Goal: Task Accomplishment & Management: Manage account settings

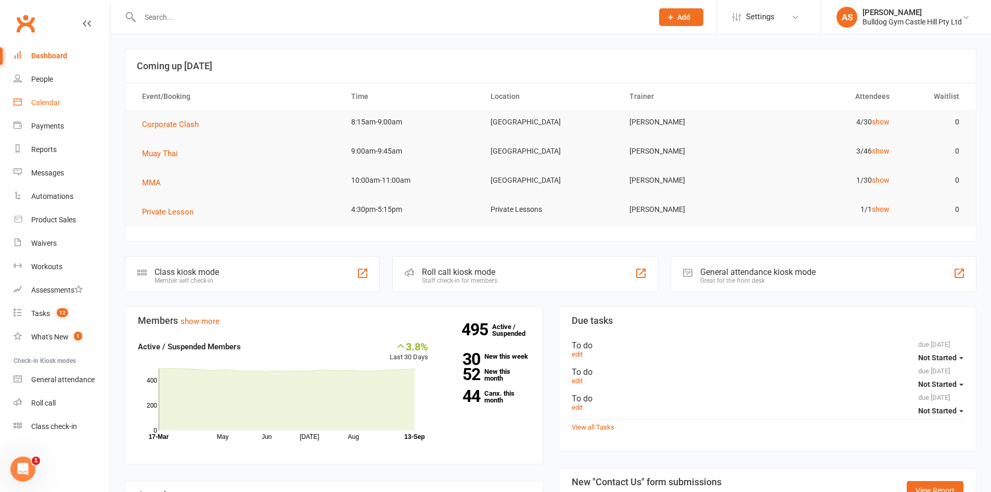
click at [34, 103] on div "Calendar" at bounding box center [45, 102] width 29 height 8
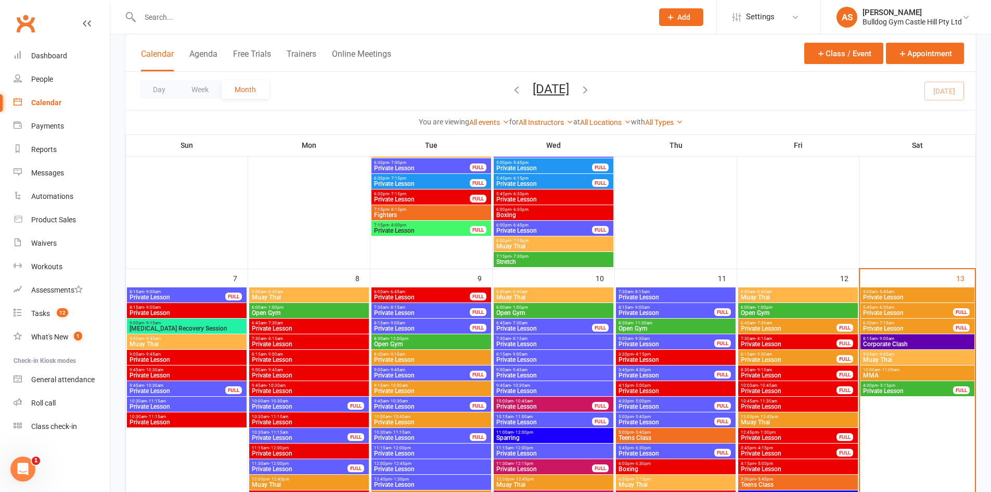
scroll to position [624, 0]
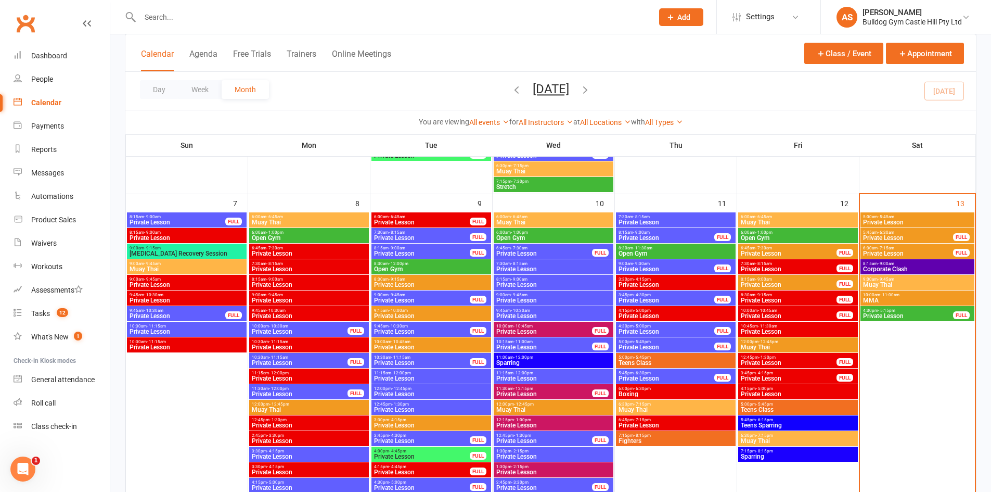
click at [883, 280] on span "- 9:45am" at bounding box center [886, 279] width 17 height 5
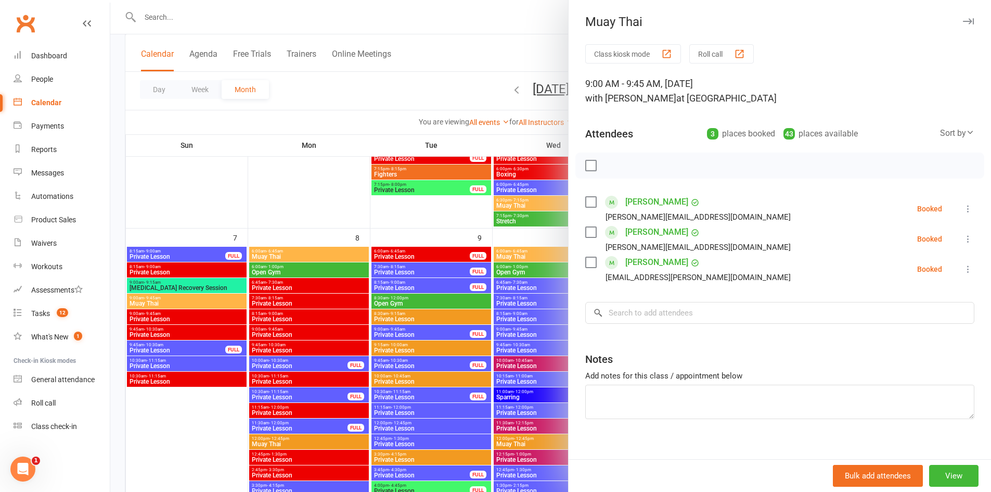
scroll to position [572, 0]
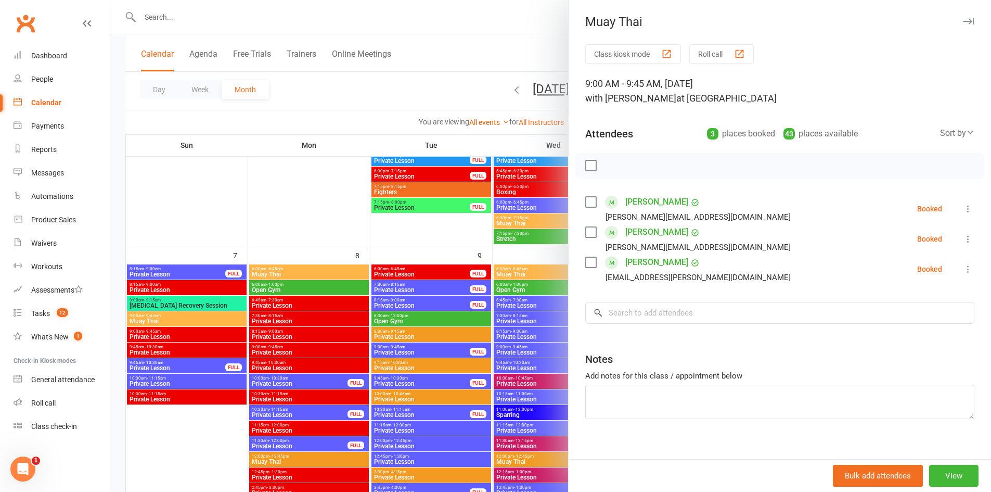
click at [515, 221] on div at bounding box center [550, 246] width 881 height 492
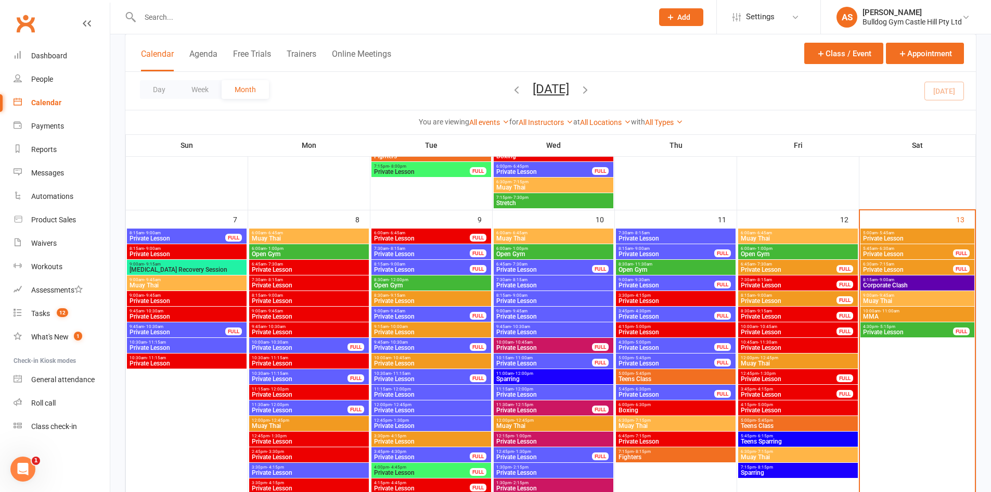
scroll to position [624, 0]
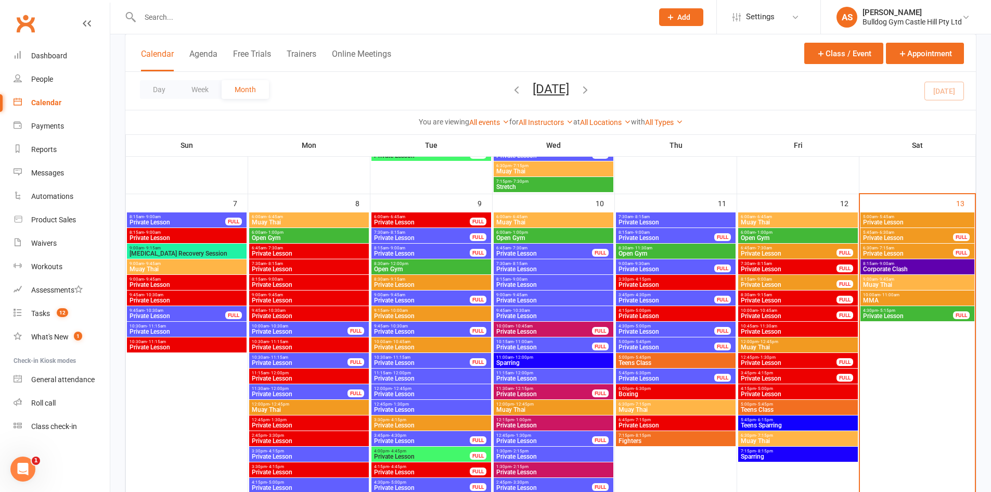
click at [884, 301] on span "MMA" at bounding box center [918, 300] width 110 height 6
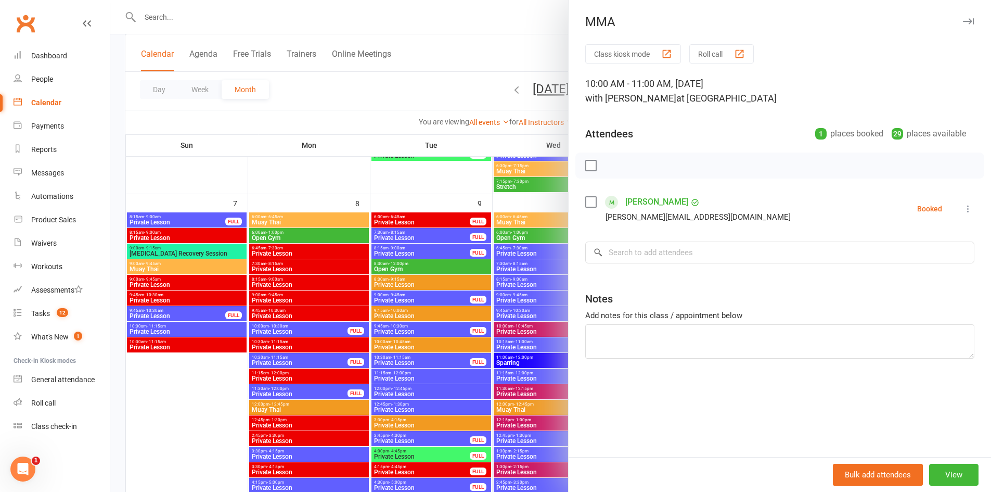
click at [538, 222] on div at bounding box center [550, 246] width 881 height 492
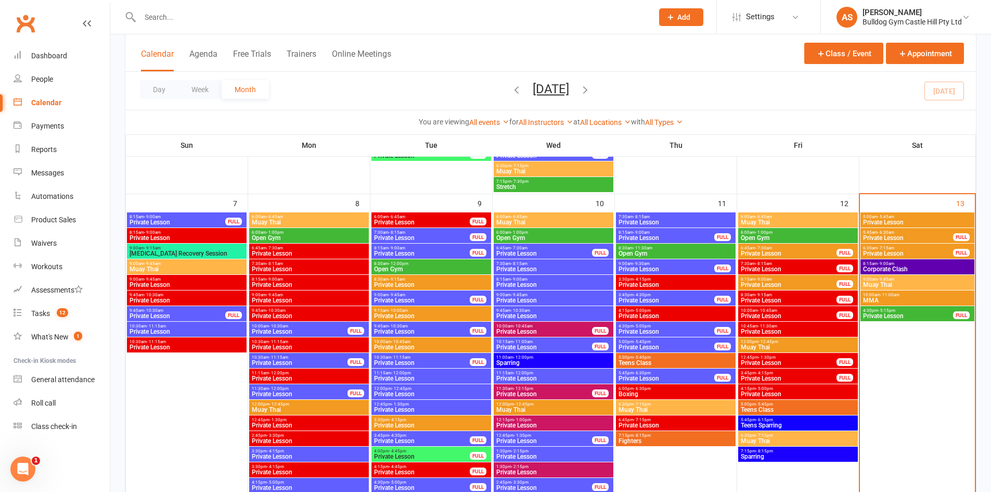
click at [885, 271] on span "Corporate Clash" at bounding box center [918, 269] width 110 height 6
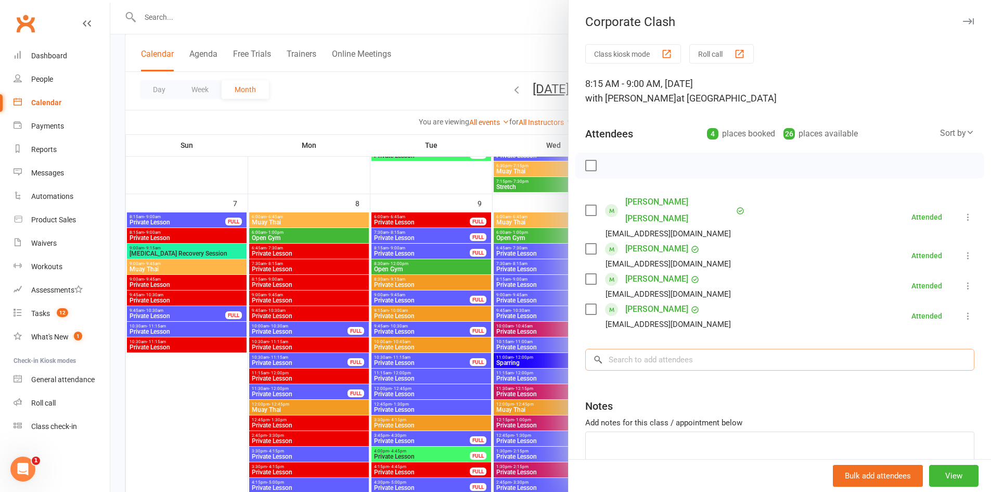
click at [712, 353] on input "search" at bounding box center [779, 360] width 389 height 22
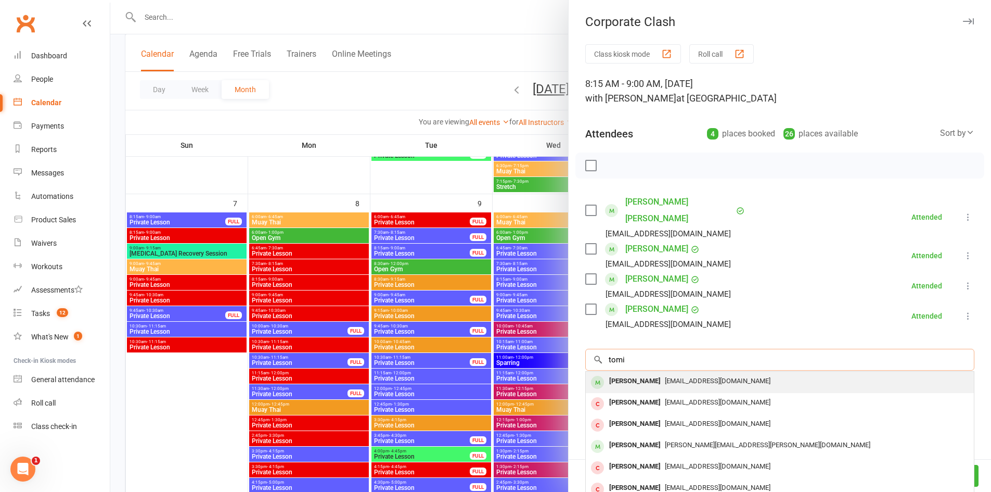
type input "tomi"
click at [681, 377] on span "Akinjomotomi@outlook.com" at bounding box center [718, 381] width 106 height 8
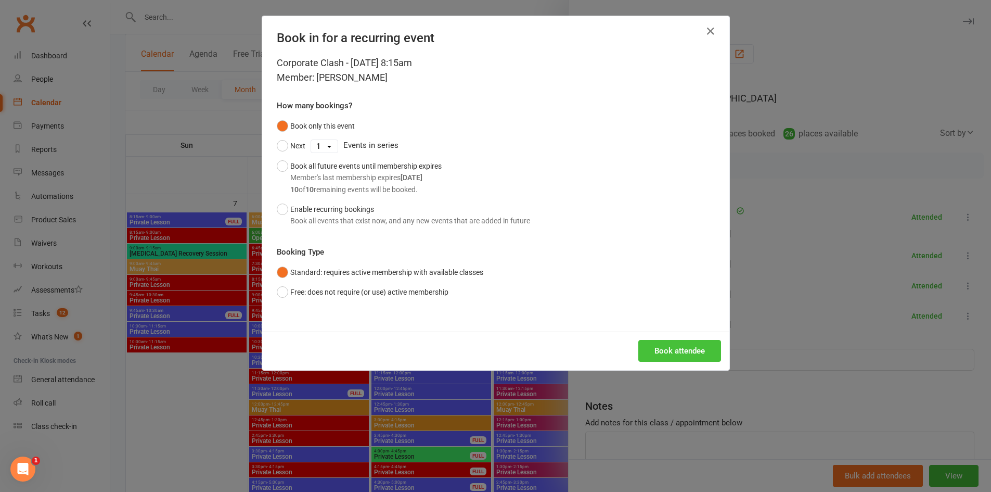
click at [670, 348] on button "Book attendee" at bounding box center [679, 351] width 83 height 22
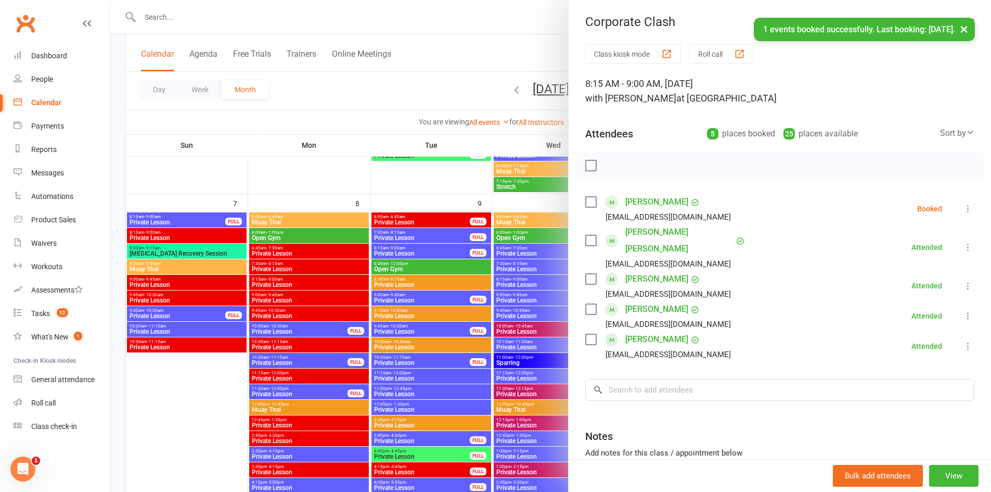
click at [963, 206] on icon at bounding box center [968, 208] width 10 height 10
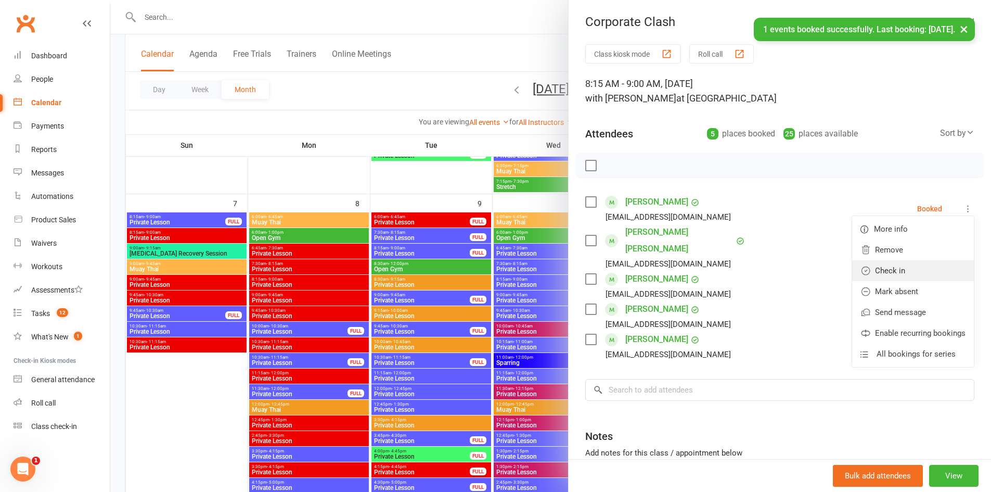
click at [909, 275] on link "Check in" at bounding box center [913, 270] width 122 height 21
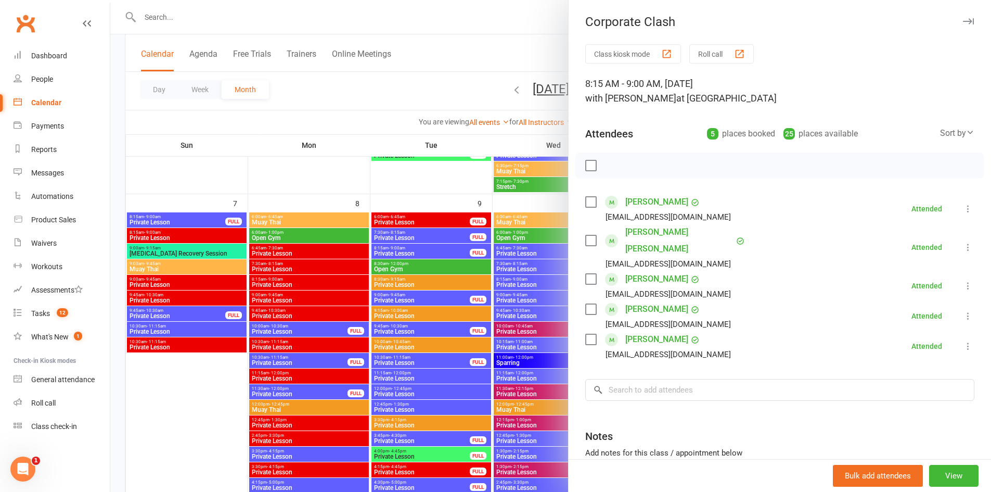
click at [543, 320] on div at bounding box center [550, 246] width 881 height 492
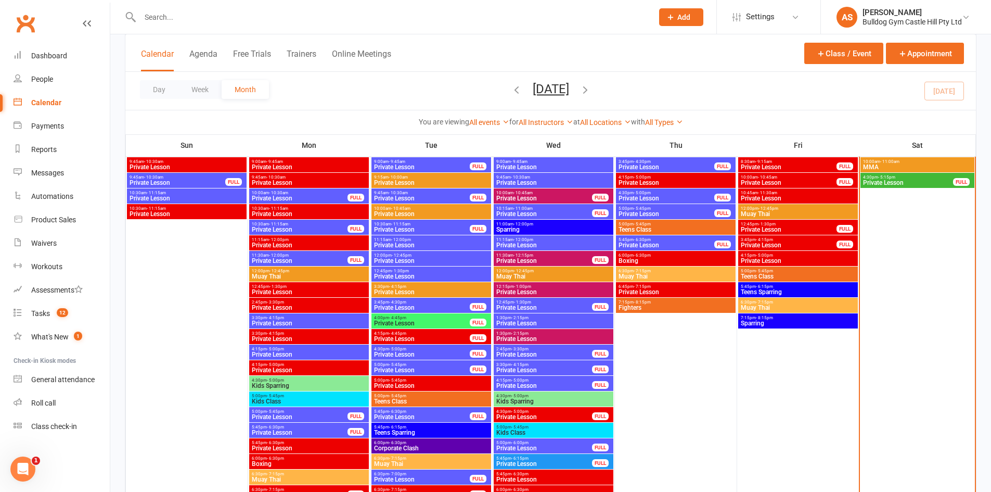
scroll to position [781, 0]
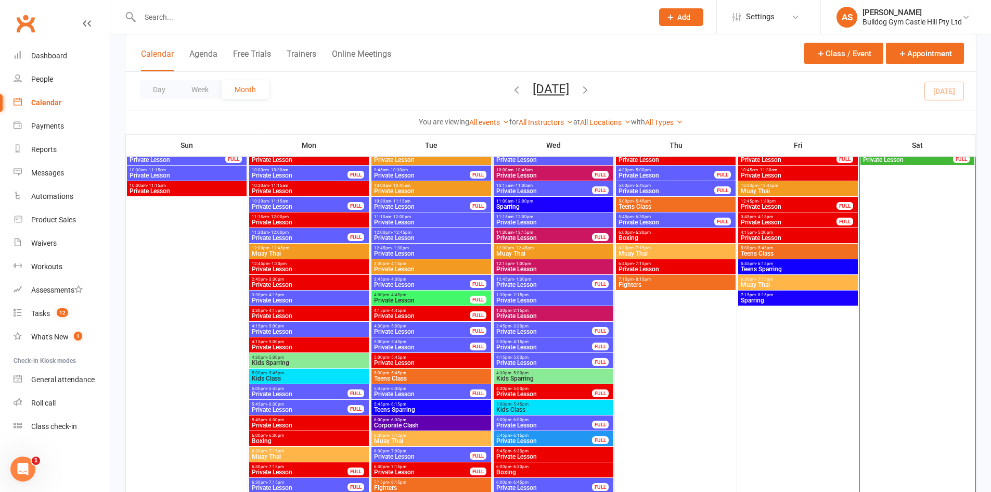
click at [420, 425] on span "Corporate Clash" at bounding box center [432, 425] width 116 height 6
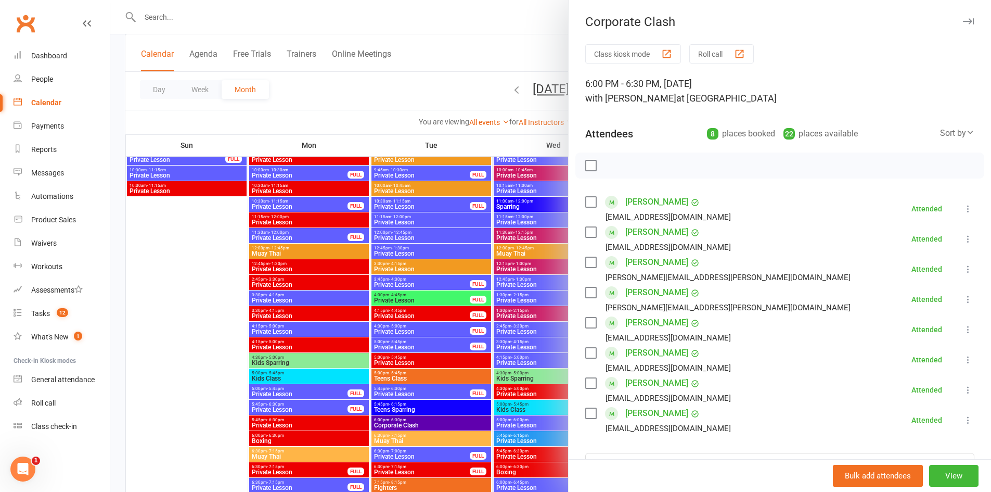
click at [497, 350] on div at bounding box center [550, 246] width 881 height 492
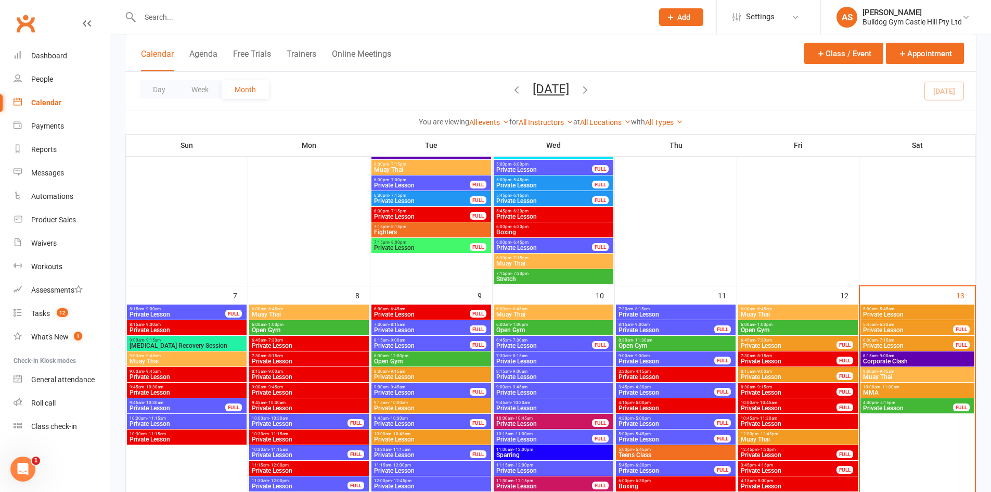
scroll to position [520, 0]
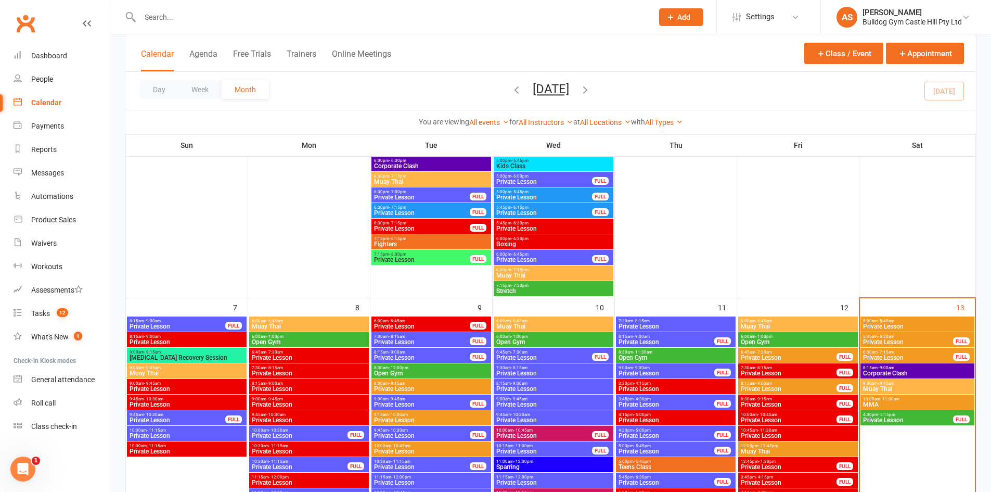
click at [909, 367] on span "8:15am - 9:00am" at bounding box center [918, 367] width 110 height 5
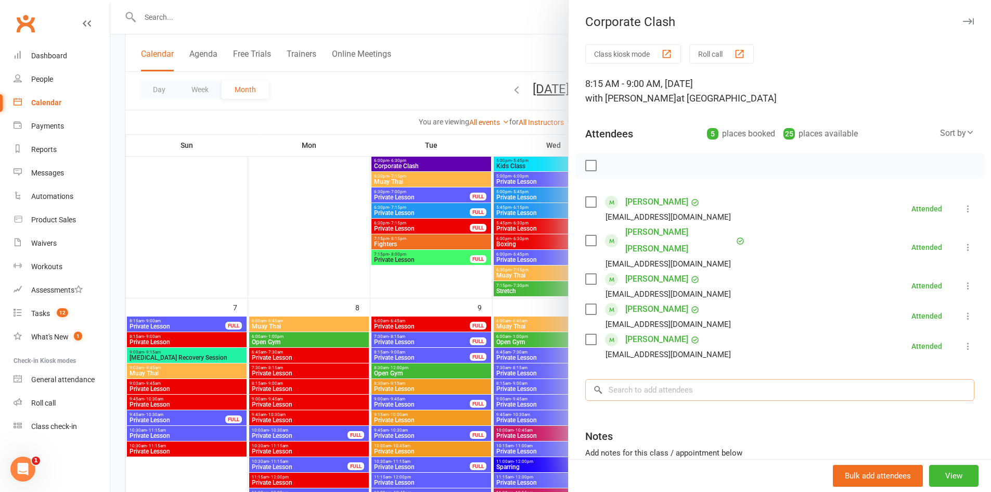
click at [682, 384] on input "search" at bounding box center [779, 390] width 389 height 22
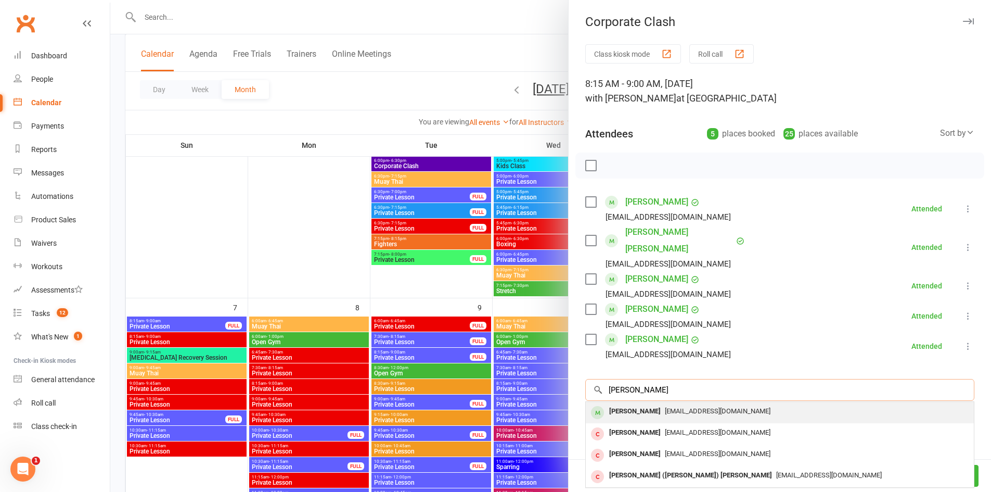
type input "erin fa"
click at [682, 407] on span "erinfarmer01@gmail.com" at bounding box center [718, 411] width 106 height 8
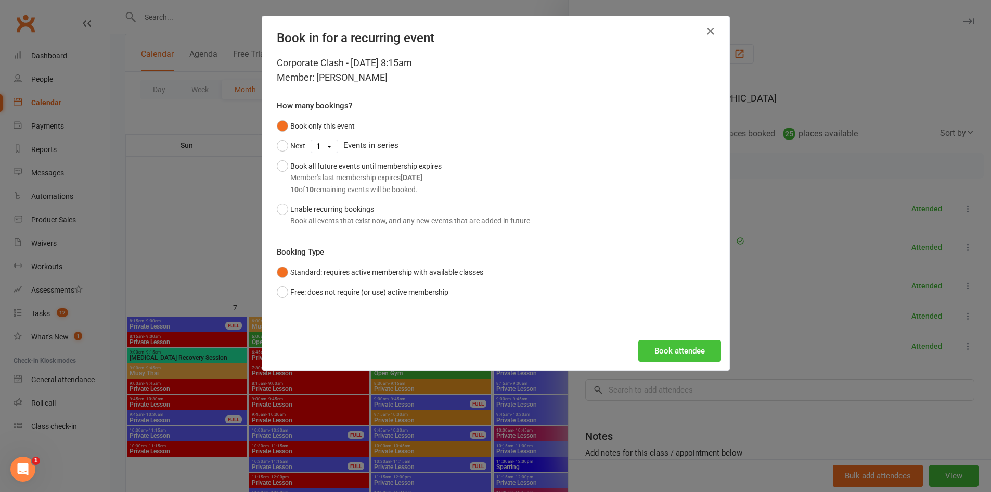
click at [686, 342] on button "Book attendee" at bounding box center [679, 351] width 83 height 22
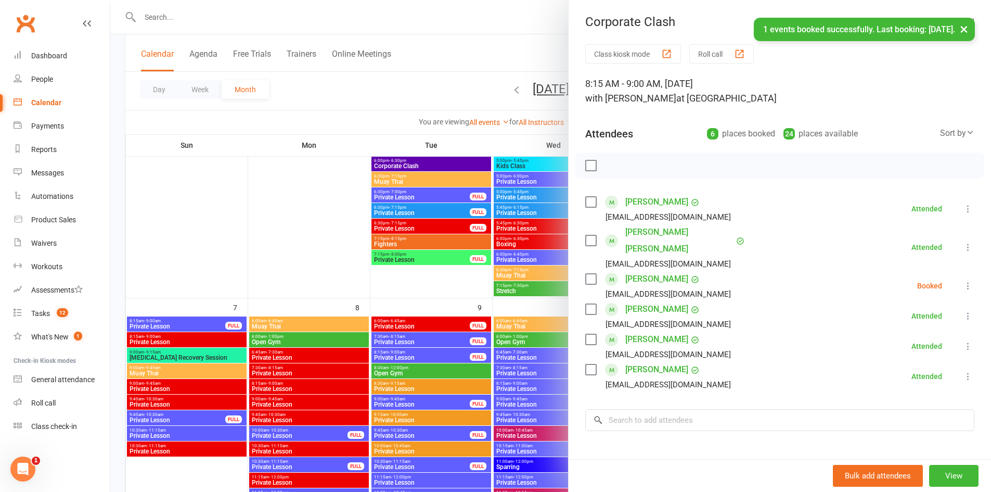
click at [963, 280] on icon at bounding box center [968, 285] width 10 height 10
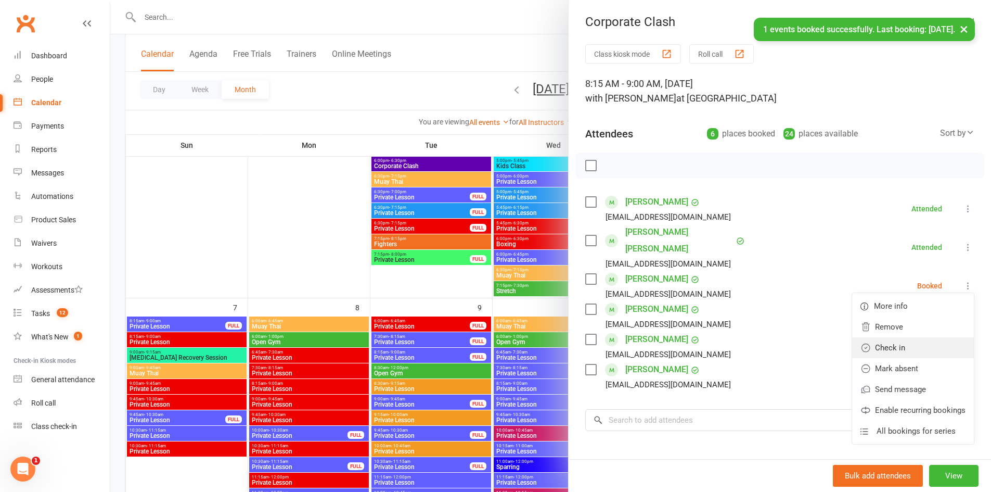
click at [905, 337] on link "Check in" at bounding box center [913, 347] width 122 height 21
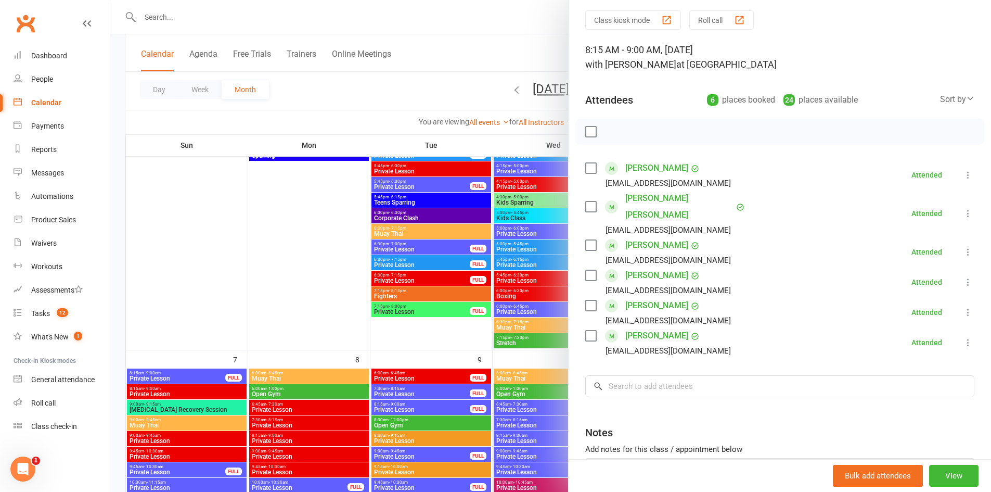
scroll to position [52, 0]
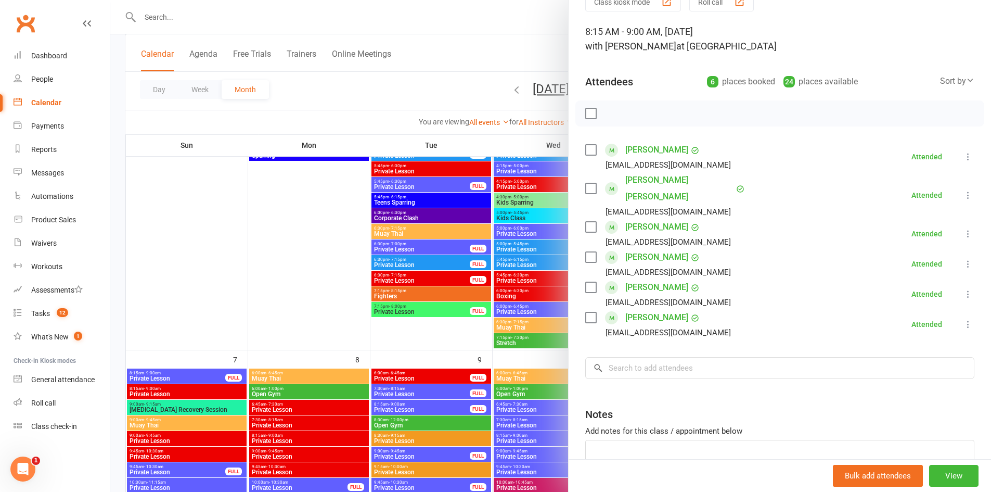
click at [263, 207] on div at bounding box center [550, 246] width 881 height 492
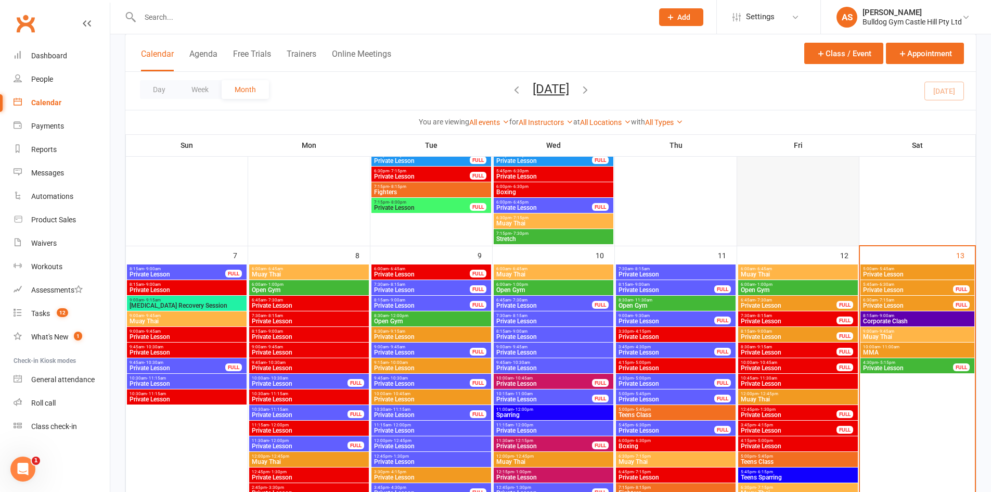
scroll to position [624, 0]
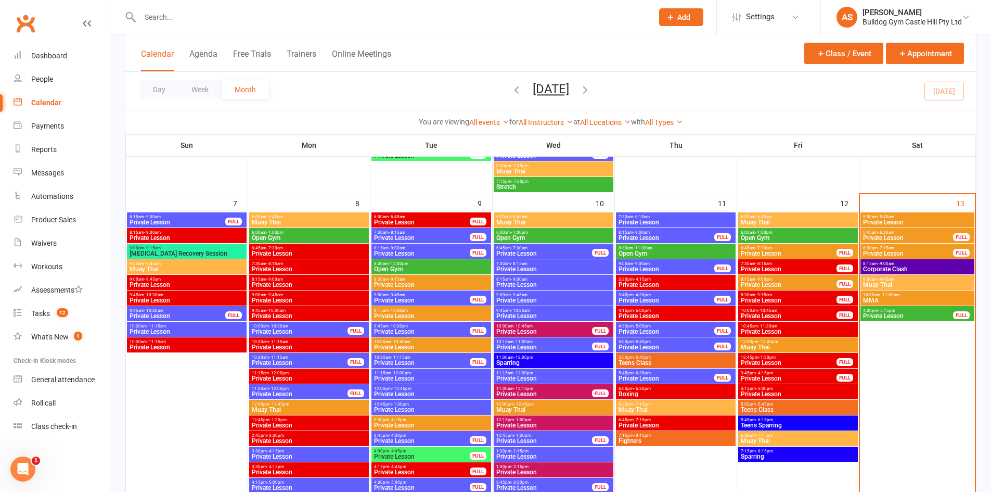
click at [886, 302] on span "MMA" at bounding box center [918, 300] width 110 height 6
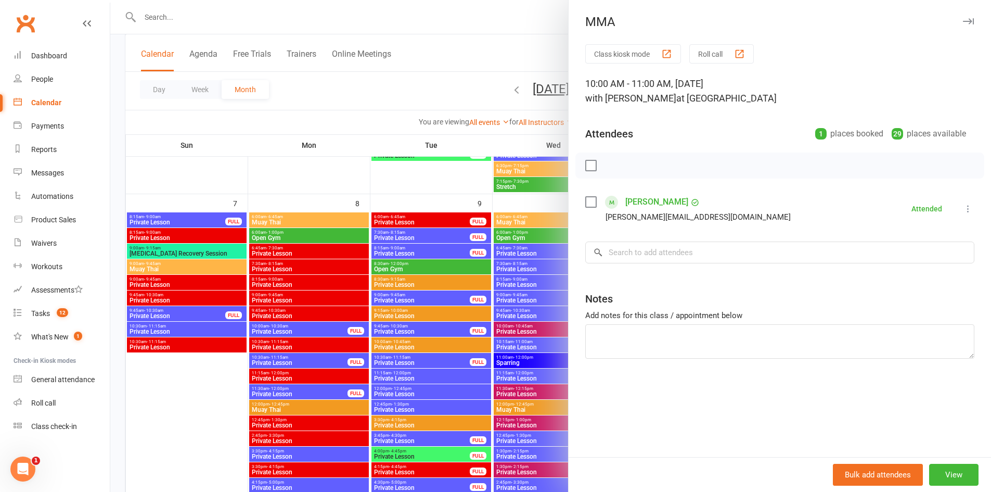
click at [462, 260] on div at bounding box center [550, 246] width 881 height 492
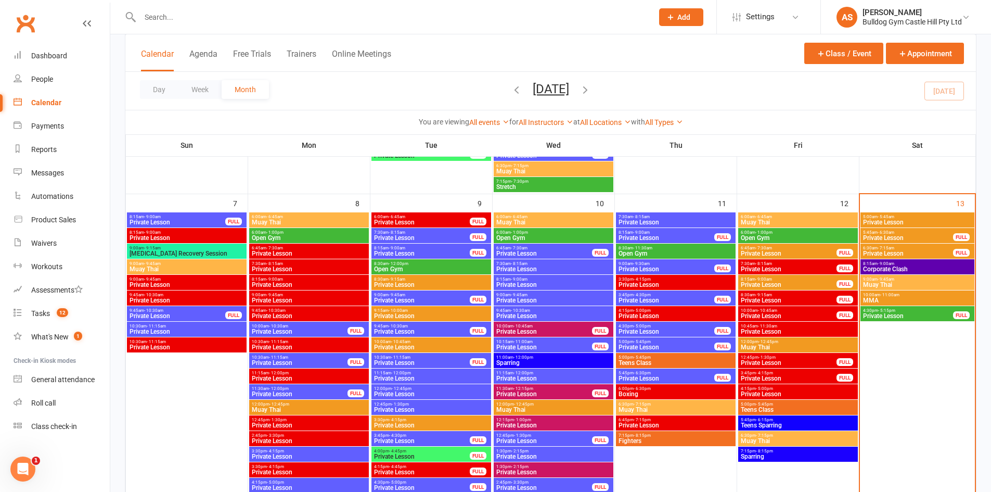
click at [926, 284] on span "Muay Thai" at bounding box center [918, 285] width 110 height 6
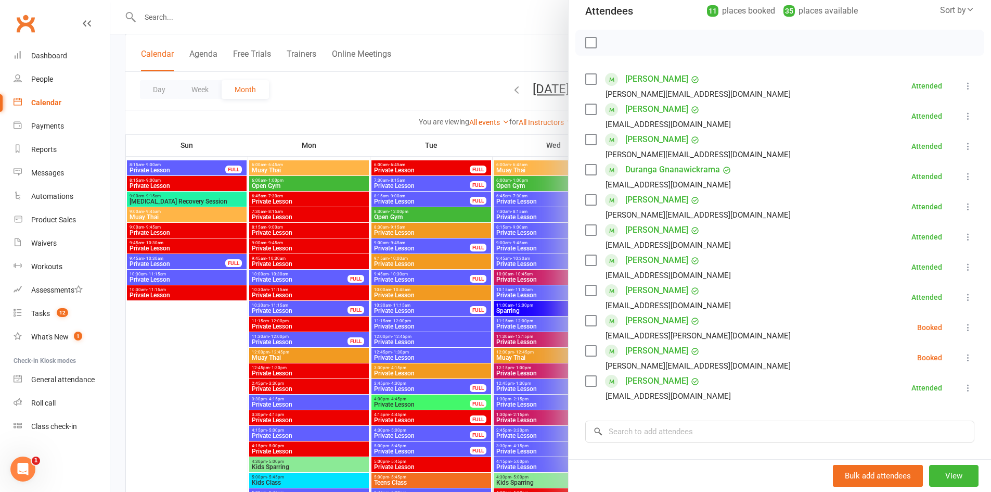
scroll to position [141, 0]
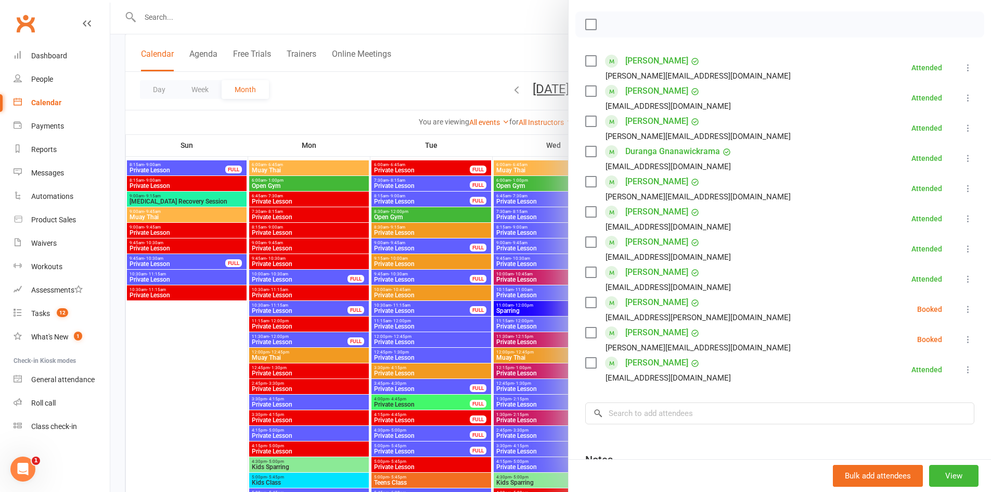
click at [463, 274] on div at bounding box center [550, 246] width 881 height 492
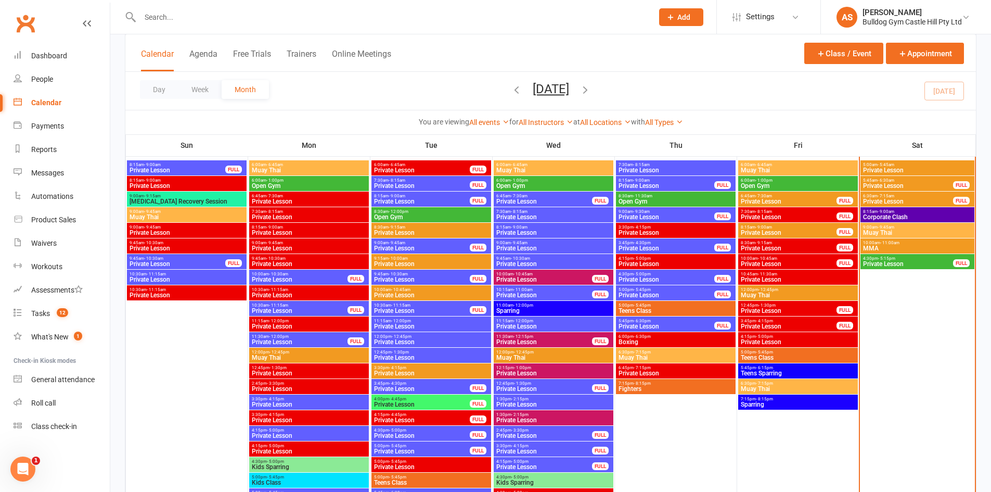
click at [886, 234] on span "Muay Thai" at bounding box center [918, 232] width 110 height 6
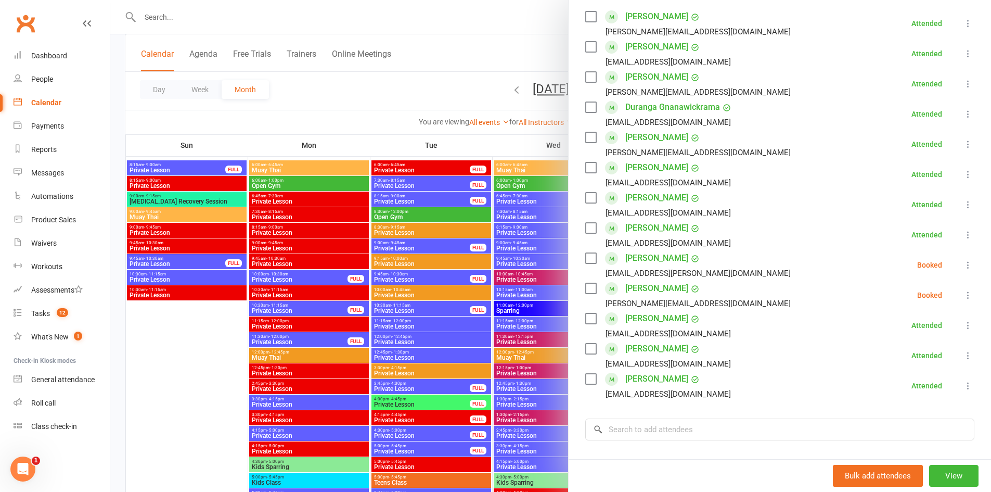
scroll to position [208, 0]
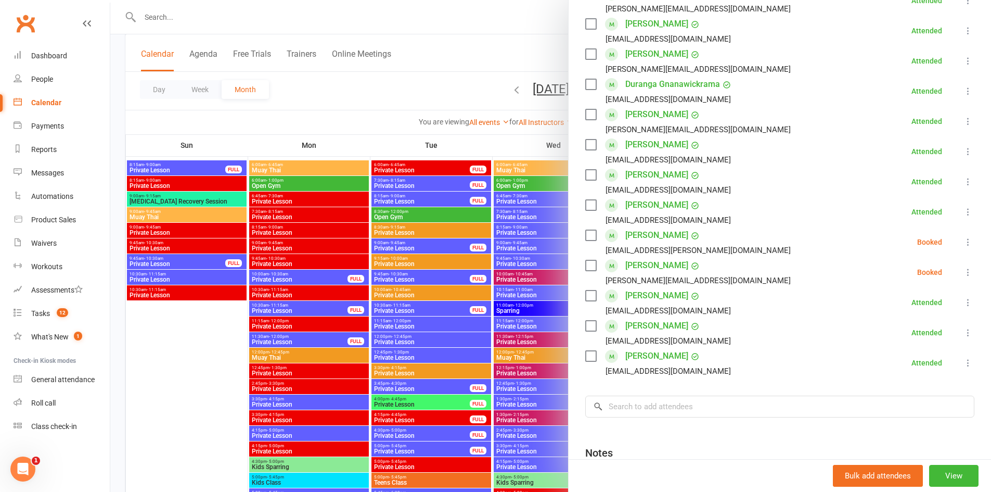
click at [504, 274] on div at bounding box center [550, 246] width 881 height 492
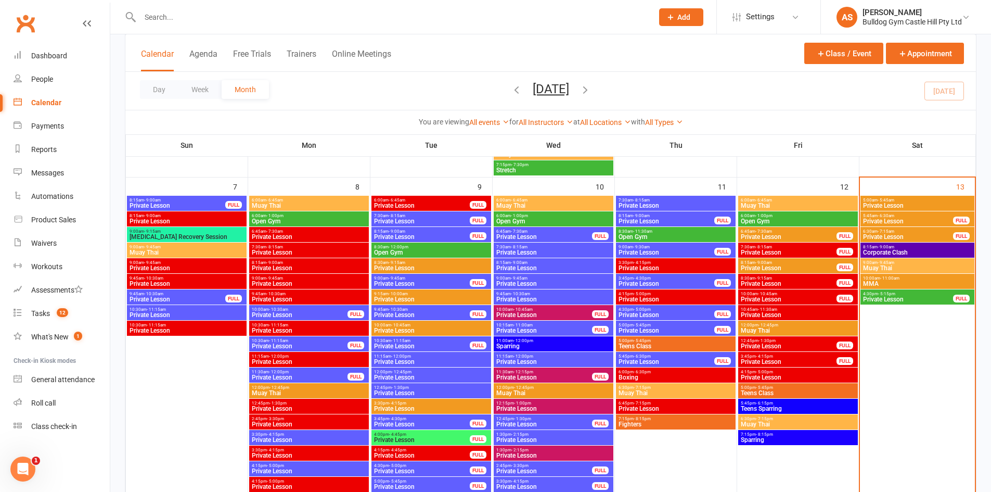
scroll to position [624, 0]
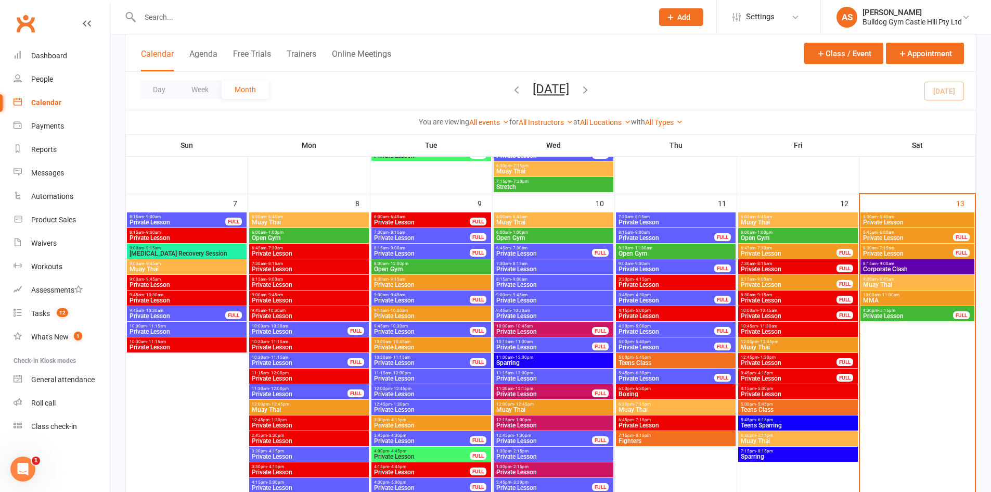
click at [894, 293] on span "- 11:00am" at bounding box center [889, 294] width 19 height 5
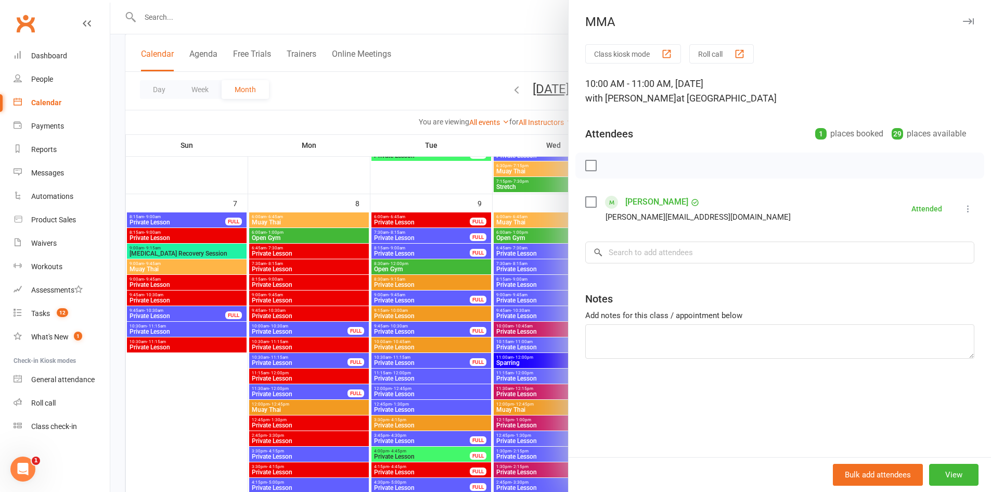
click at [542, 190] on div at bounding box center [550, 246] width 881 height 492
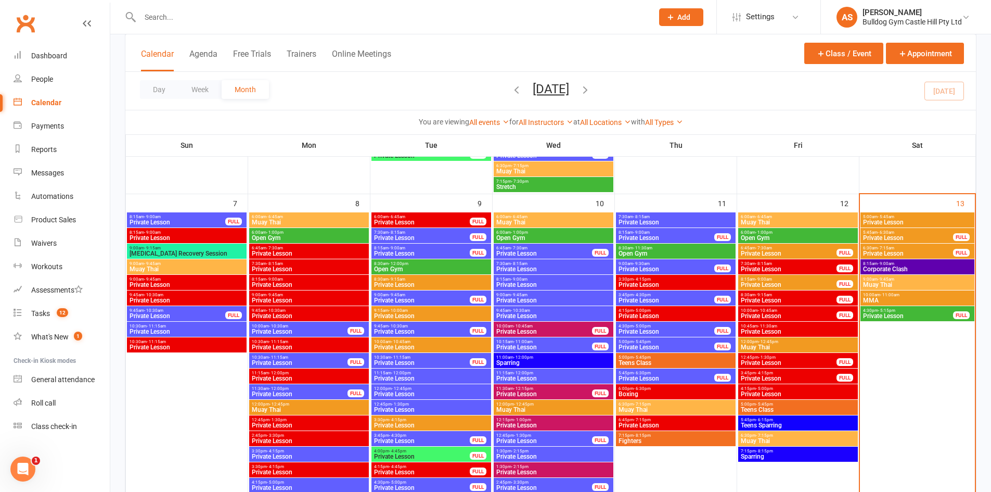
click at [894, 278] on span "- 9:45am" at bounding box center [886, 279] width 17 height 5
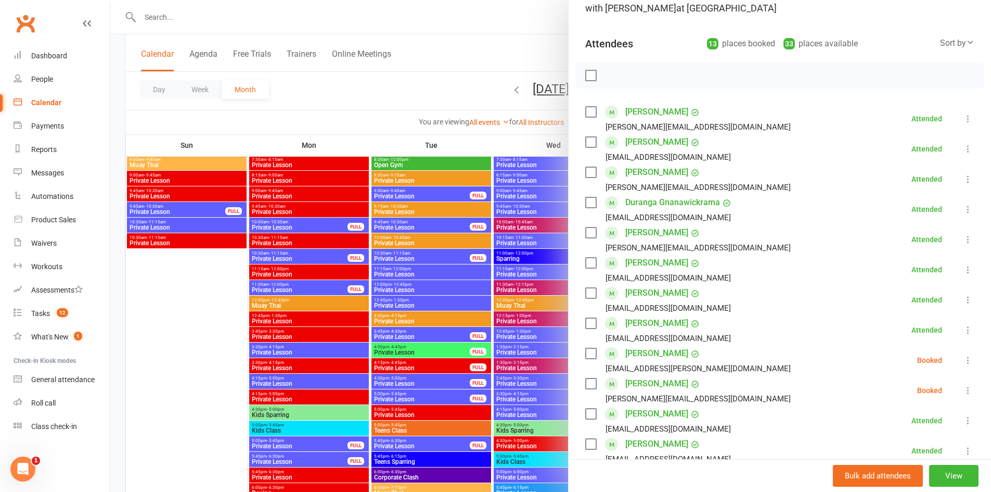
scroll to position [104, 0]
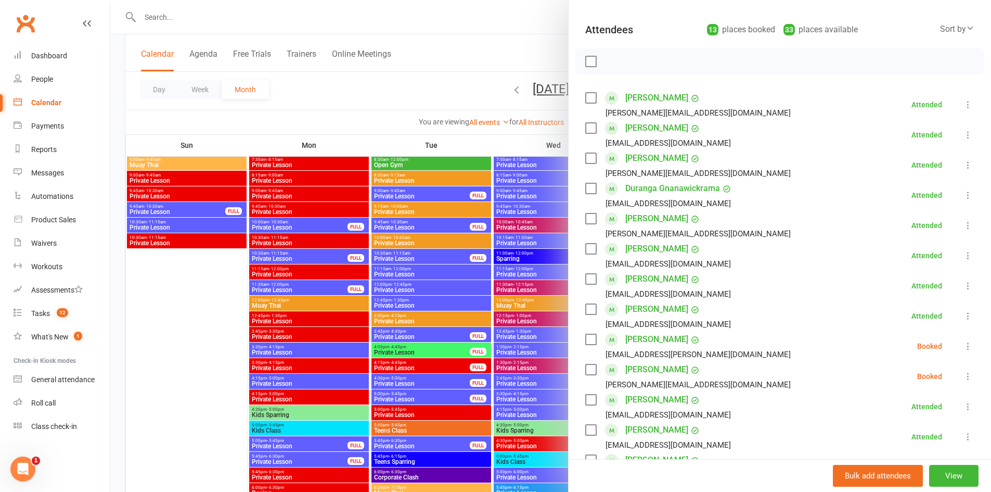
click at [470, 257] on div at bounding box center [550, 246] width 881 height 492
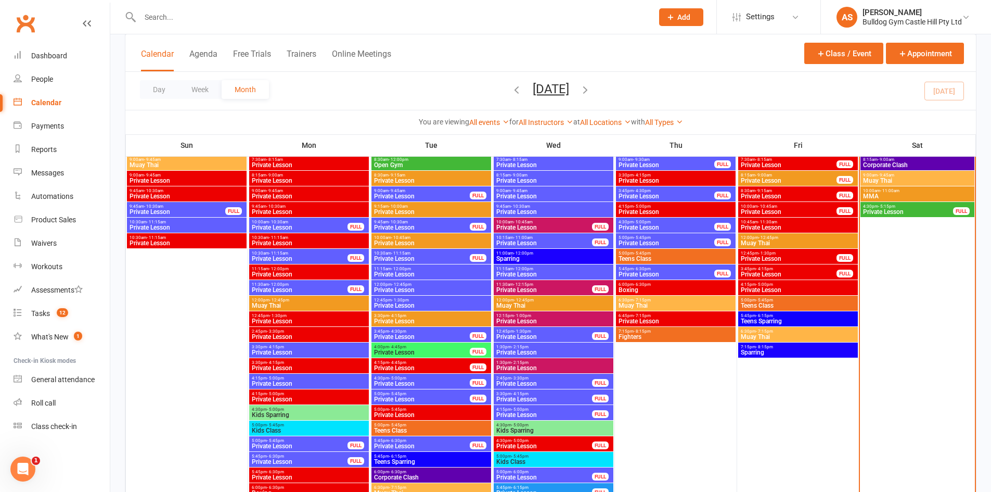
click at [889, 174] on span "- 9:45am" at bounding box center [886, 175] width 17 height 5
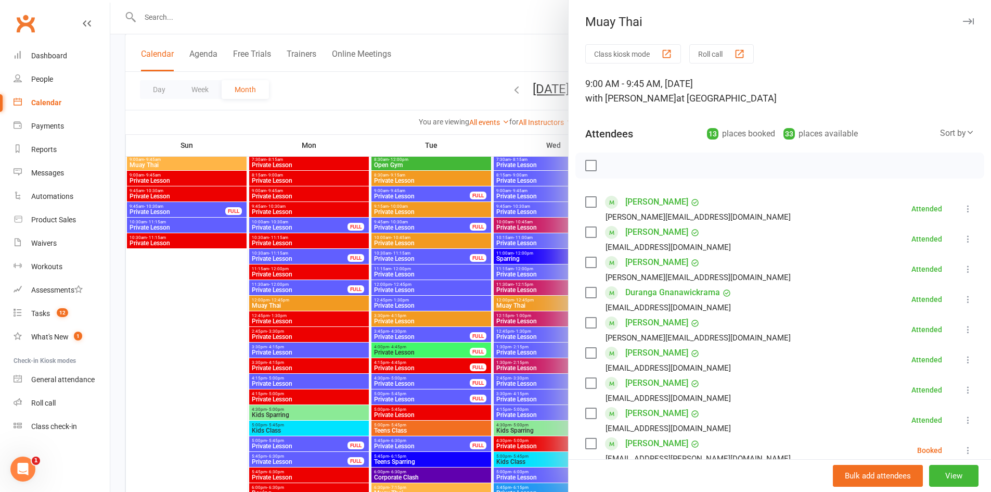
click at [440, 211] on div at bounding box center [550, 246] width 881 height 492
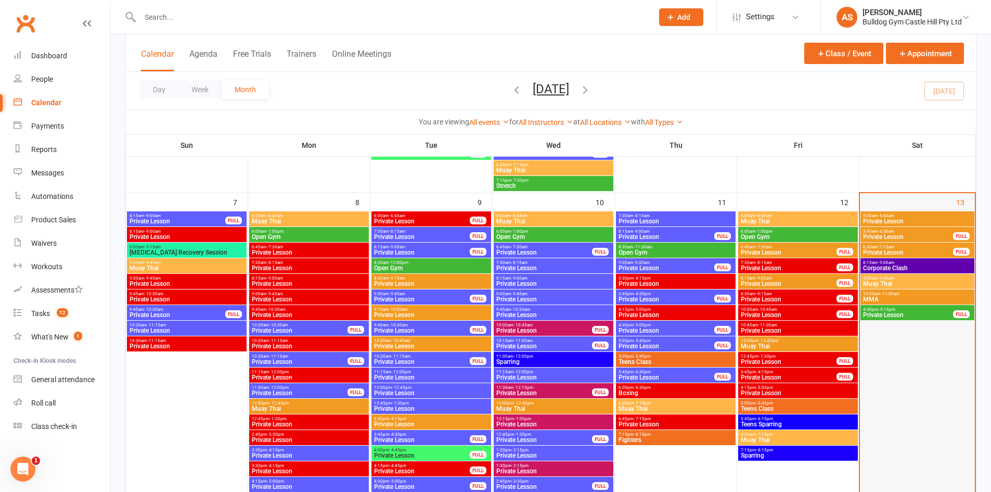
scroll to position [624, 0]
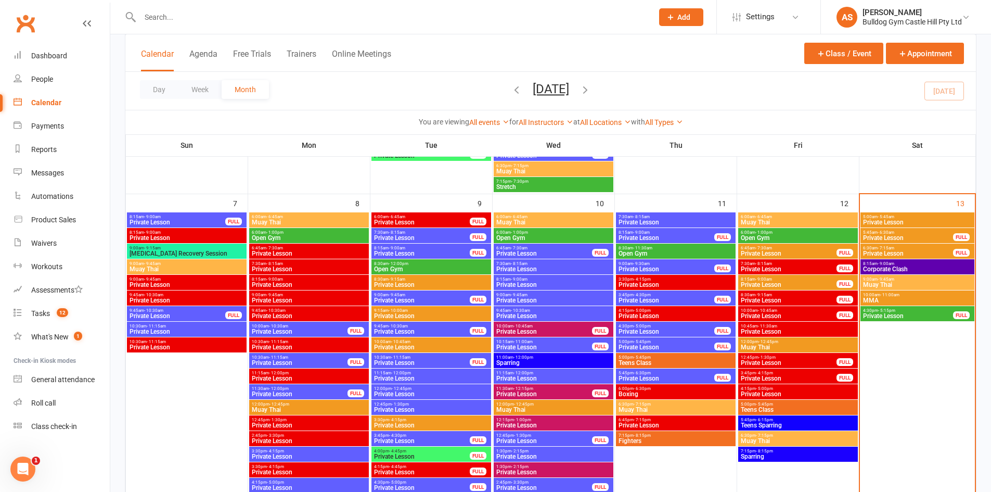
click at [891, 267] on span "Corporate Clash" at bounding box center [918, 269] width 110 height 6
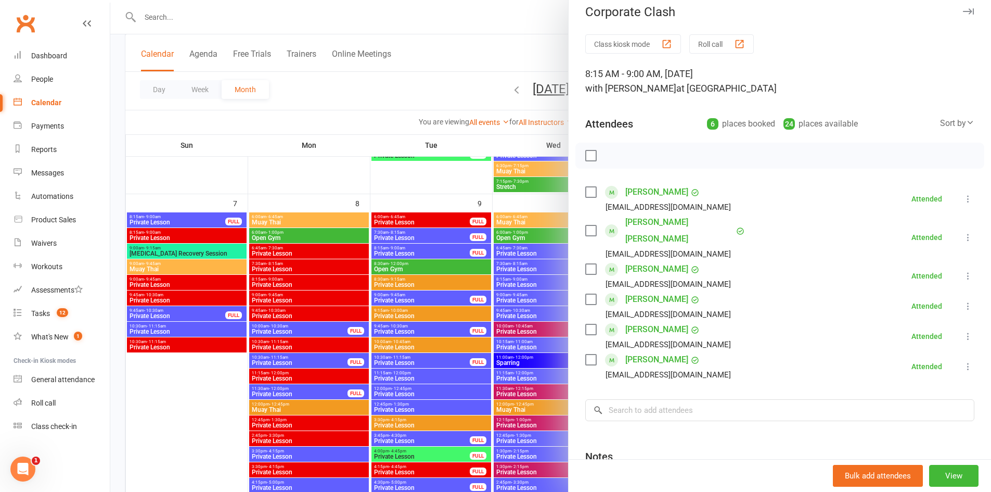
scroll to position [0, 0]
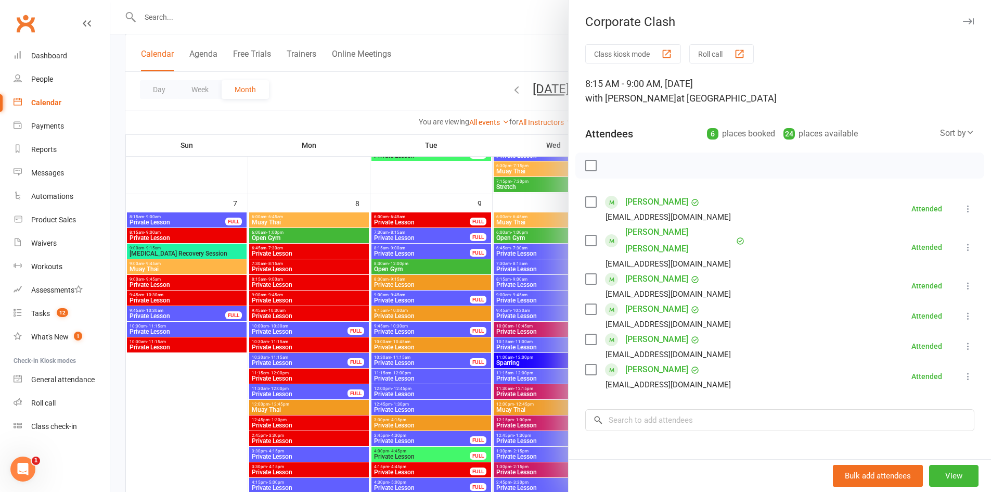
click at [389, 158] on div at bounding box center [550, 246] width 881 height 492
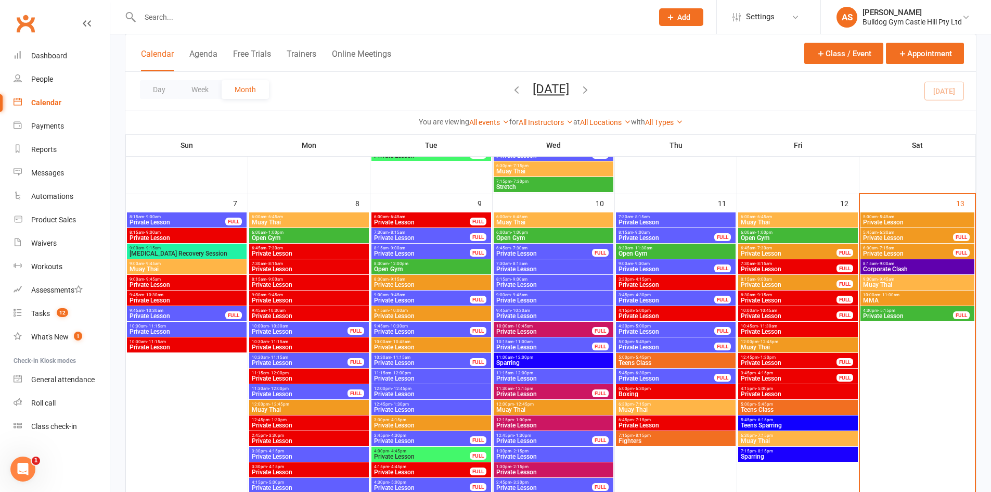
click at [913, 282] on span "Muay Thai" at bounding box center [918, 285] width 110 height 6
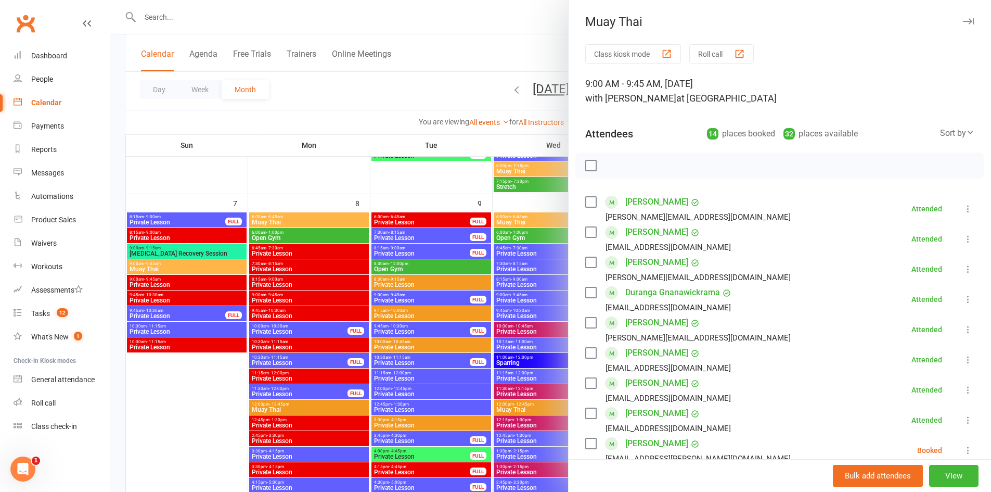
click at [346, 165] on div at bounding box center [550, 246] width 881 height 492
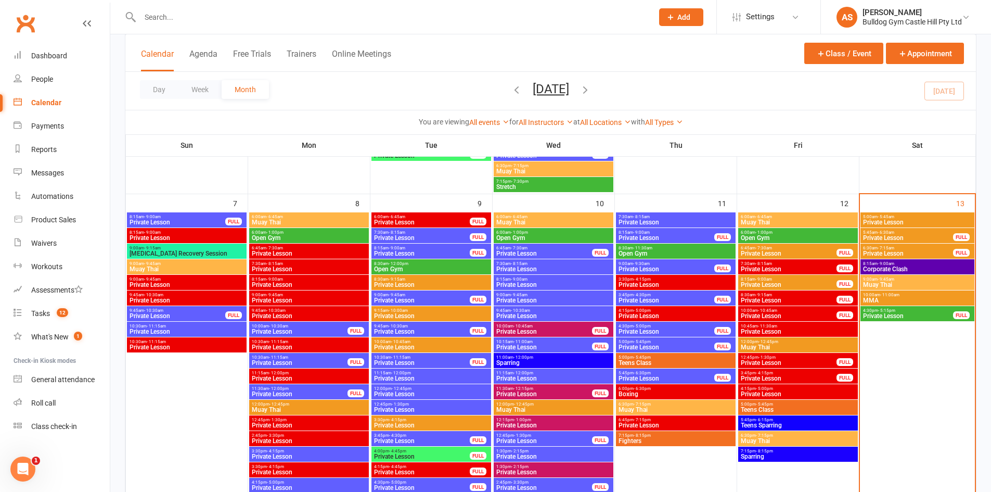
click at [890, 264] on span "- 9:00am" at bounding box center [886, 263] width 17 height 5
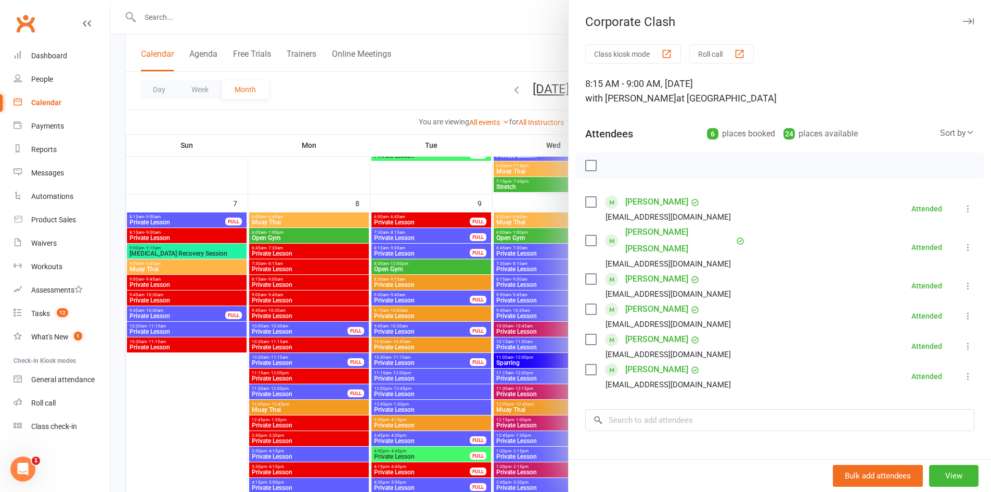
click at [366, 401] on div at bounding box center [550, 246] width 881 height 492
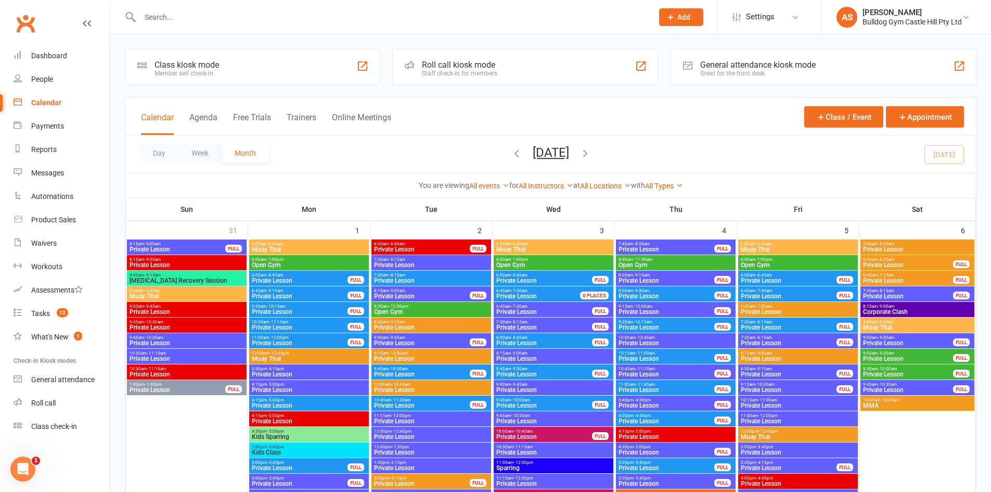
click at [912, 307] on span "8:15am - 9:00am" at bounding box center [918, 306] width 110 height 5
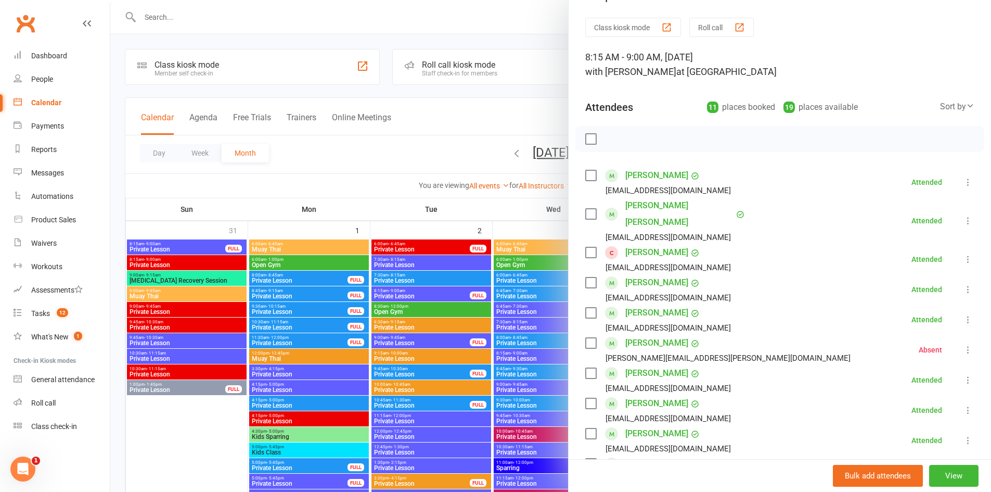
scroll to position [52, 0]
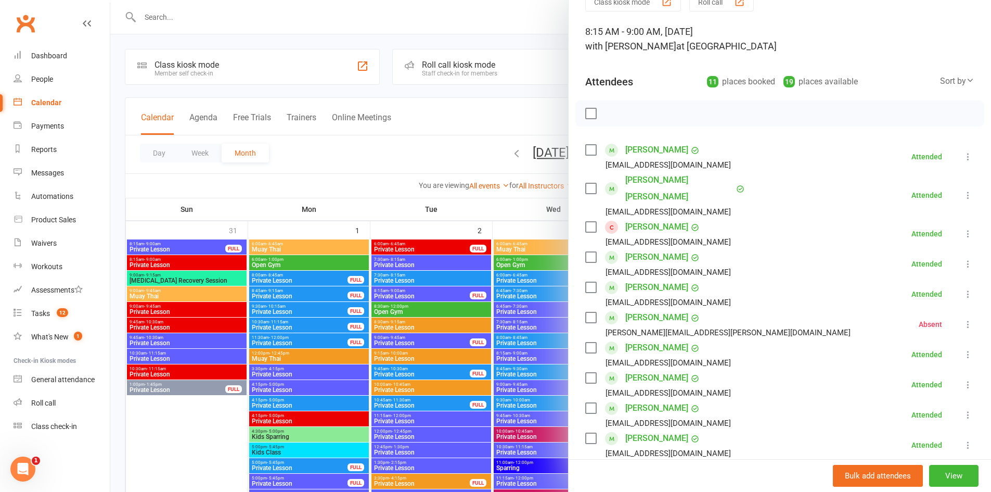
click at [659, 219] on link "Simon Benefield" at bounding box center [656, 227] width 63 height 17
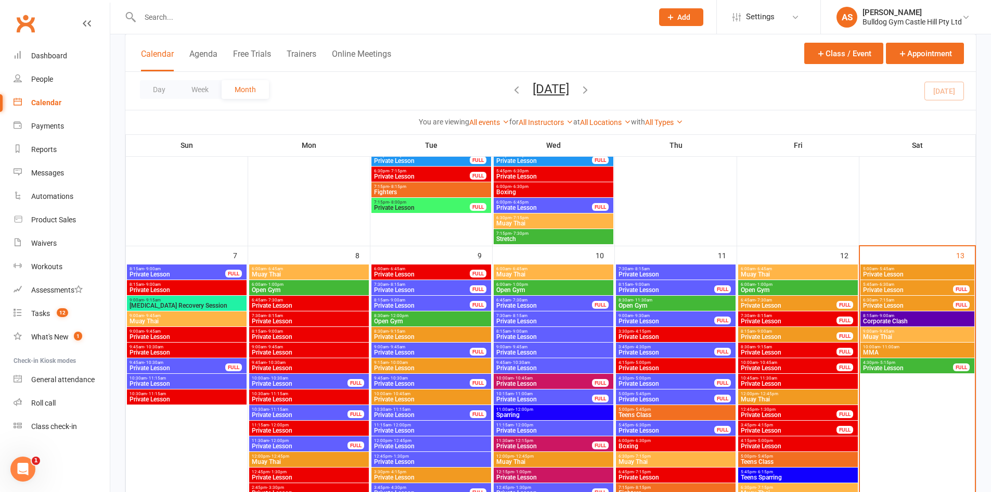
scroll to position [624, 0]
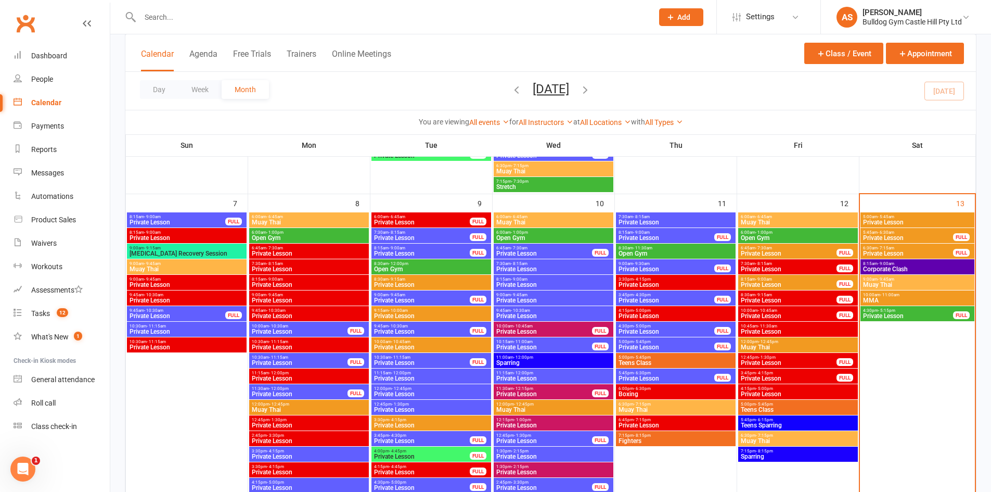
click at [902, 300] on span "MMA" at bounding box center [918, 300] width 110 height 6
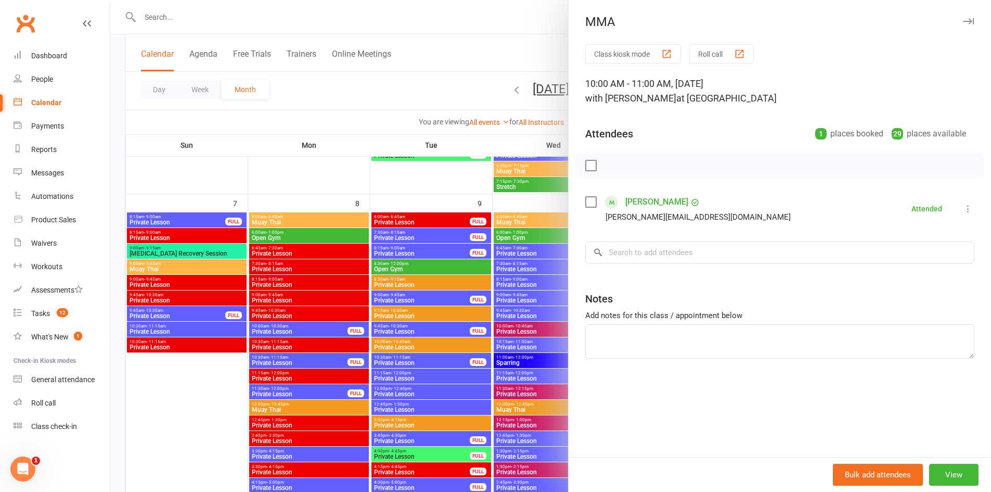
click at [455, 357] on div at bounding box center [550, 246] width 881 height 492
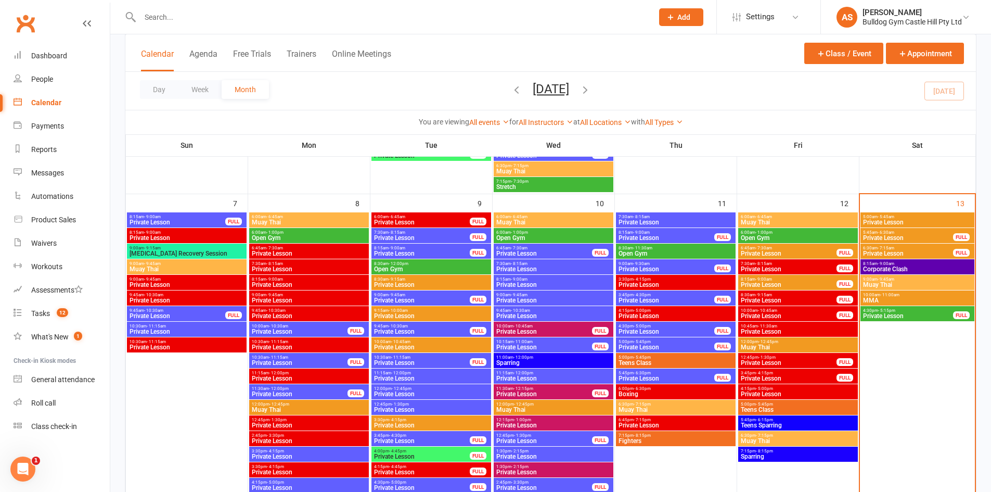
click at [916, 264] on span "8:15am - 9:00am" at bounding box center [918, 263] width 110 height 5
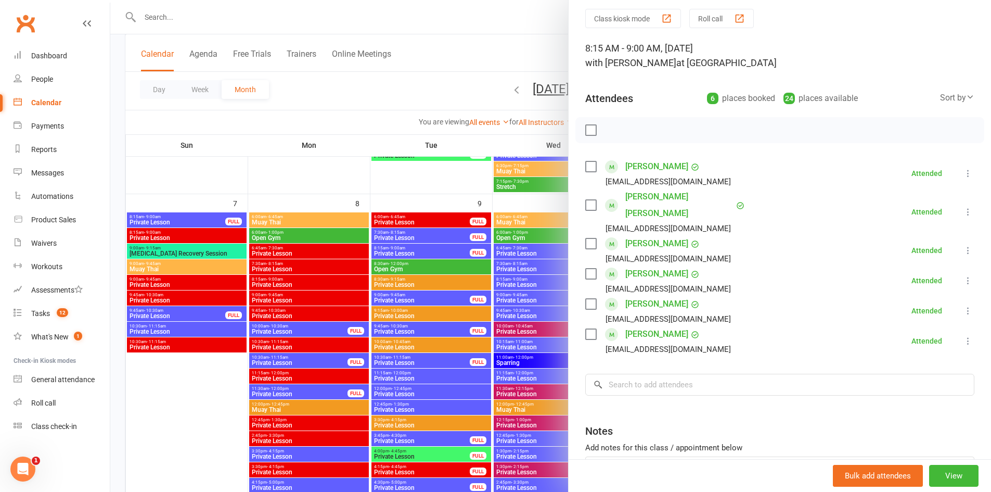
scroll to position [52, 0]
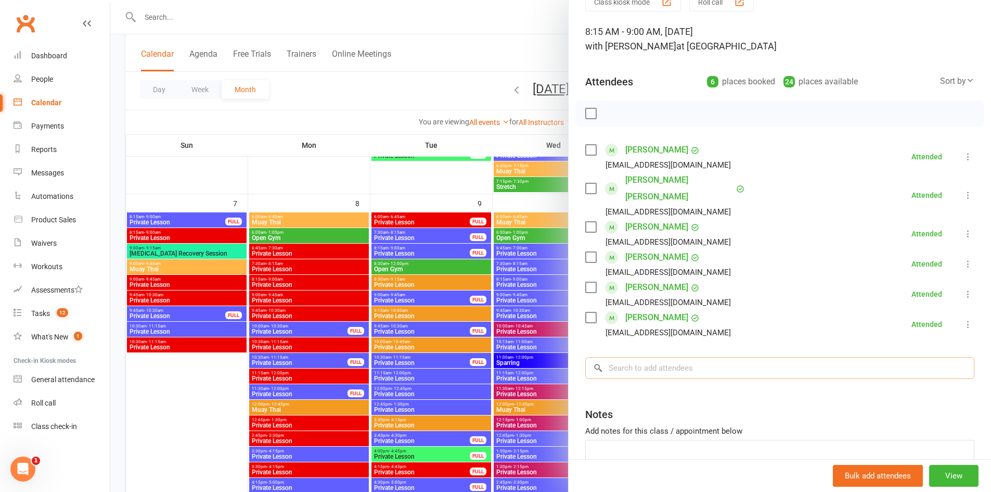
click at [698, 357] on input "search" at bounding box center [779, 368] width 389 height 22
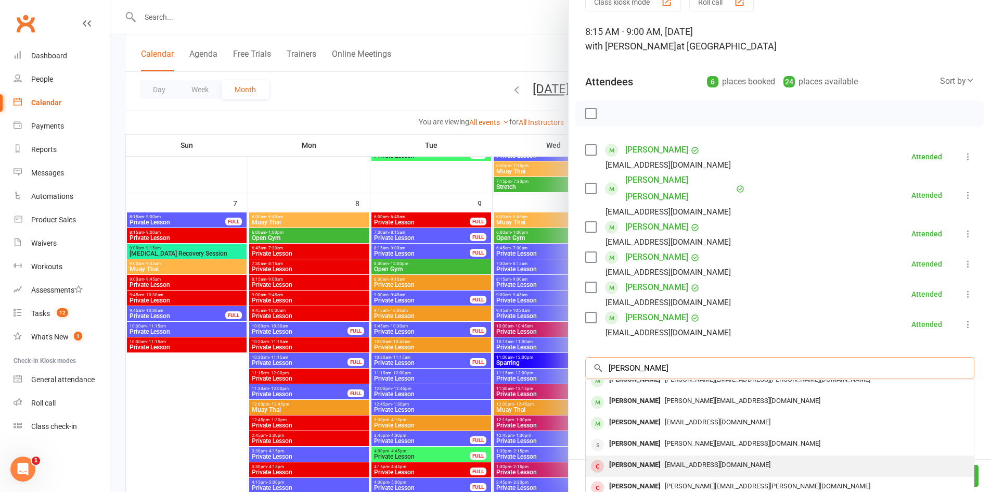
scroll to position [0, 0]
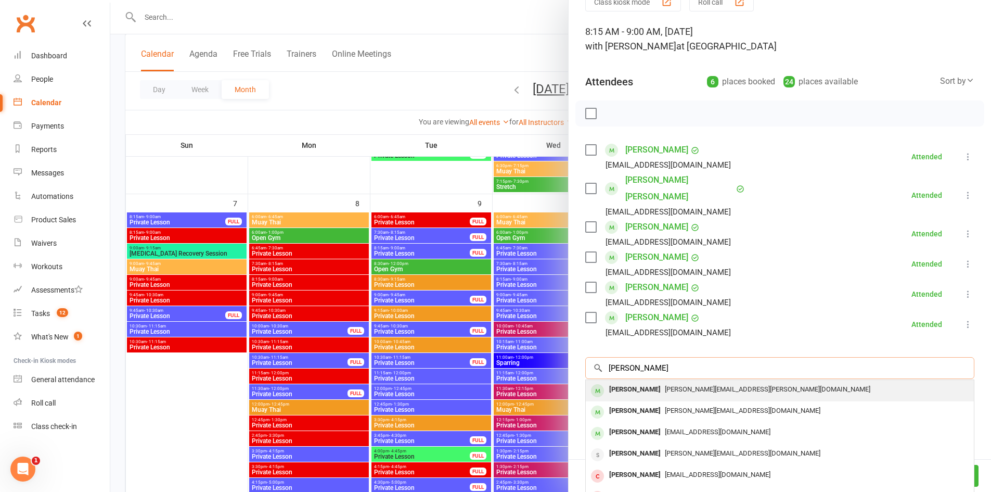
type input "chris de"
click at [665, 382] on div "Christopher De Celis" at bounding box center [635, 389] width 60 height 15
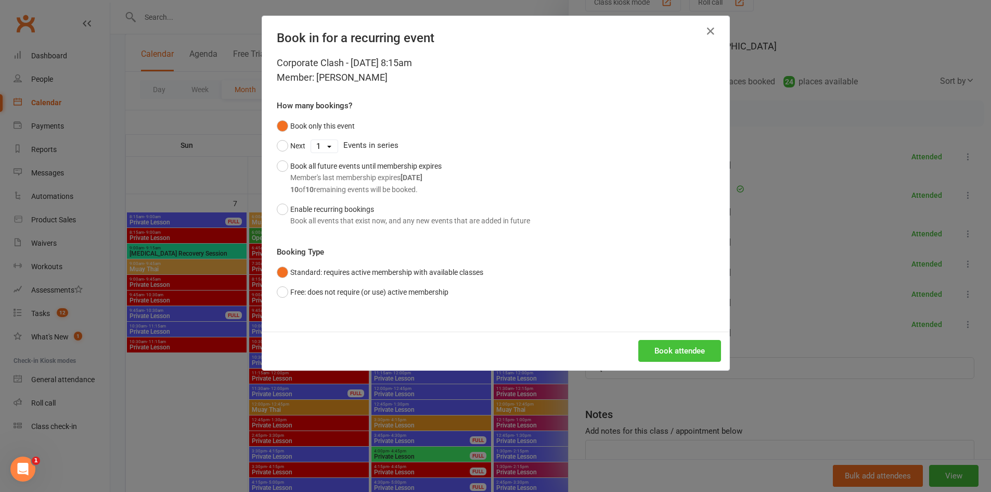
click at [671, 349] on button "Book attendee" at bounding box center [679, 351] width 83 height 22
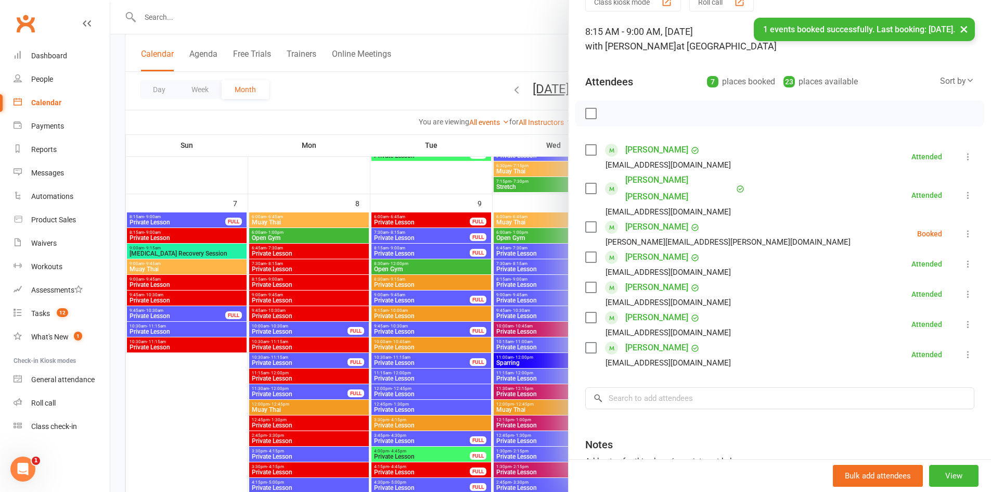
click at [963, 228] on icon at bounding box center [968, 233] width 10 height 10
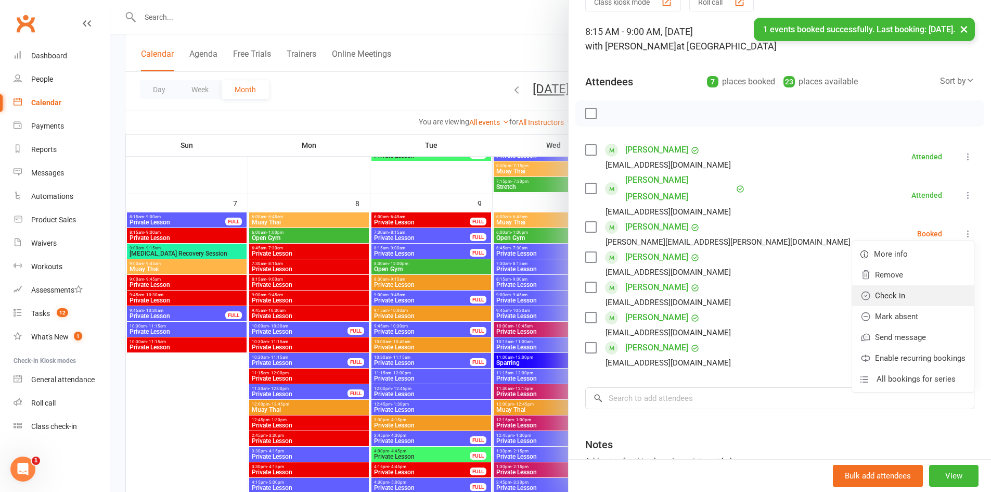
click at [904, 285] on link "Check in" at bounding box center [913, 295] width 122 height 21
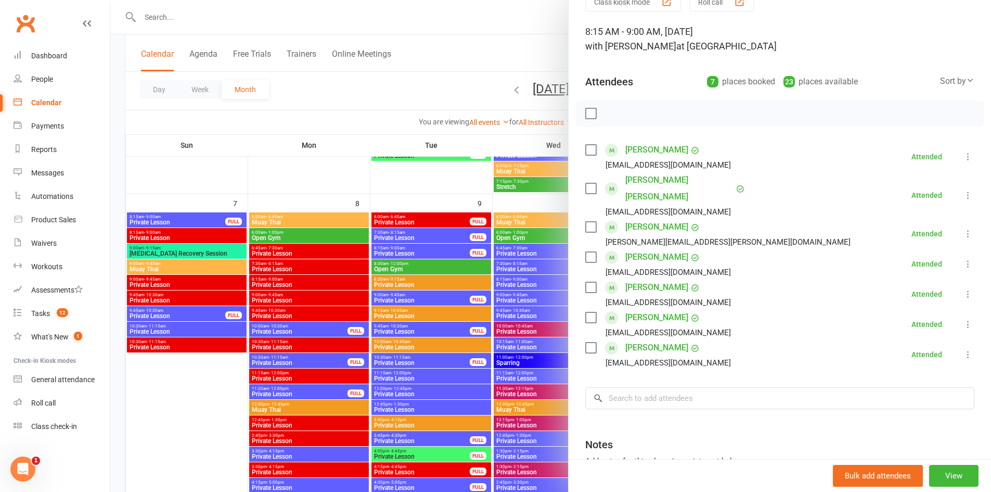
click at [190, 260] on div at bounding box center [550, 246] width 881 height 492
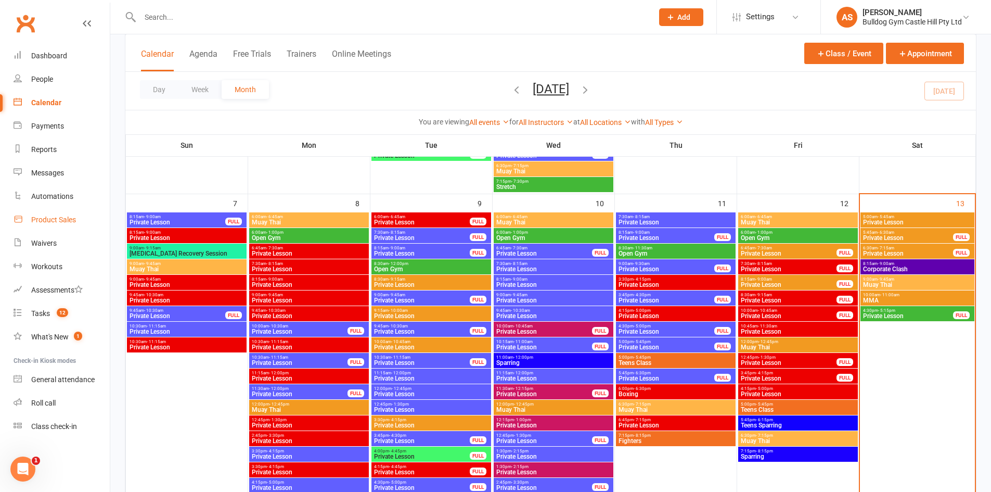
click at [49, 221] on div "Product Sales" at bounding box center [53, 219] width 45 height 8
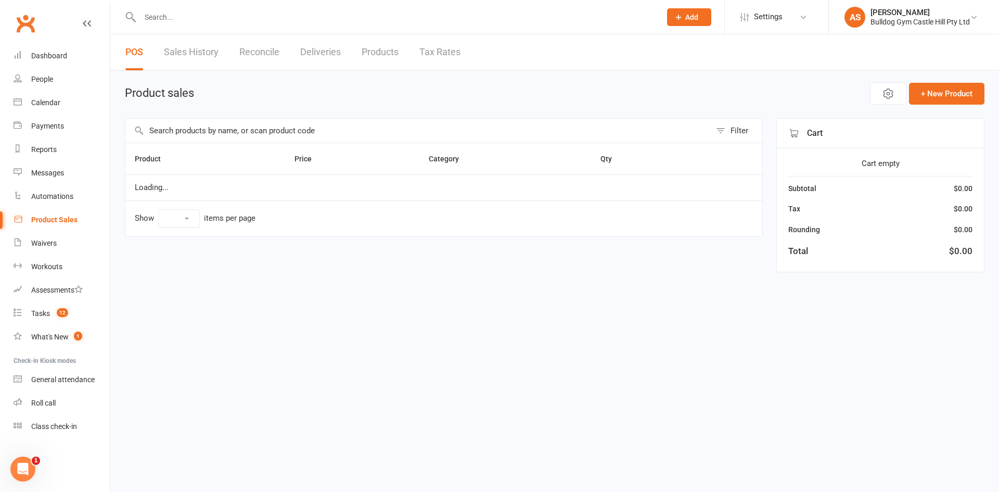
select select "10"
click at [370, 135] on input "text" at bounding box center [417, 131] width 585 height 24
type input "b"
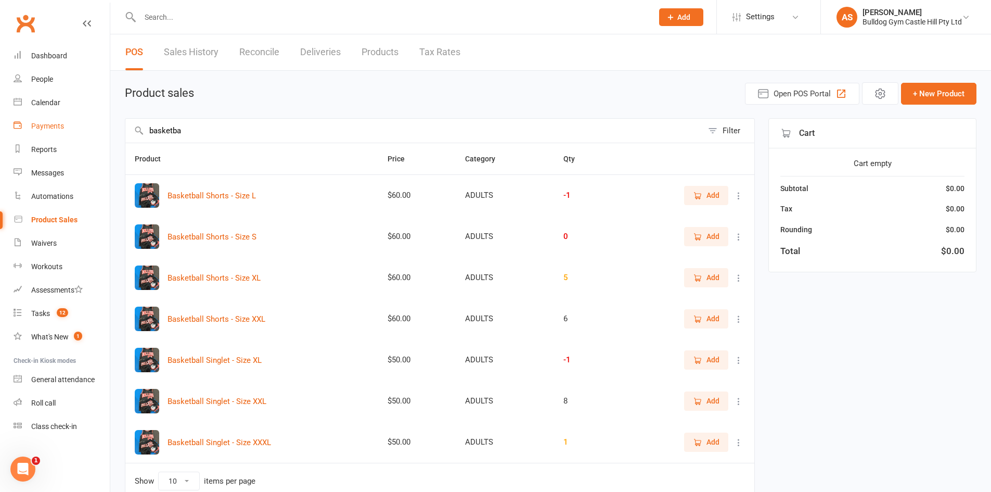
type input "basketba"
click at [58, 127] on div "Payments" at bounding box center [47, 126] width 33 height 8
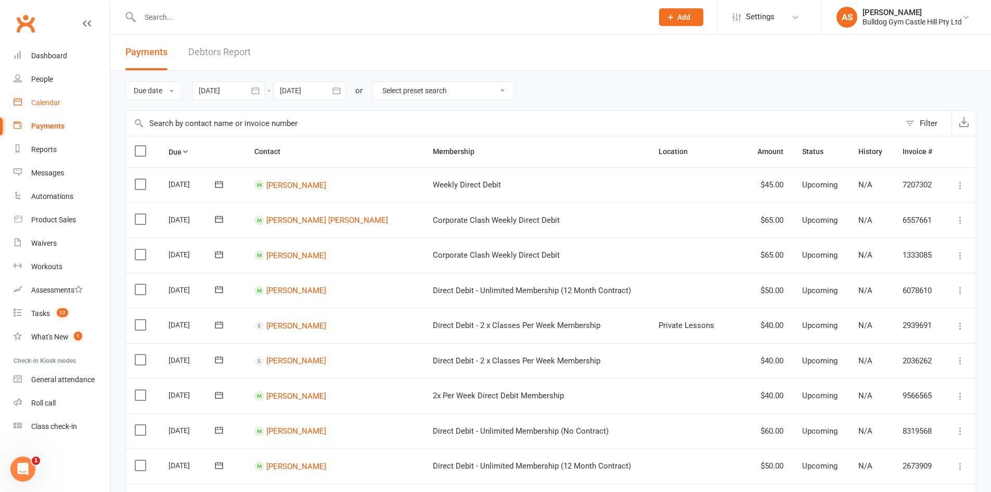
click at [63, 104] on link "Calendar" at bounding box center [62, 102] width 96 height 23
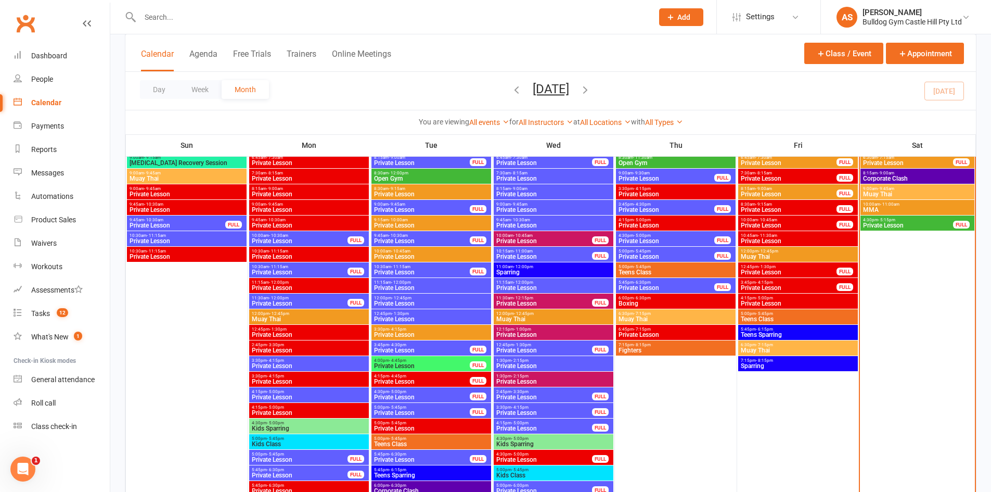
scroll to position [624, 0]
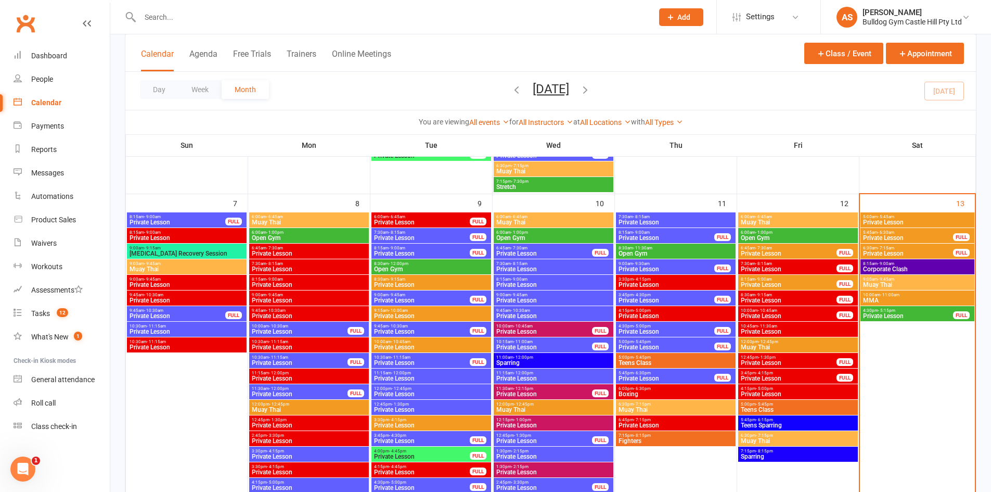
click at [877, 283] on span "Muay Thai" at bounding box center [918, 285] width 110 height 6
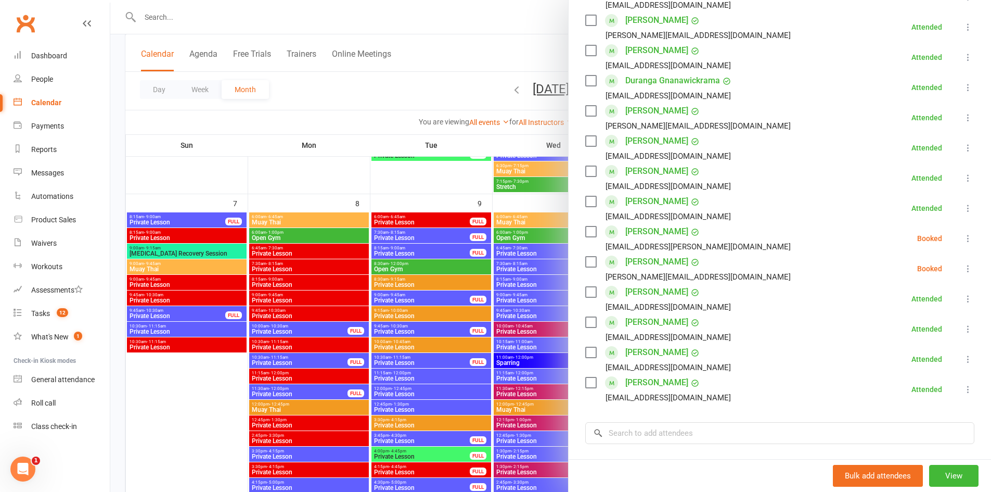
scroll to position [260, 0]
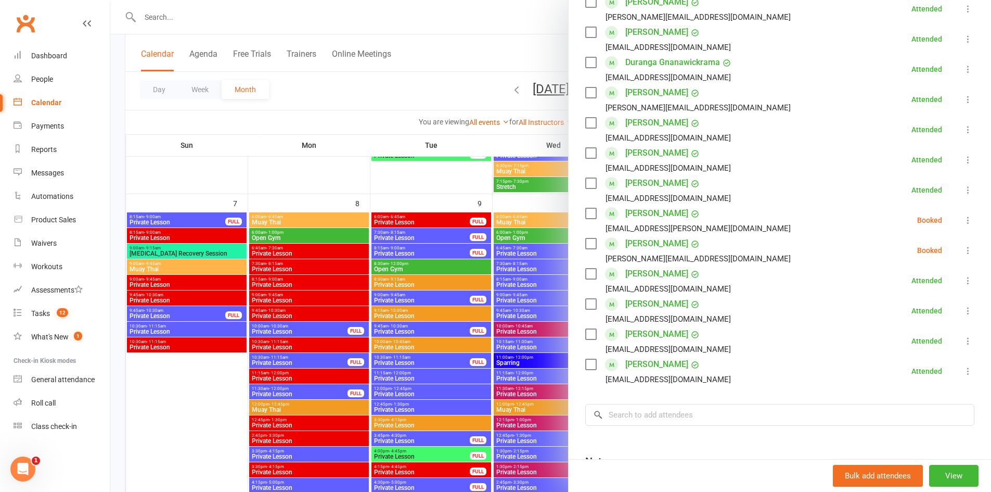
click at [382, 175] on div at bounding box center [550, 246] width 881 height 492
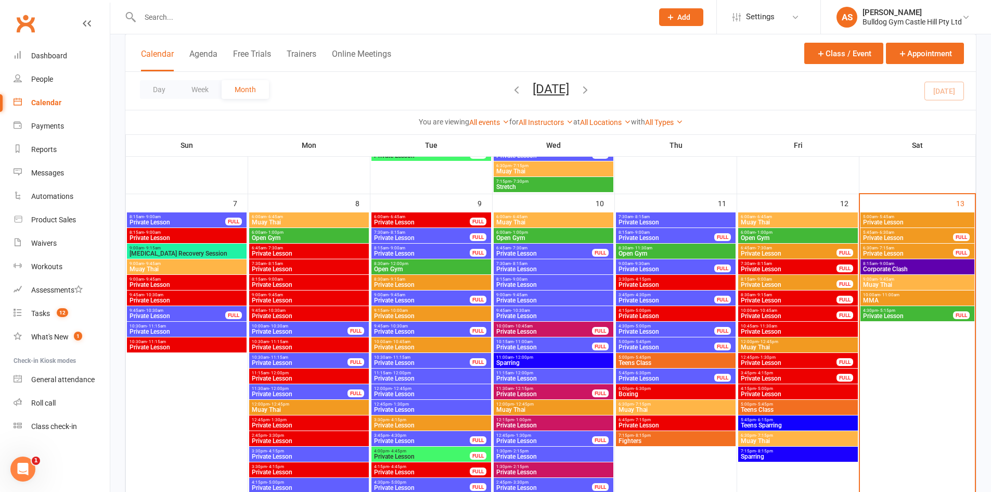
click at [874, 299] on span "MMA" at bounding box center [918, 300] width 110 height 6
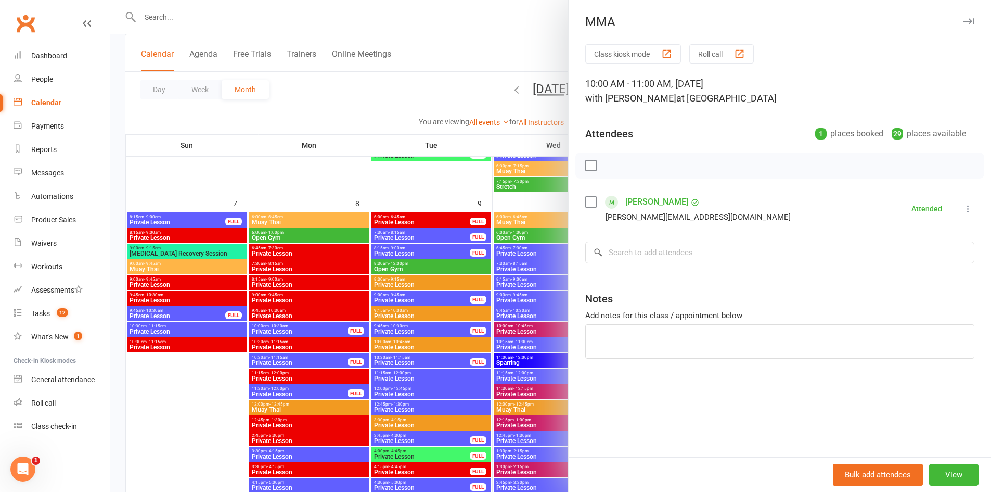
drag, startPoint x: 516, startPoint y: 211, endPoint x: 651, endPoint y: 181, distance: 138.7
click at [519, 205] on div at bounding box center [550, 246] width 881 height 492
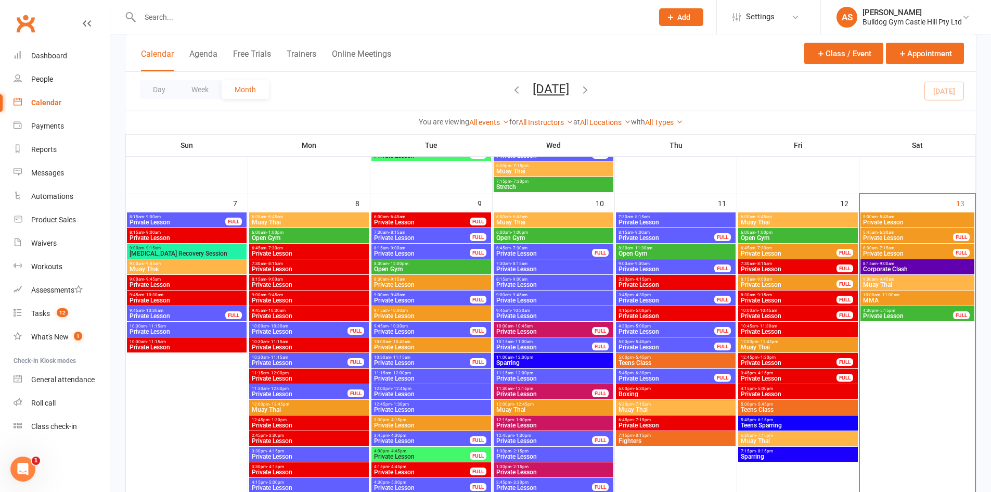
click at [910, 267] on span "Corporate Clash" at bounding box center [918, 269] width 110 height 6
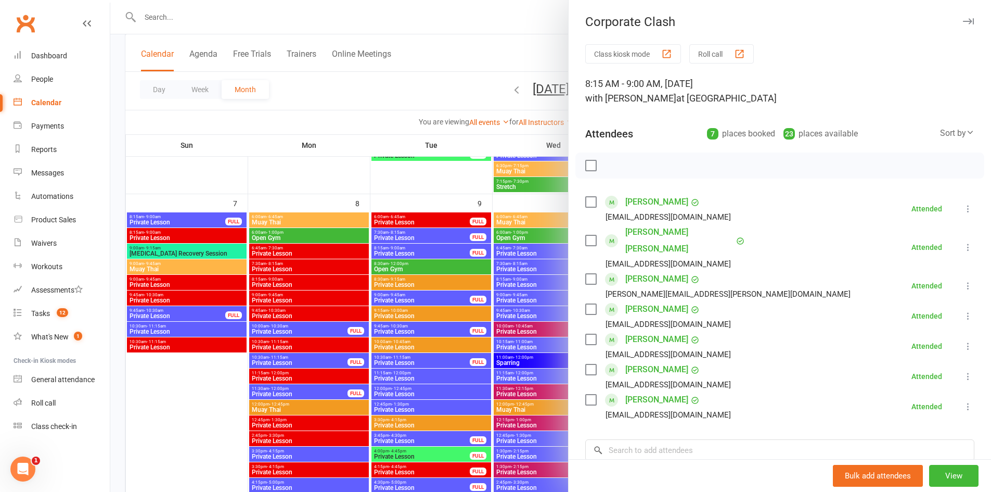
drag, startPoint x: 471, startPoint y: 174, endPoint x: 635, endPoint y: 176, distance: 163.9
click at [471, 173] on div at bounding box center [550, 246] width 881 height 492
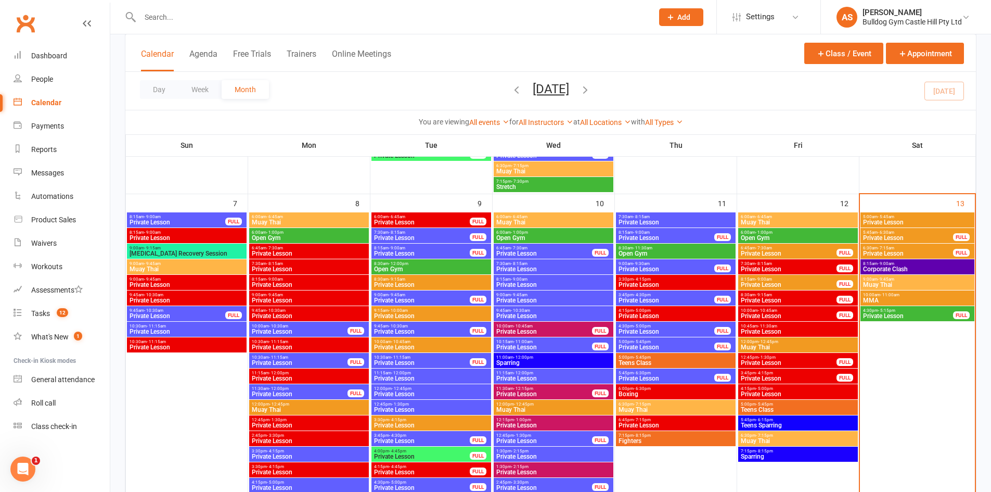
click at [896, 289] on div "9:00am - 9:45am Muay Thai" at bounding box center [918, 282] width 114 height 15
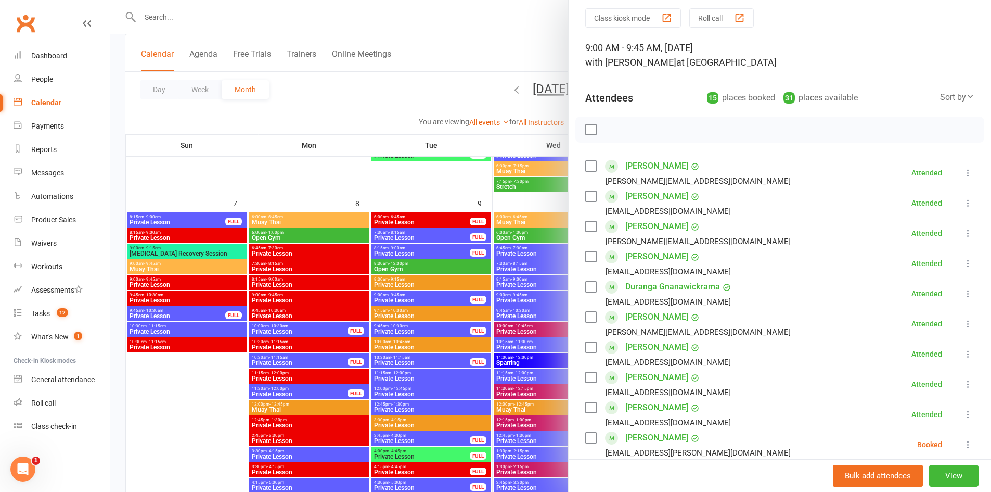
scroll to position [208, 0]
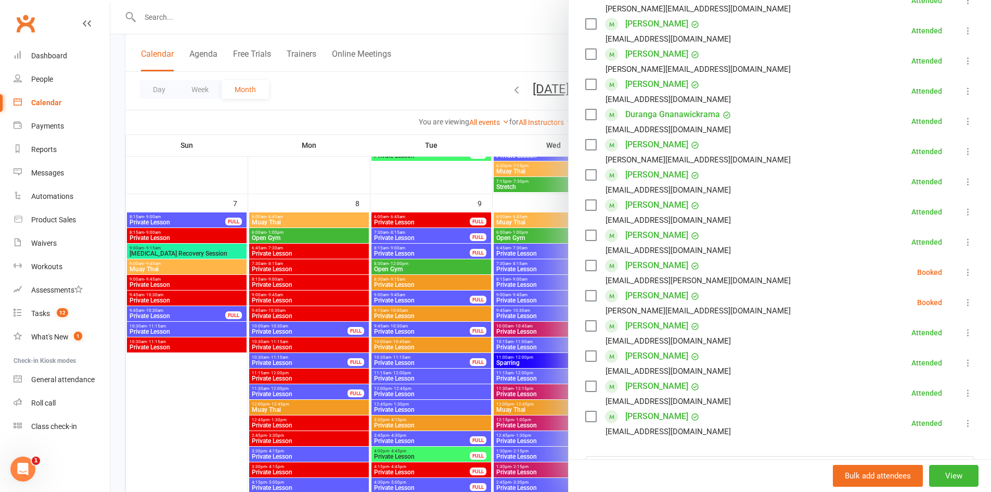
click at [945, 309] on li "Elizabeth Sham Elizabeth.sham@gmail.com Booked More info Remove Check in Mark a…" at bounding box center [779, 302] width 389 height 30
click at [963, 303] on icon at bounding box center [968, 302] width 10 height 10
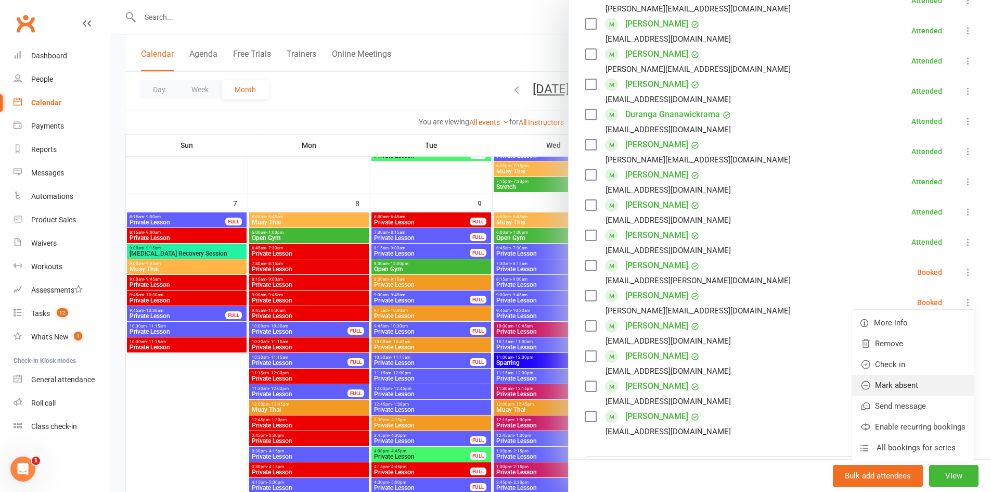
click at [909, 393] on link "Mark absent" at bounding box center [913, 385] width 122 height 21
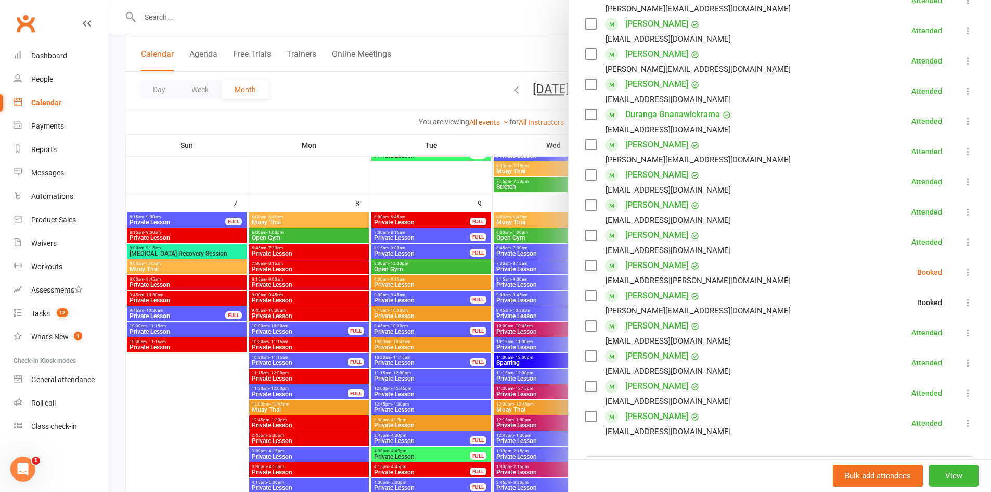
click at [962, 266] on button at bounding box center [968, 272] width 12 height 12
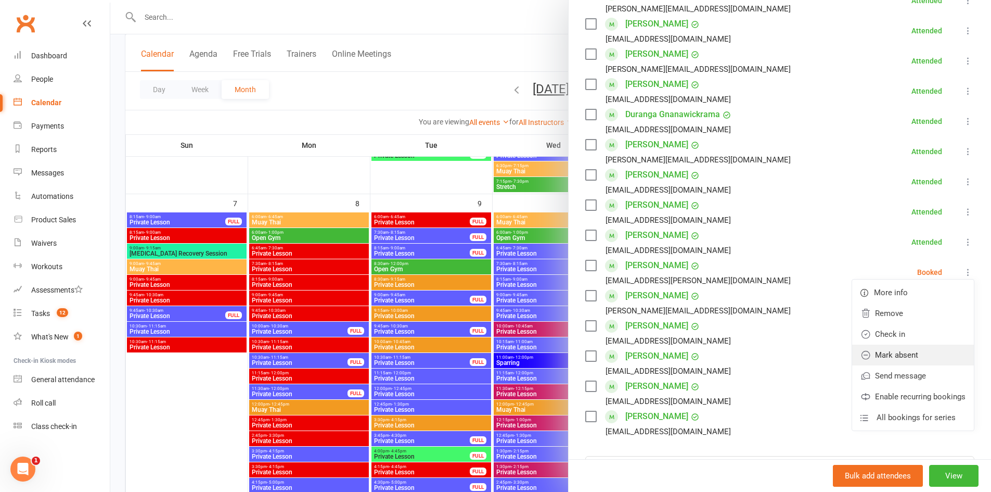
click at [900, 355] on link "Mark absent" at bounding box center [913, 354] width 122 height 21
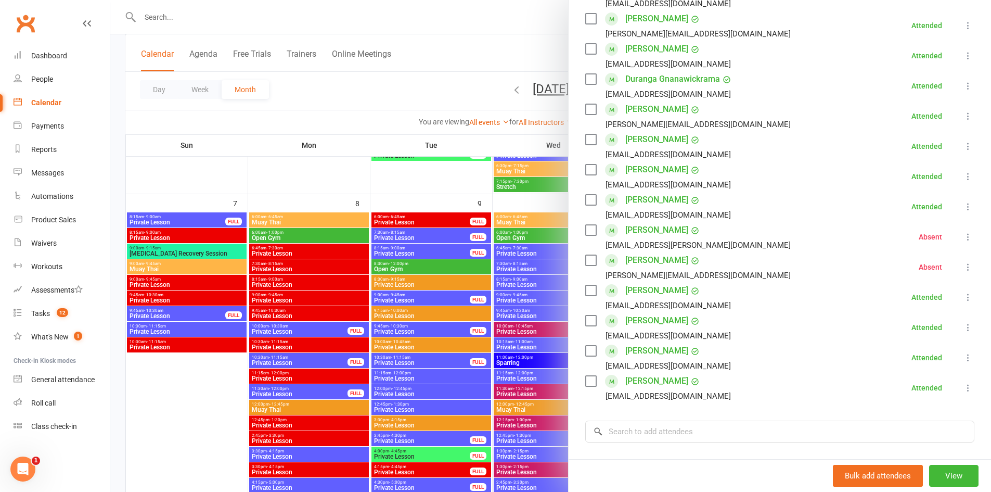
scroll to position [260, 0]
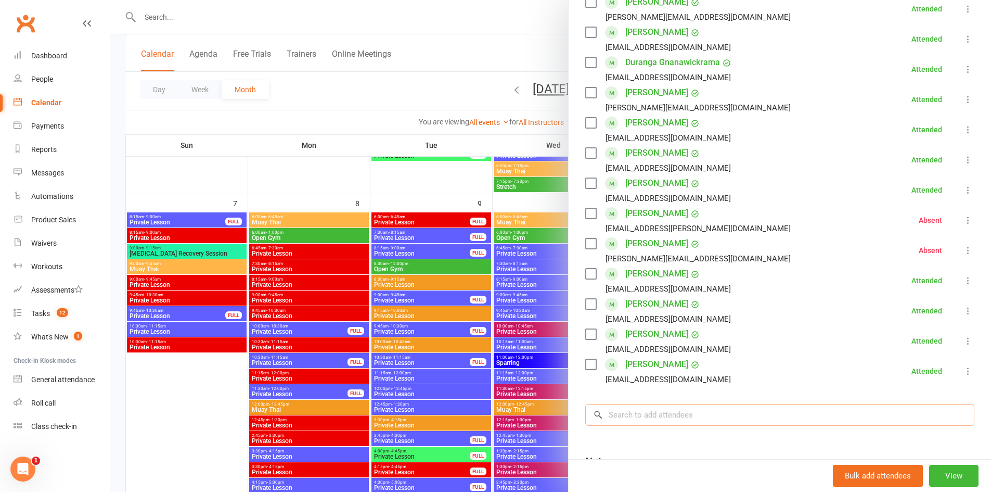
click at [661, 415] on input "search" at bounding box center [779, 415] width 389 height 22
click at [292, 306] on div at bounding box center [550, 246] width 881 height 492
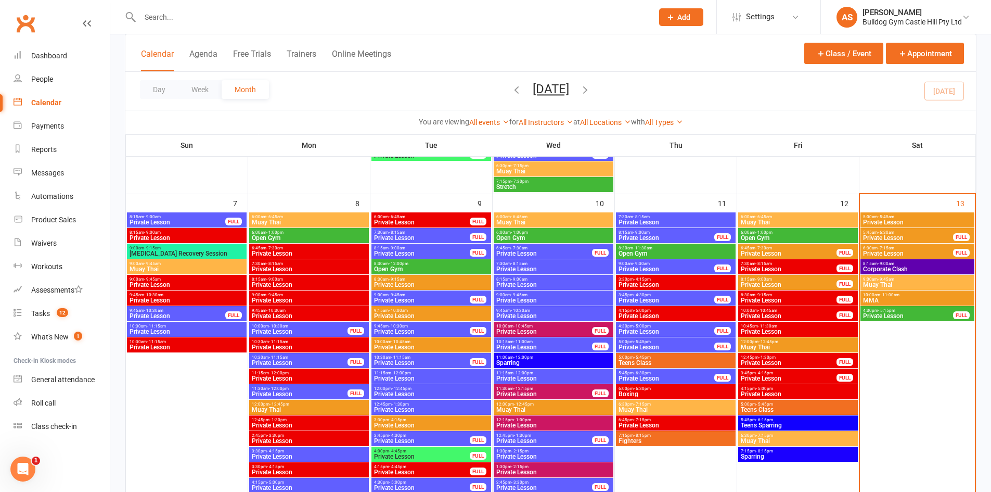
click at [886, 286] on span "Muay Thai" at bounding box center [918, 285] width 110 height 6
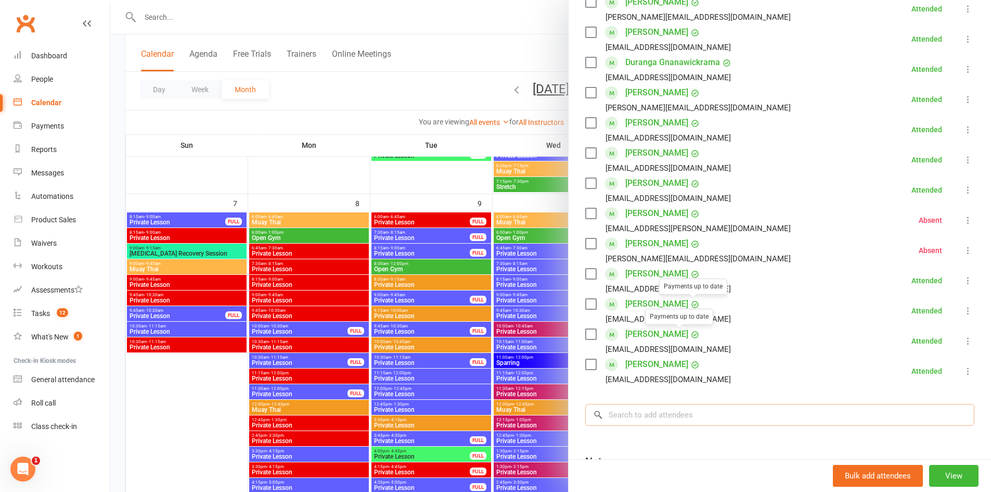
click at [670, 413] on input "search" at bounding box center [779, 415] width 389 height 22
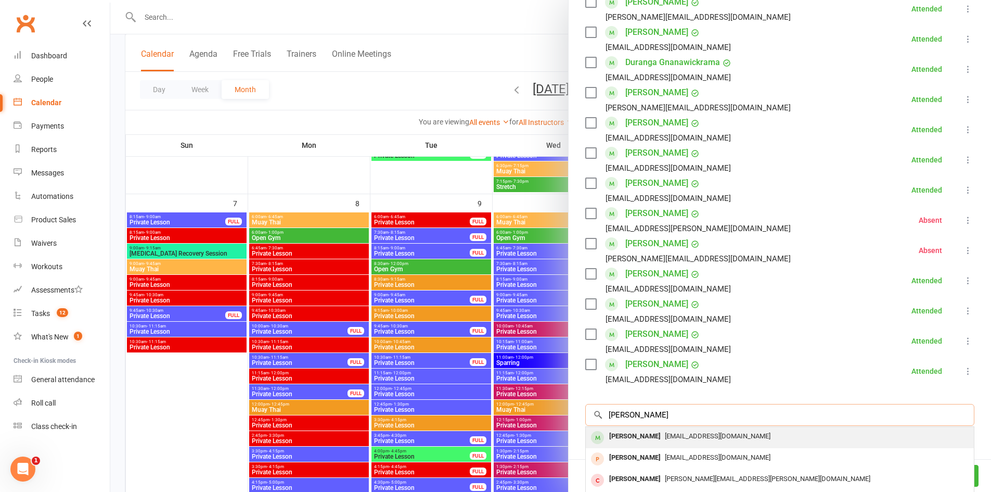
type input "ryan zor"
click at [665, 433] on span "ryan1zorzit@gmail.com" at bounding box center [718, 436] width 106 height 8
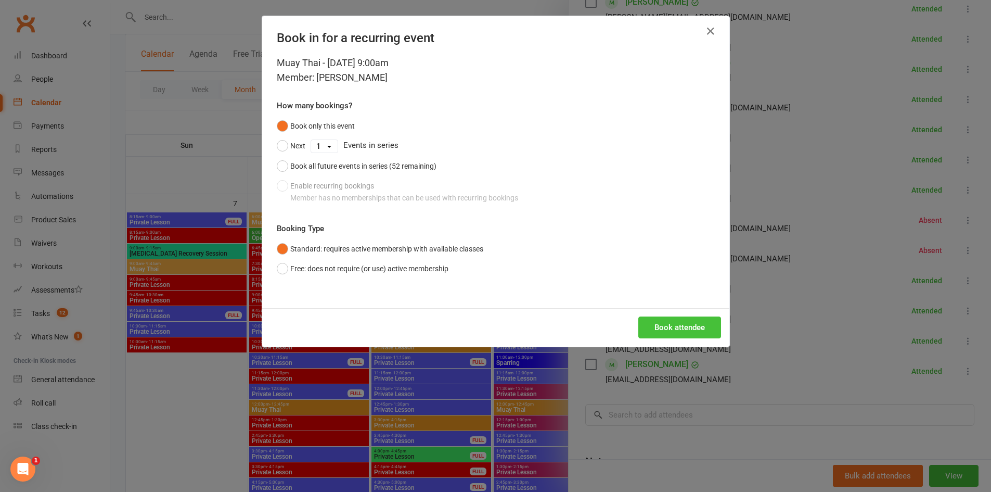
click at [669, 331] on button "Book attendee" at bounding box center [679, 327] width 83 height 22
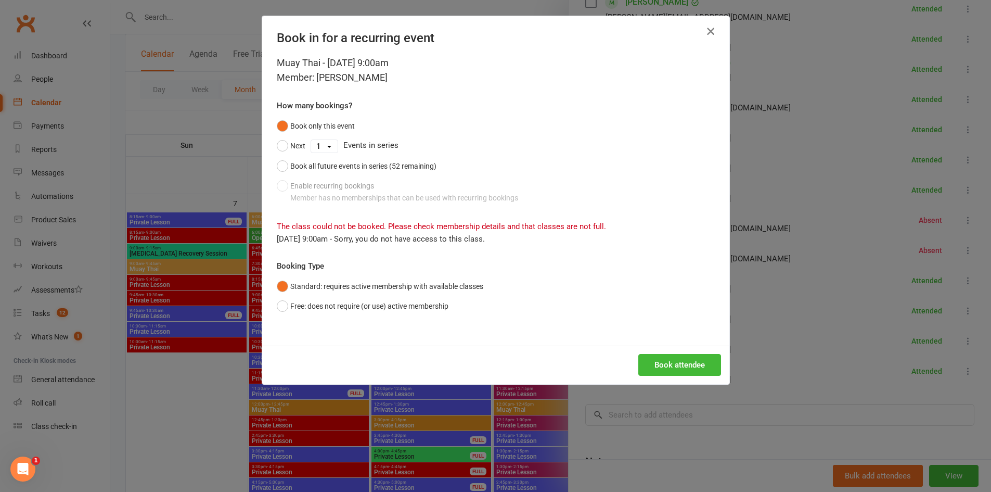
click at [702, 34] on button "button" at bounding box center [710, 31] width 17 height 17
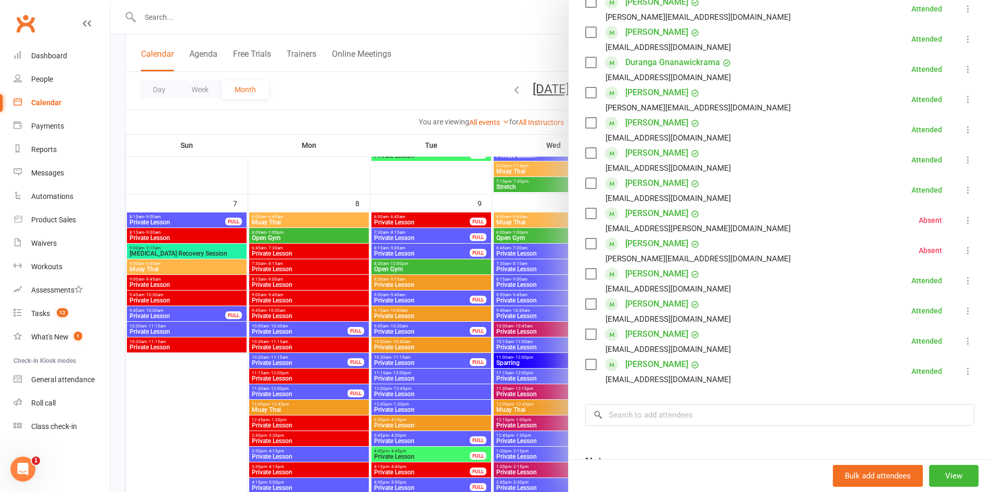
scroll to position [104, 0]
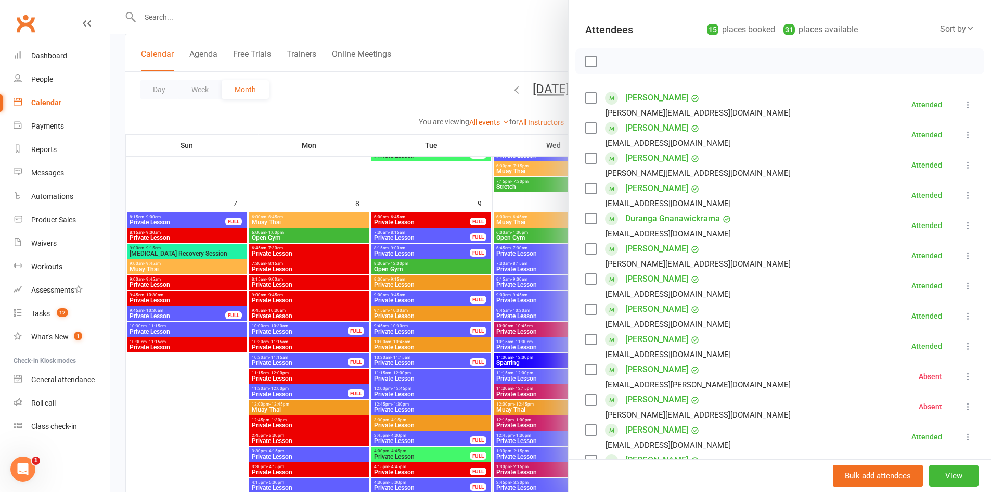
click at [410, 137] on div at bounding box center [550, 246] width 881 height 492
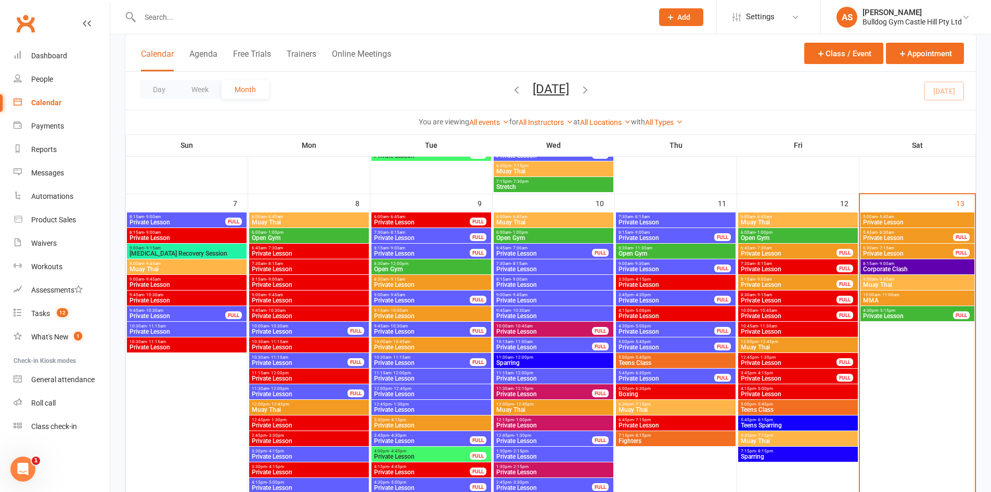
click at [158, 21] on input "text" at bounding box center [391, 17] width 509 height 15
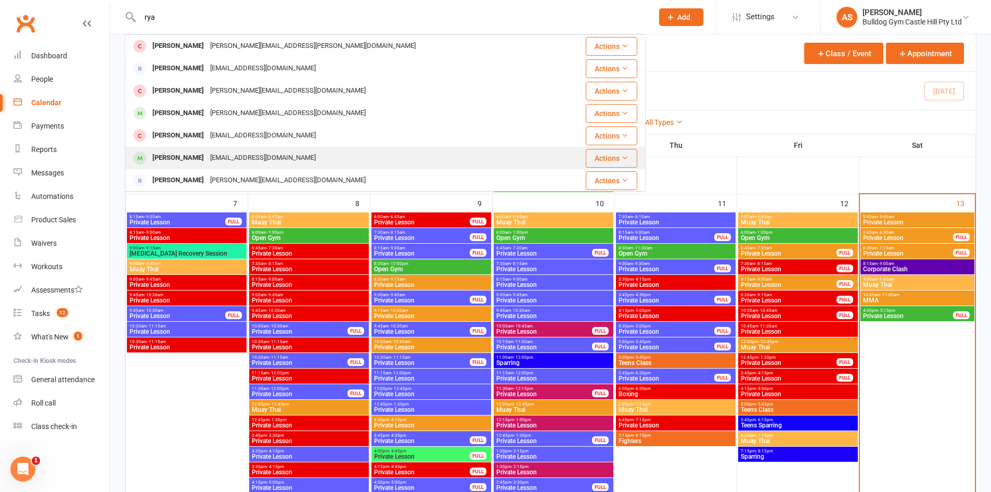
type input "rya"
click at [208, 155] on div "ryan1zorzit@gmail.com" at bounding box center [263, 157] width 112 height 15
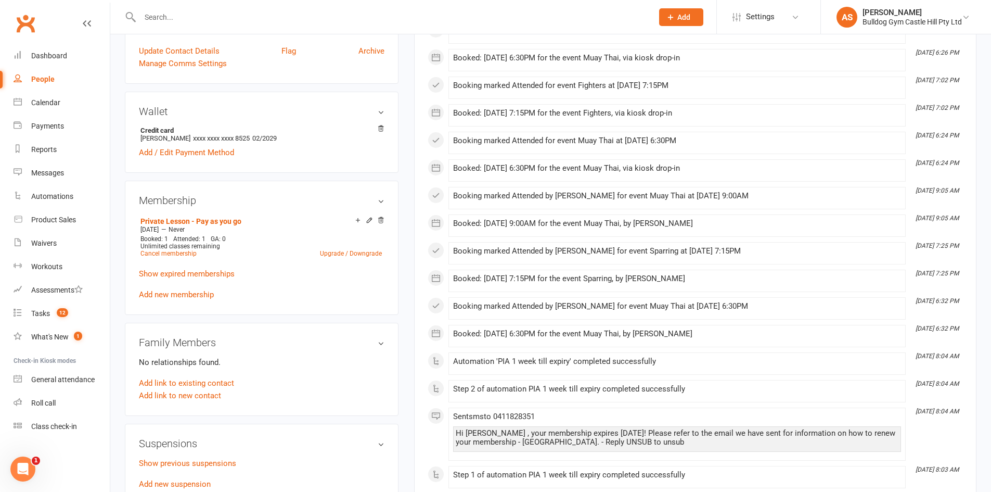
scroll to position [260, 0]
click at [63, 101] on link "Calendar" at bounding box center [62, 102] width 96 height 23
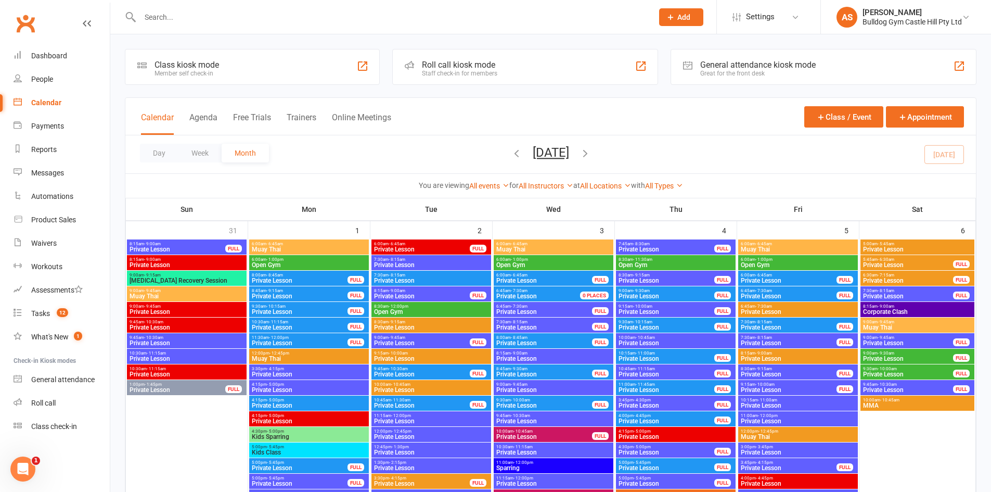
click at [176, 25] on div at bounding box center [385, 17] width 521 height 34
click at [180, 19] on input "text" at bounding box center [391, 17] width 509 height 15
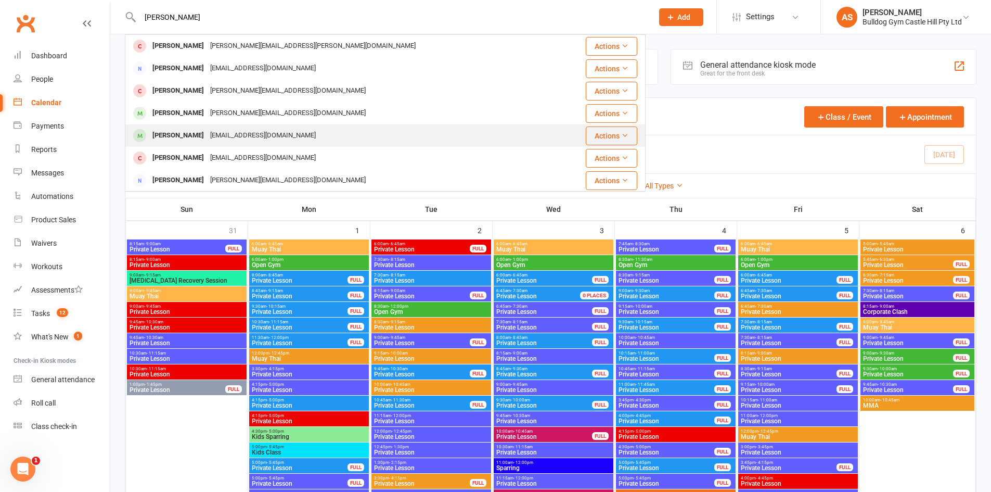
type input "ryan"
click at [226, 135] on div "ryan1zorzit@gmail.com" at bounding box center [263, 135] width 112 height 15
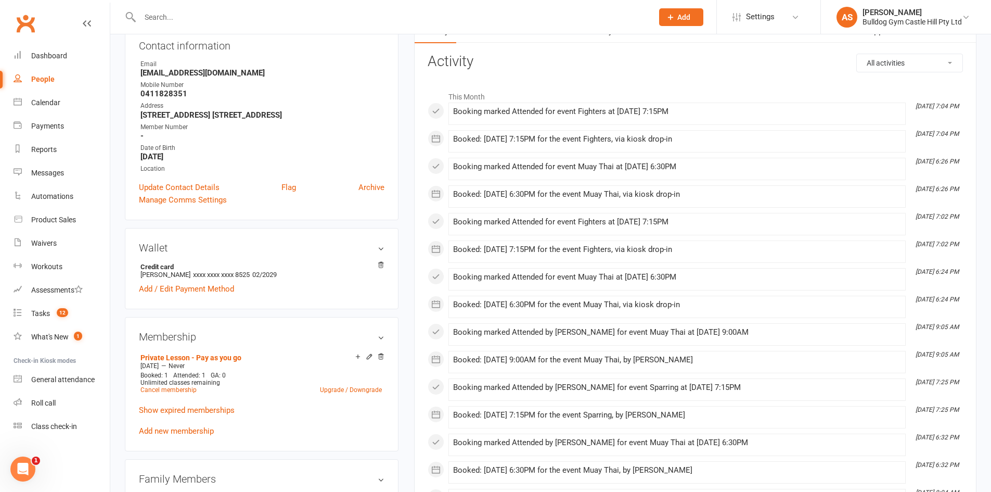
scroll to position [104, 0]
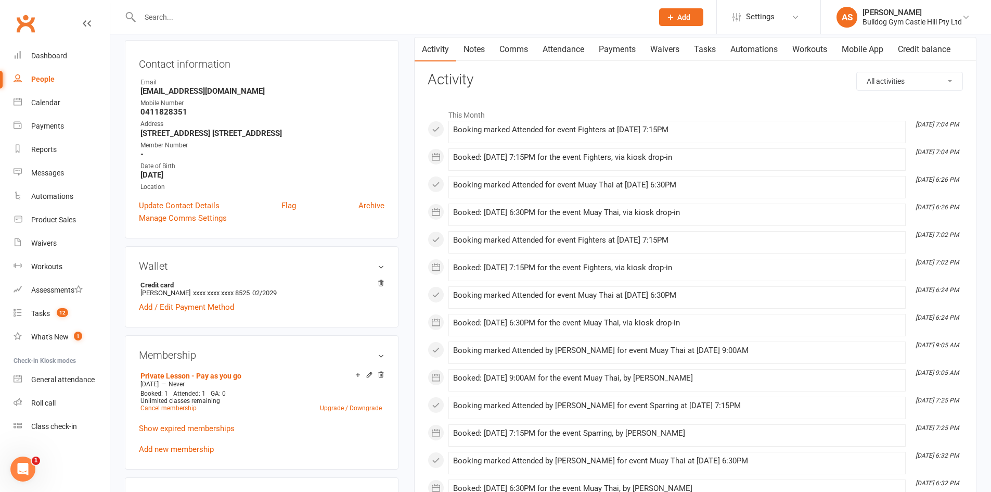
click at [468, 43] on link "Notes" at bounding box center [474, 49] width 36 height 24
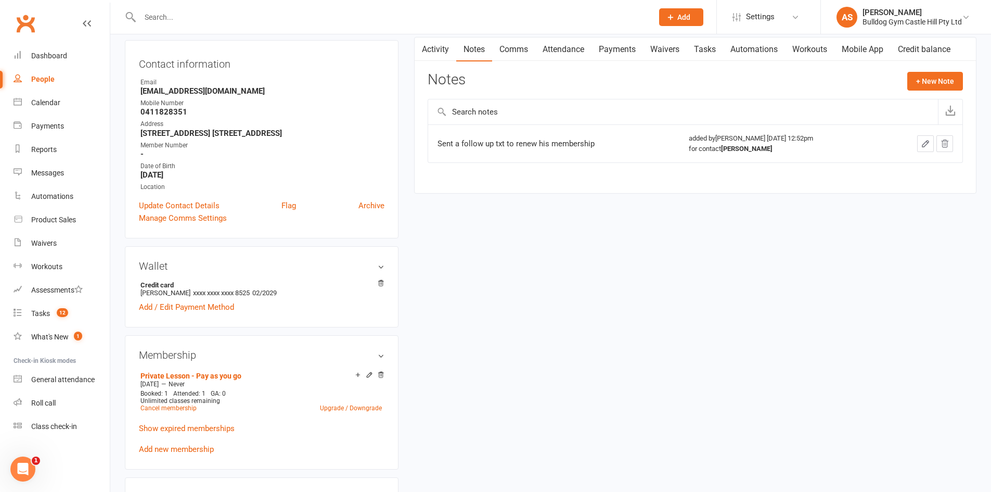
click at [550, 45] on link "Attendance" at bounding box center [563, 49] width 56 height 24
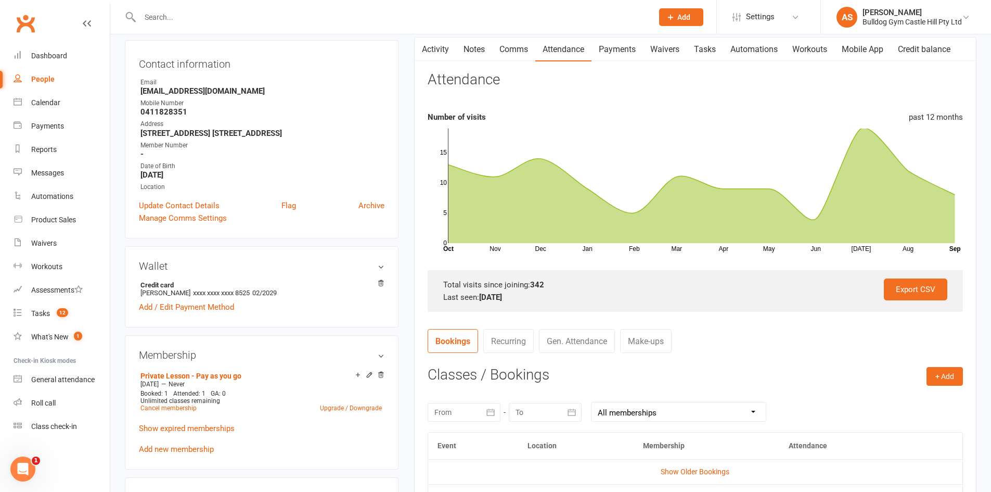
click at [621, 53] on link "Payments" at bounding box center [618, 49] width 52 height 24
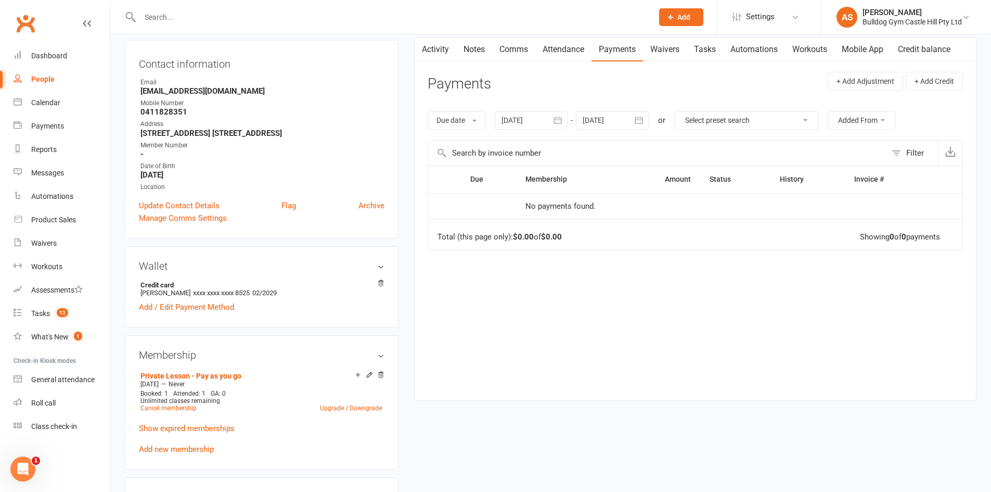
click at [570, 54] on link "Attendance" at bounding box center [563, 49] width 56 height 24
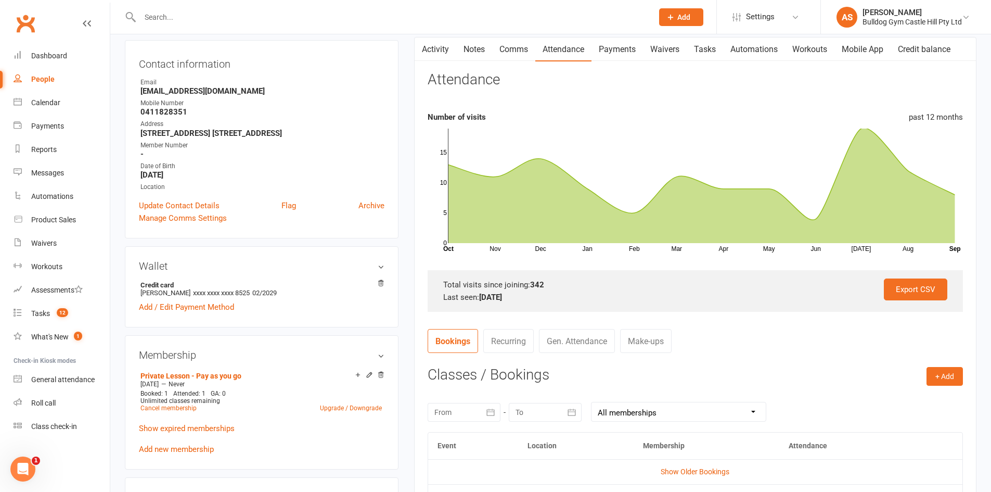
click at [431, 42] on link "Activity" at bounding box center [436, 49] width 42 height 24
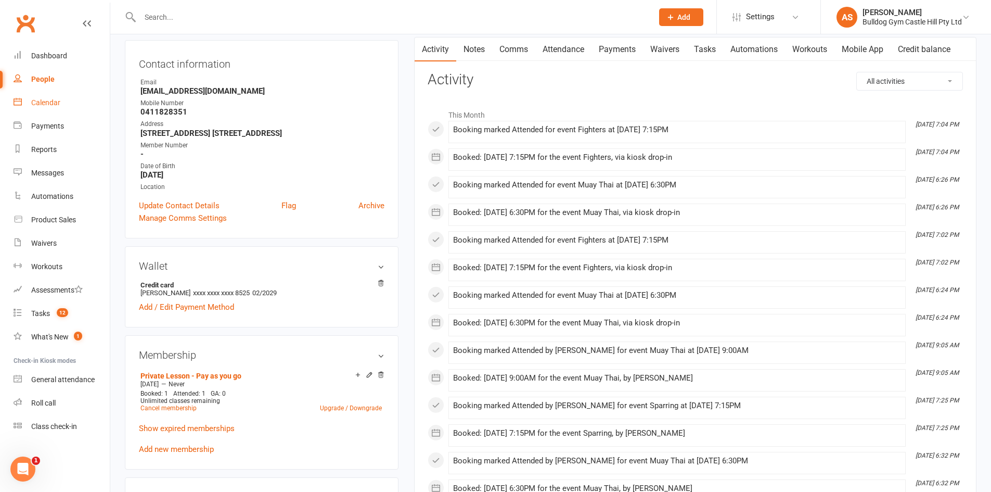
click at [25, 92] on link "Calendar" at bounding box center [62, 102] width 96 height 23
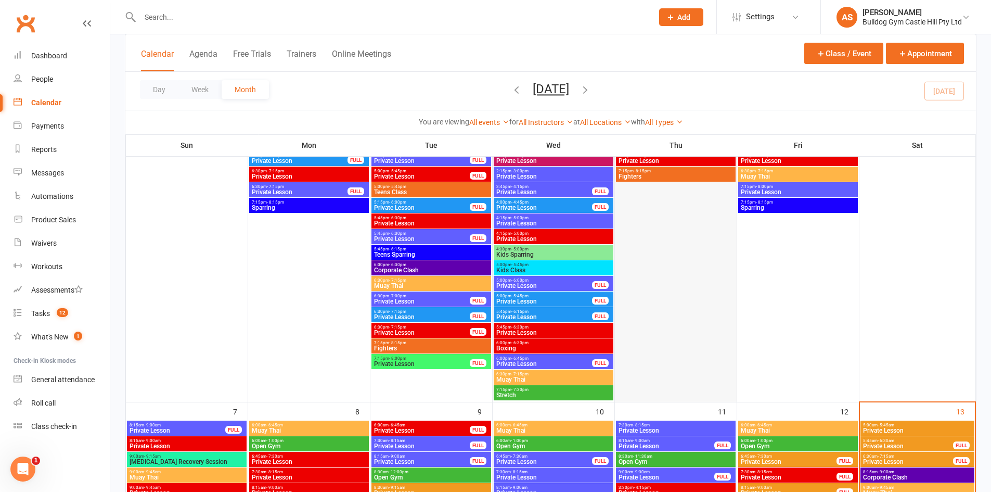
scroll to position [624, 0]
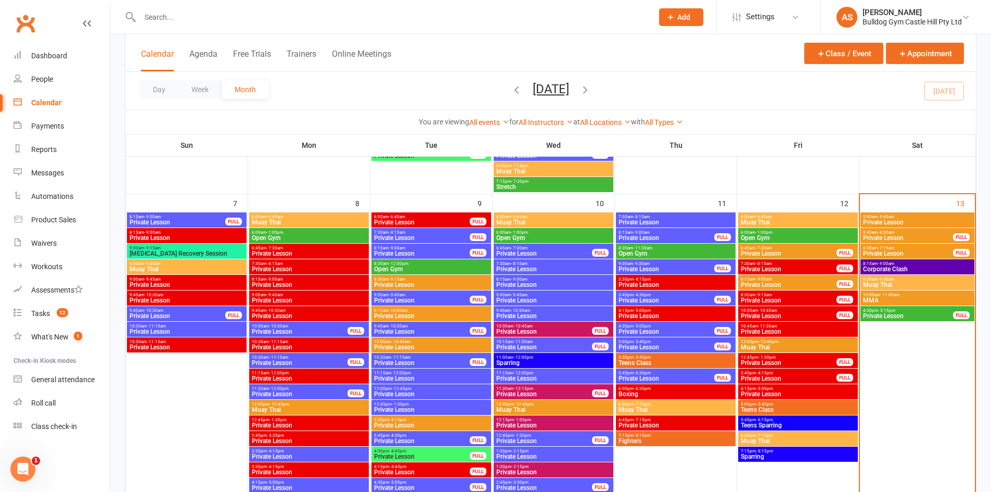
click at [894, 286] on span "Muay Thai" at bounding box center [918, 285] width 110 height 6
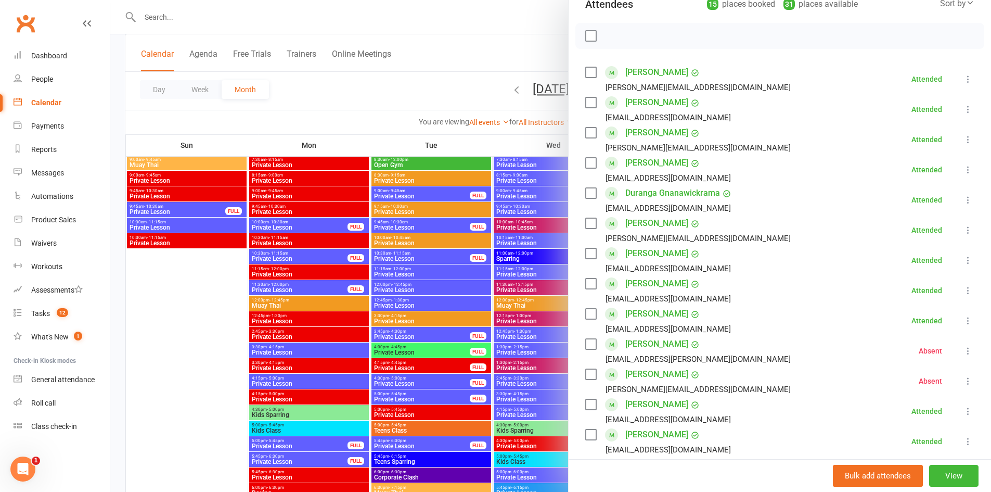
scroll to position [114, 0]
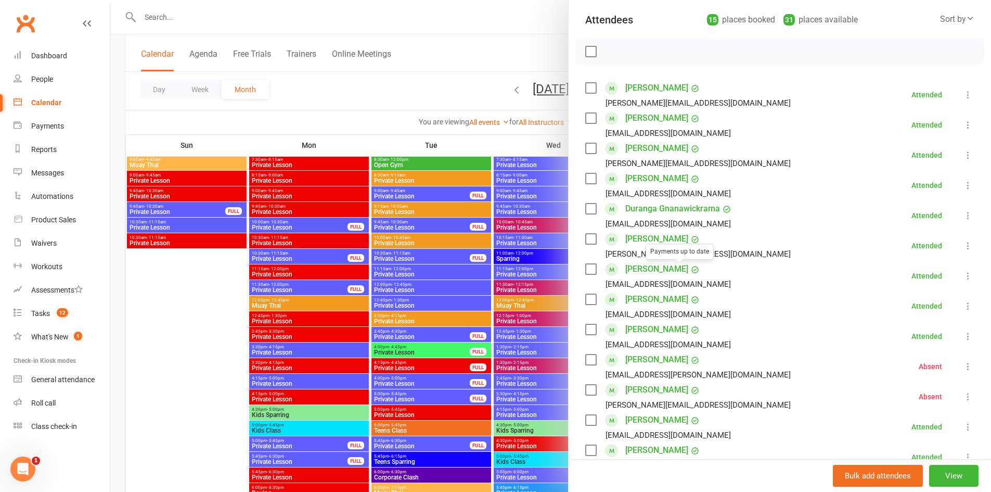
click at [195, 163] on div at bounding box center [550, 246] width 881 height 492
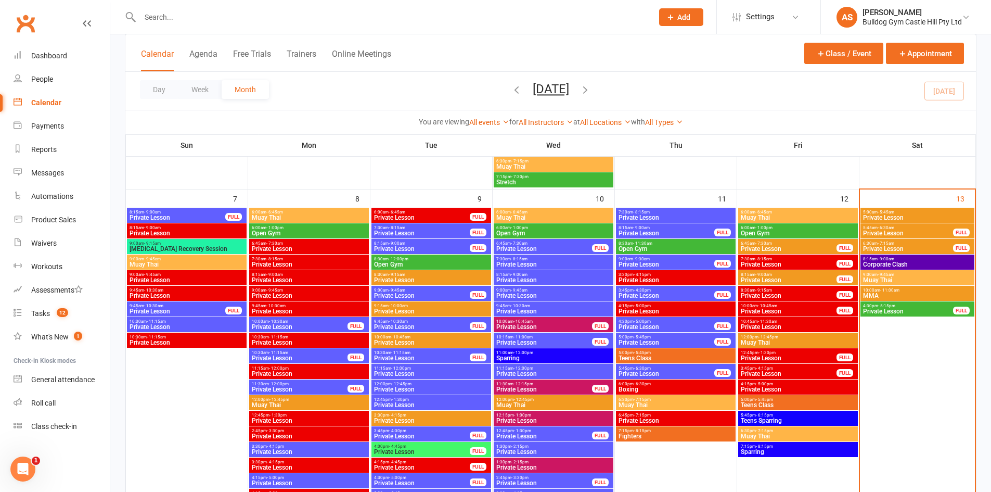
scroll to position [624, 0]
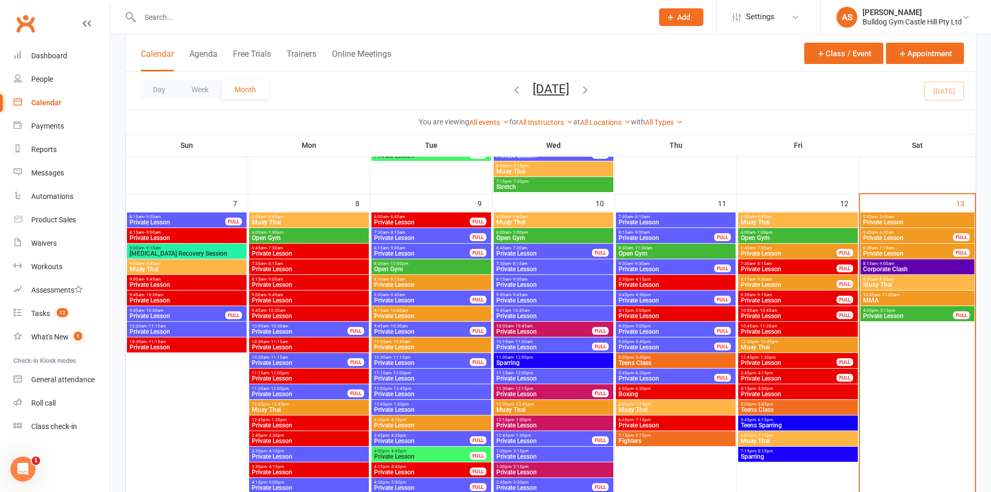
click at [892, 296] on span "- 11:00am" at bounding box center [889, 294] width 19 height 5
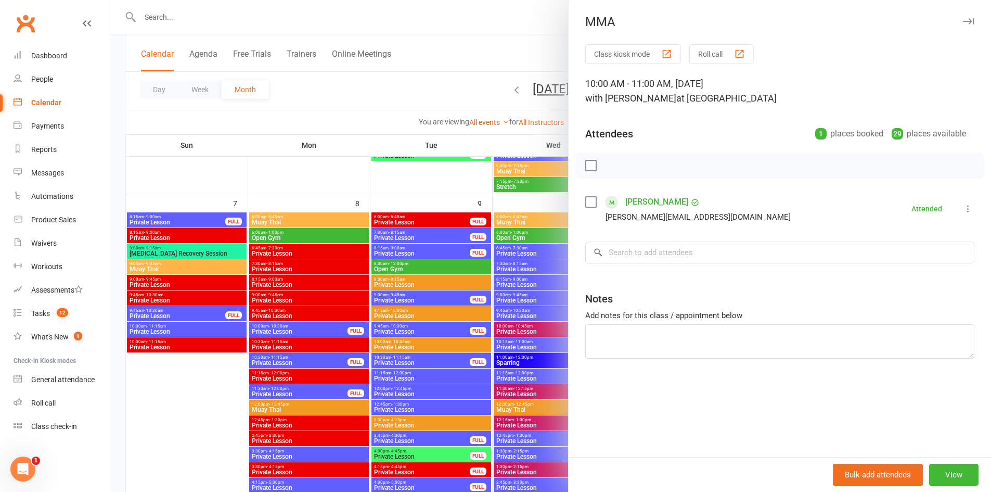
click at [489, 240] on div at bounding box center [550, 246] width 881 height 492
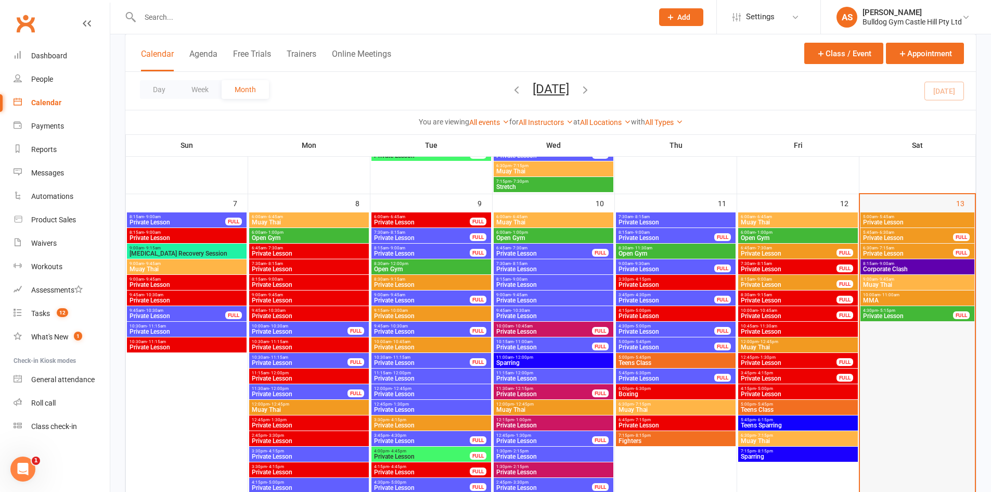
click at [942, 446] on div at bounding box center [917, 454] width 113 height 484
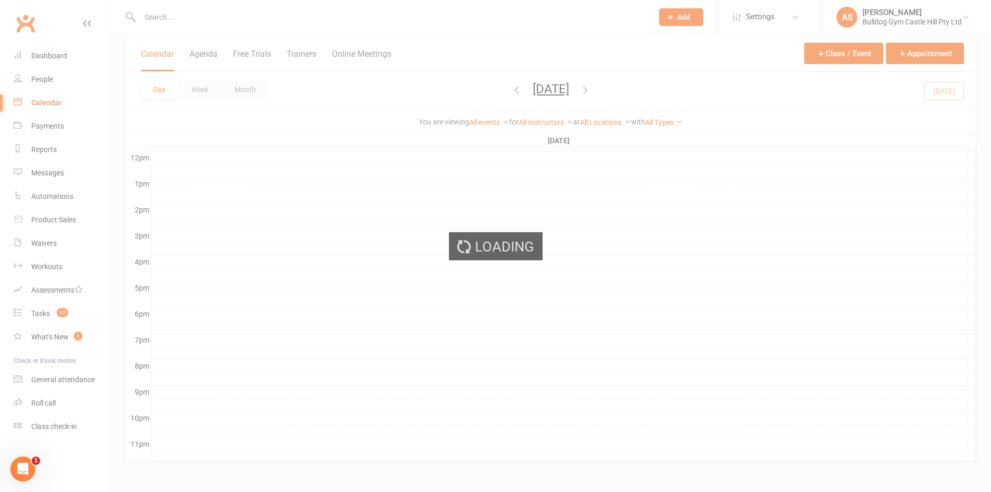
scroll to position [2, 0]
click at [947, 443] on div "Loading" at bounding box center [495, 246] width 991 height 492
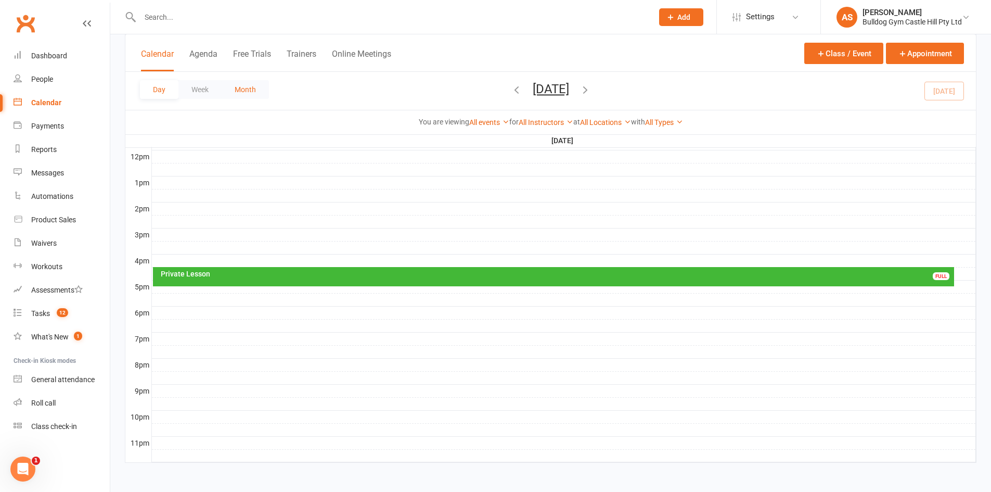
click at [249, 86] on button "Month" at bounding box center [245, 89] width 47 height 19
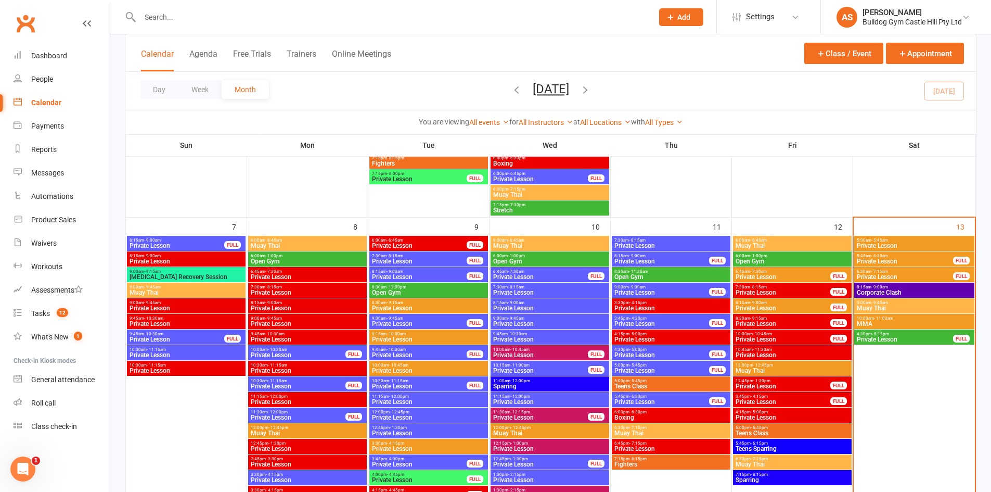
scroll to position [582, 0]
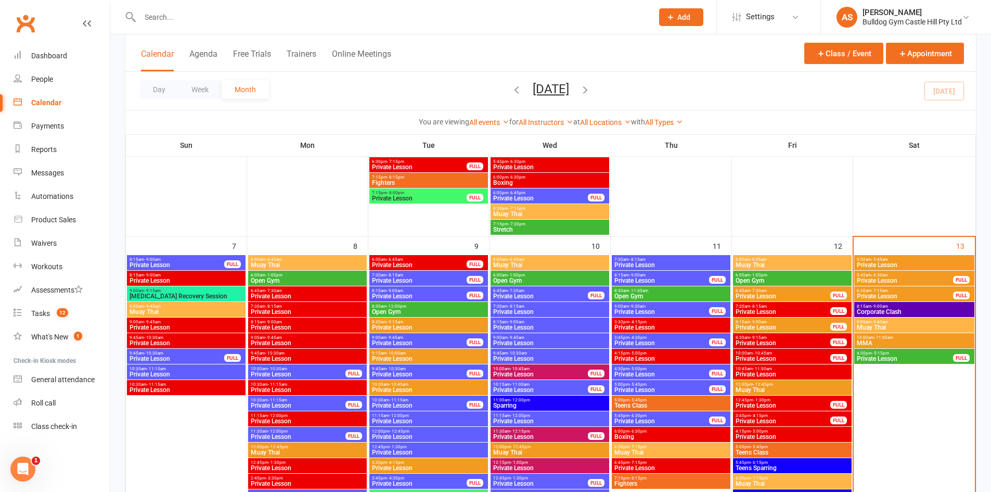
click at [177, 19] on input "text" at bounding box center [391, 17] width 509 height 15
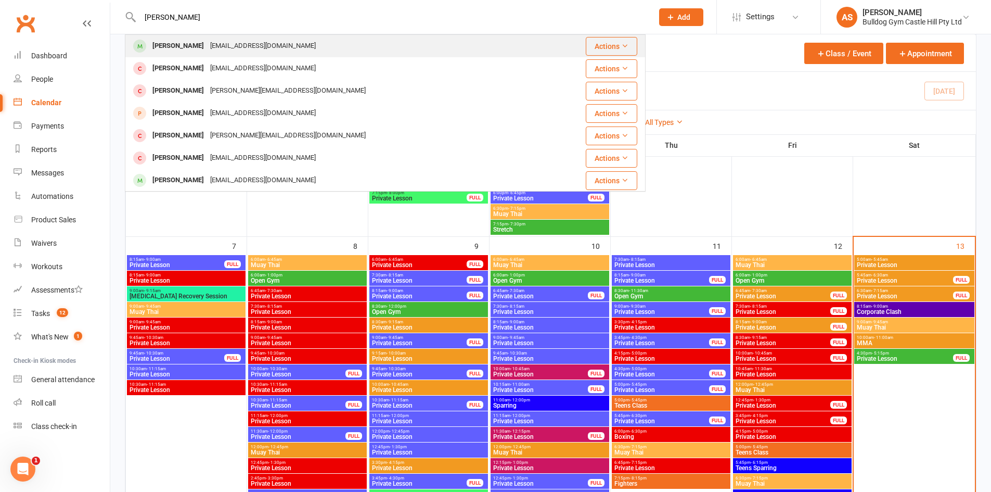
type input "josh wak"
click at [191, 35] on div "Josh Wakefield joshwakefield076@gmail.com" at bounding box center [335, 45] width 418 height 21
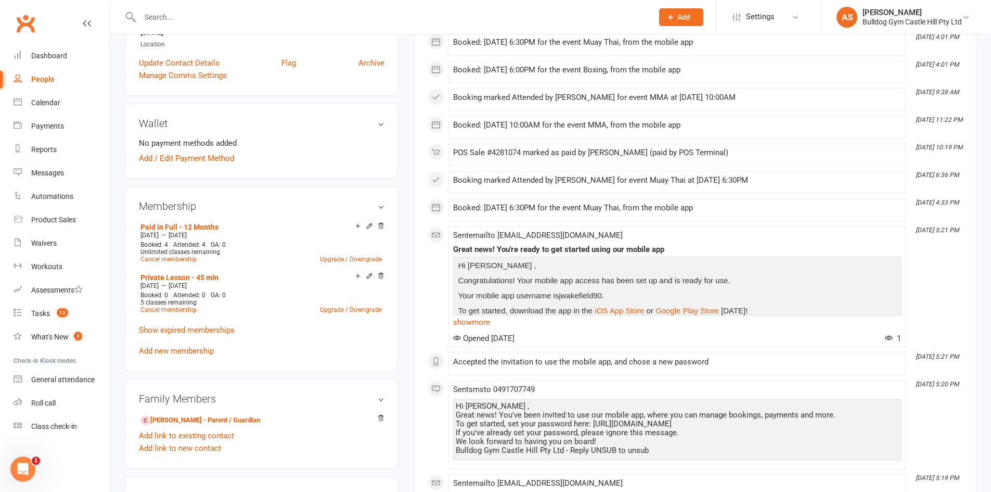
scroll to position [260, 0]
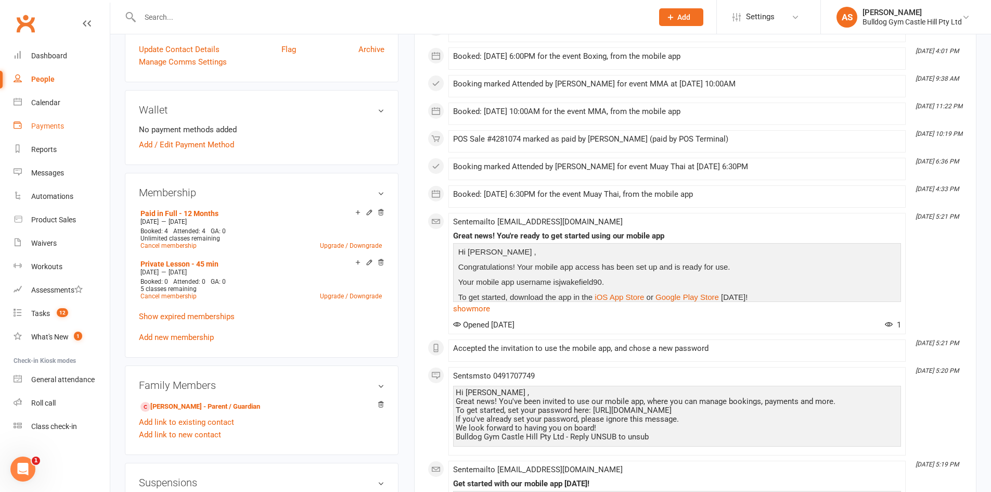
click at [60, 122] on div "Payments" at bounding box center [47, 126] width 33 height 8
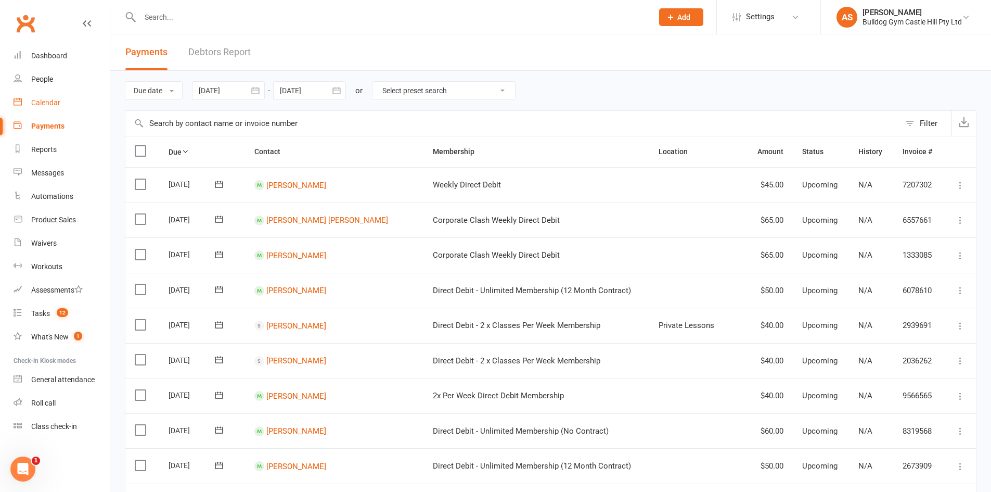
click at [81, 106] on link "Calendar" at bounding box center [62, 102] width 96 height 23
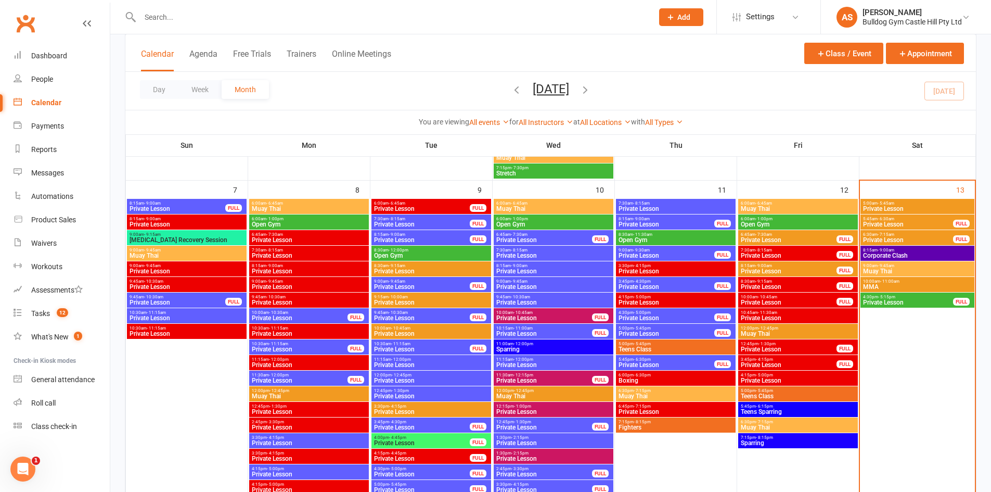
scroll to position [624, 0]
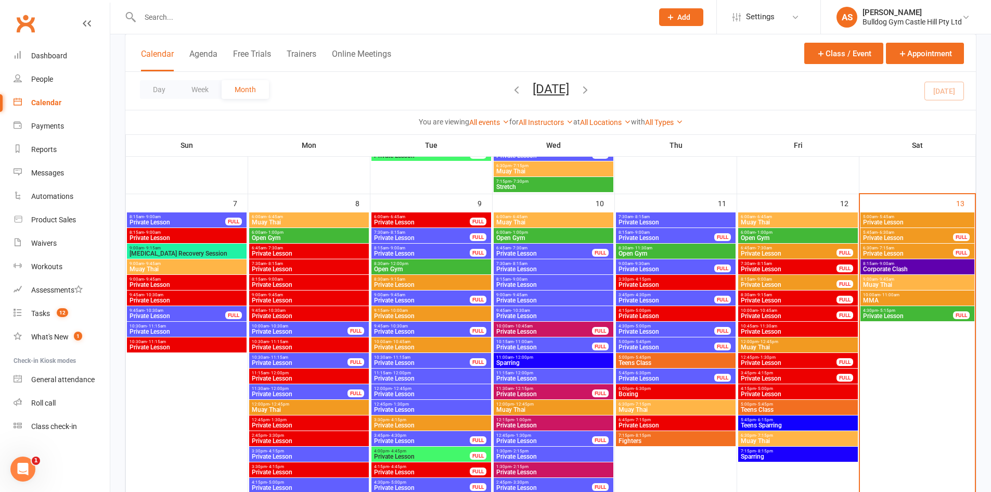
click at [886, 284] on span "Muay Thai" at bounding box center [918, 285] width 110 height 6
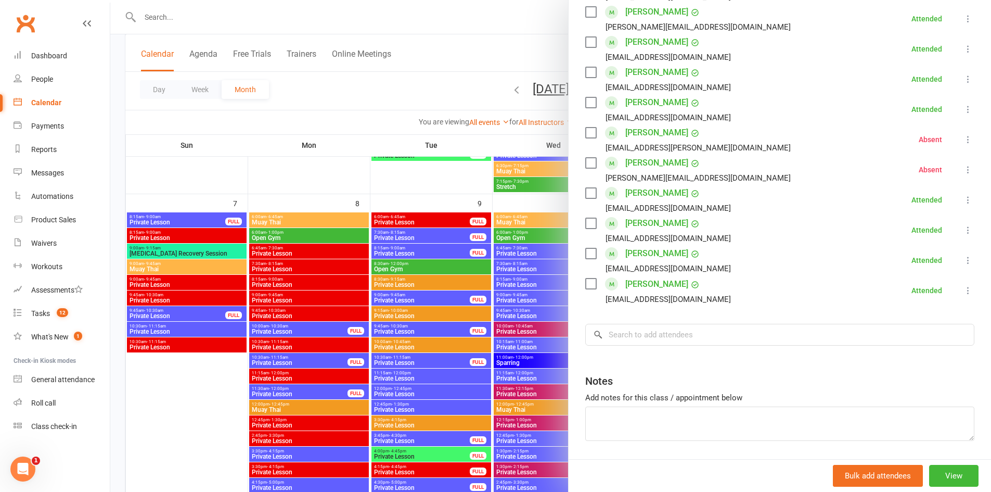
scroll to position [353, 0]
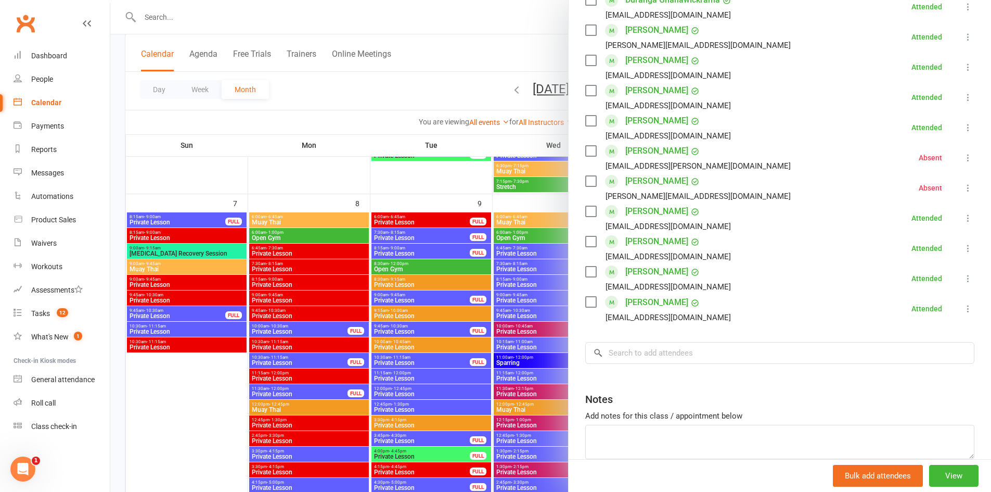
click at [544, 256] on div at bounding box center [550, 246] width 881 height 492
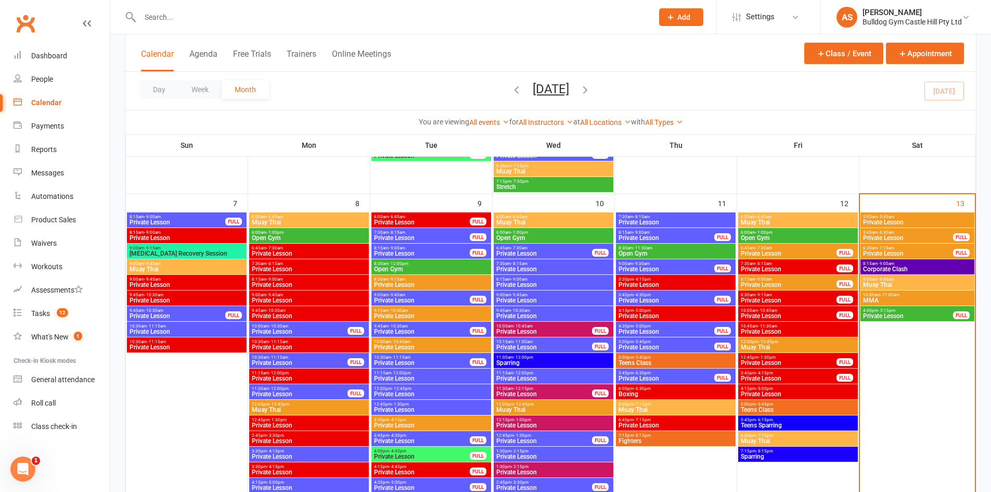
click at [298, 29] on div at bounding box center [385, 17] width 521 height 34
click at [298, 22] on input "text" at bounding box center [391, 17] width 509 height 15
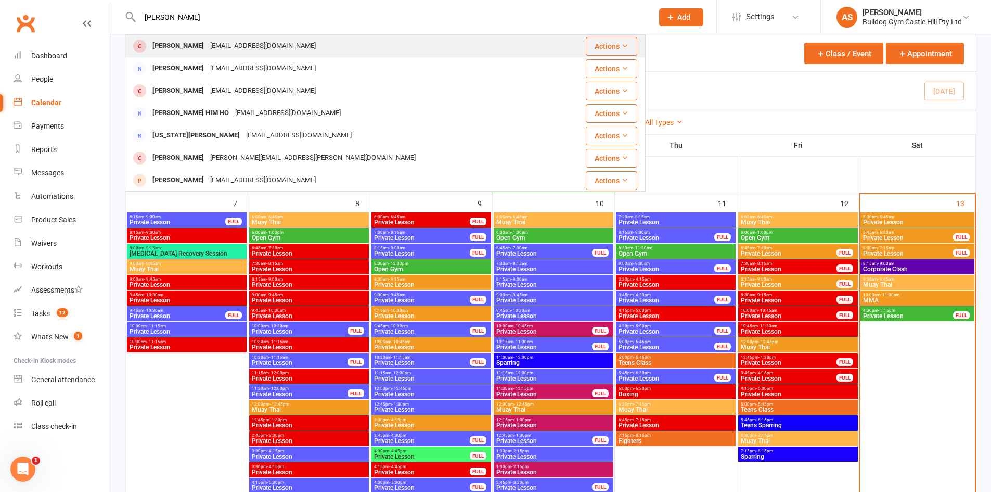
type input "robin"
click at [263, 49] on div "Robin Wang Zhxinyi@hotmail.com" at bounding box center [342, 45] width 432 height 21
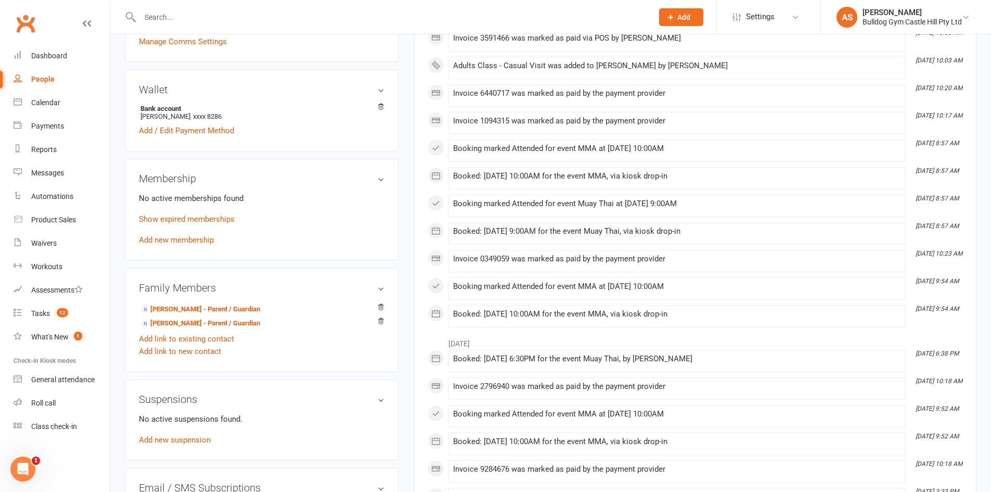
scroll to position [260, 0]
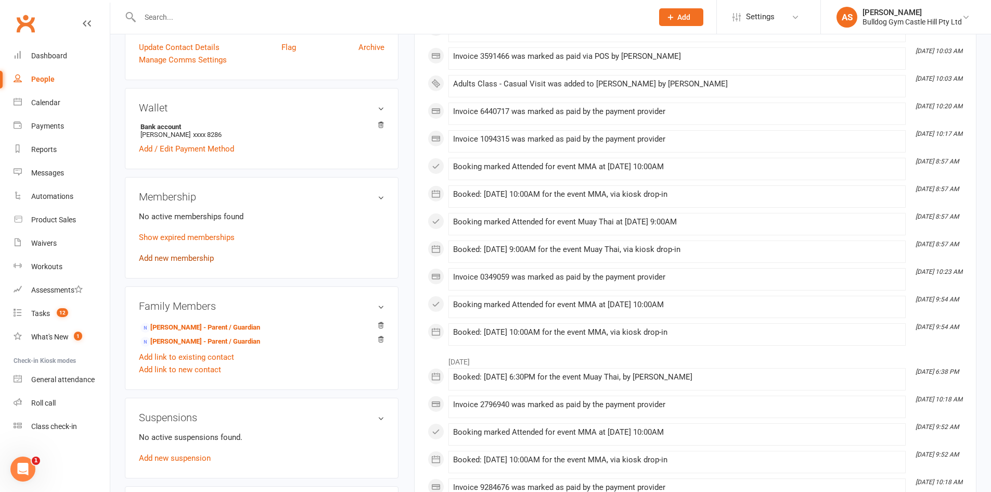
click at [206, 257] on link "Add new membership" at bounding box center [176, 257] width 75 height 9
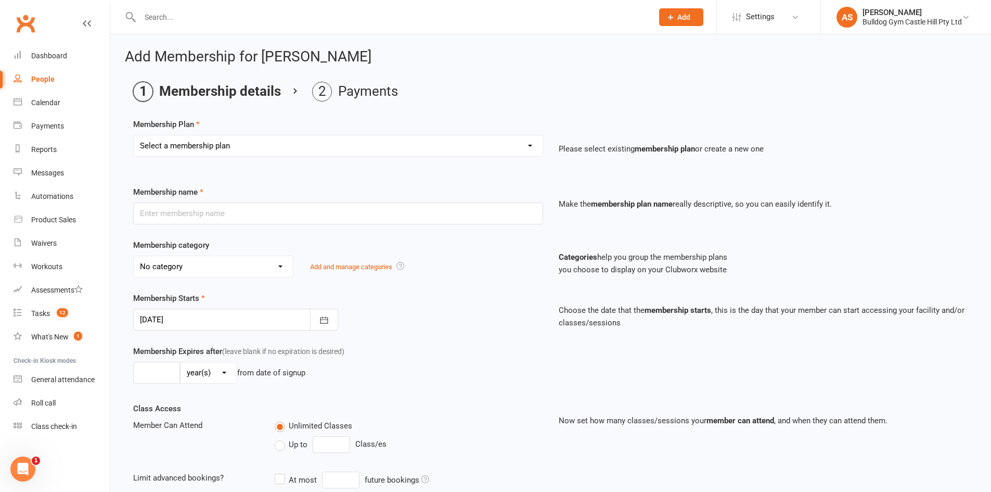
drag, startPoint x: 280, startPoint y: 140, endPoint x: 276, endPoint y: 143, distance: 5.6
click at [276, 143] on select "Select a membership plan Create new Membership Plan Adults Class - Casual Visit…" at bounding box center [338, 145] width 409 height 21
select select "1"
click at [134, 135] on select "Select a membership plan Create new Membership Plan Adults Class - Casual Visit…" at bounding box center [338, 145] width 409 height 21
type input "Adults Class - Casual Visit"
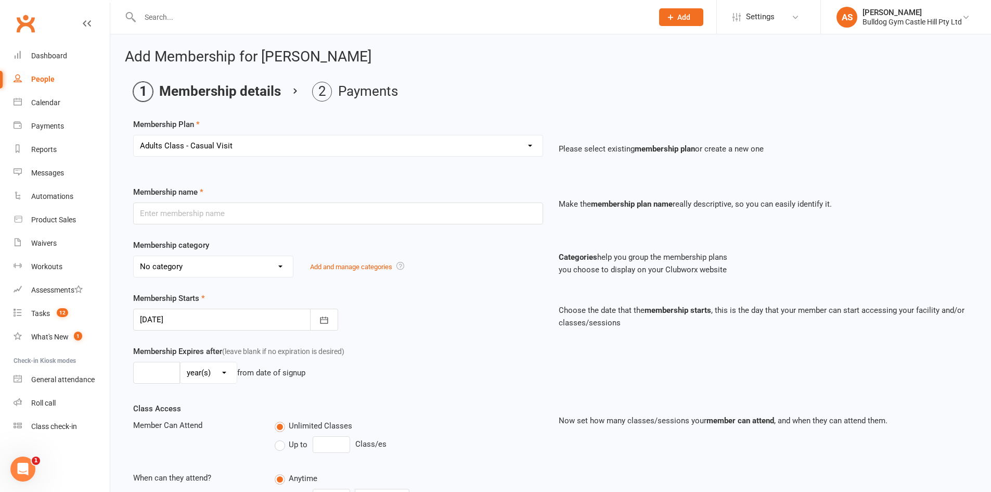
select select "11"
type input "2"
select select "1"
type input "1"
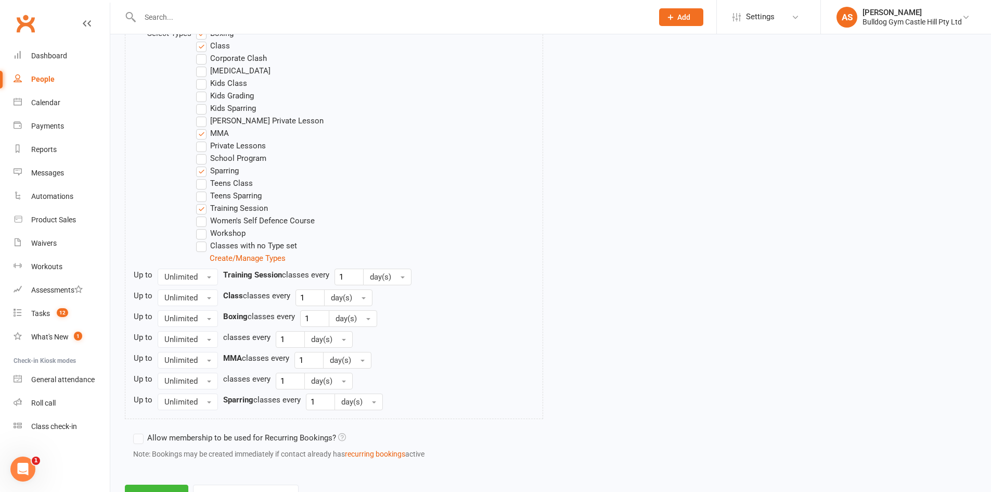
scroll to position [598, 0]
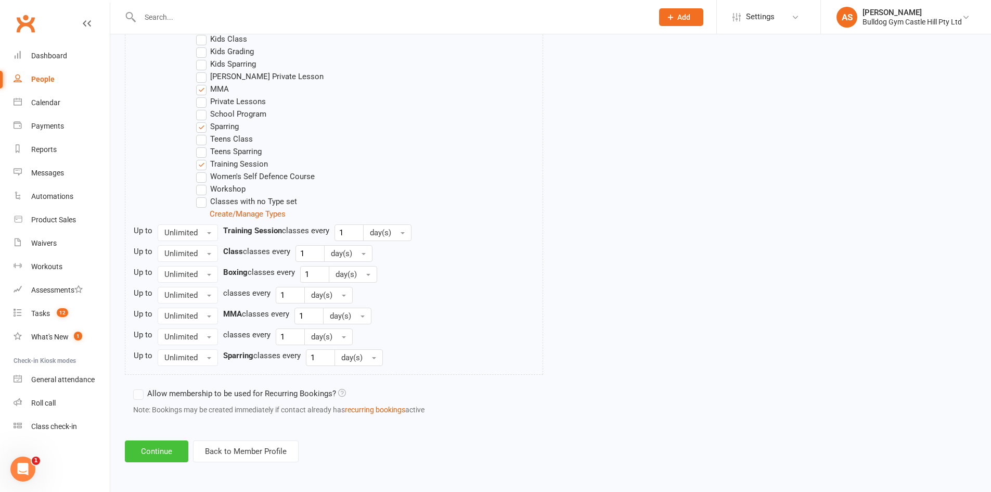
click at [164, 455] on button "Continue" at bounding box center [156, 451] width 63 height 22
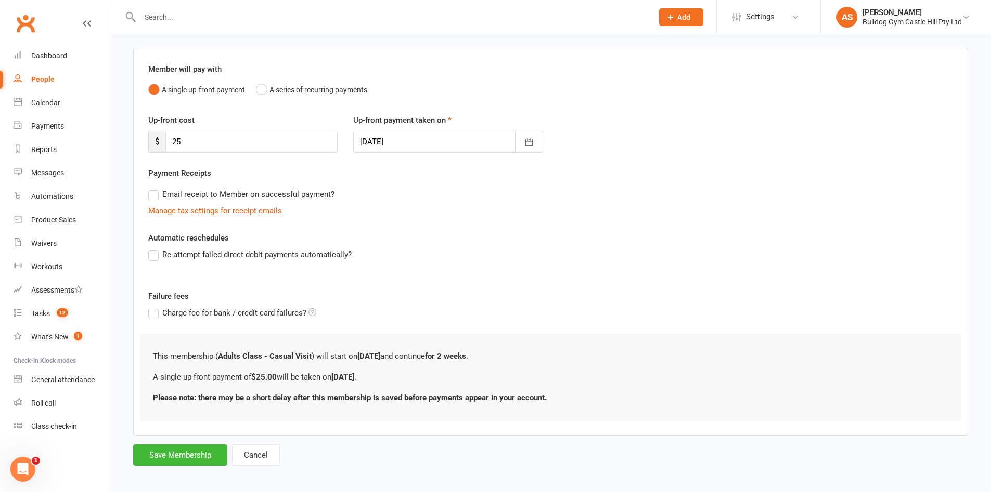
scroll to position [75, 0]
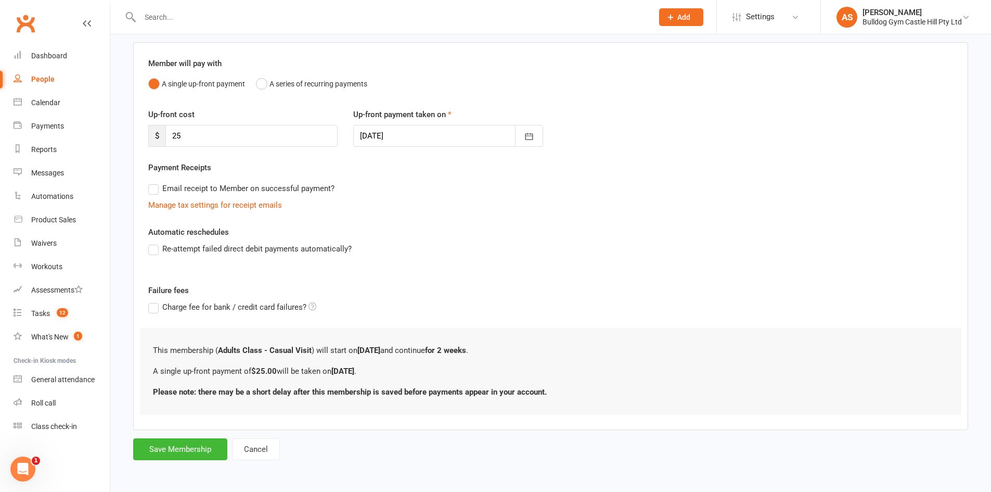
click at [149, 436] on form "Member will pay with A single up-front payment A series of recurring payments U…" at bounding box center [550, 251] width 835 height 418
click at [150, 442] on button "Save Membership" at bounding box center [180, 449] width 94 height 22
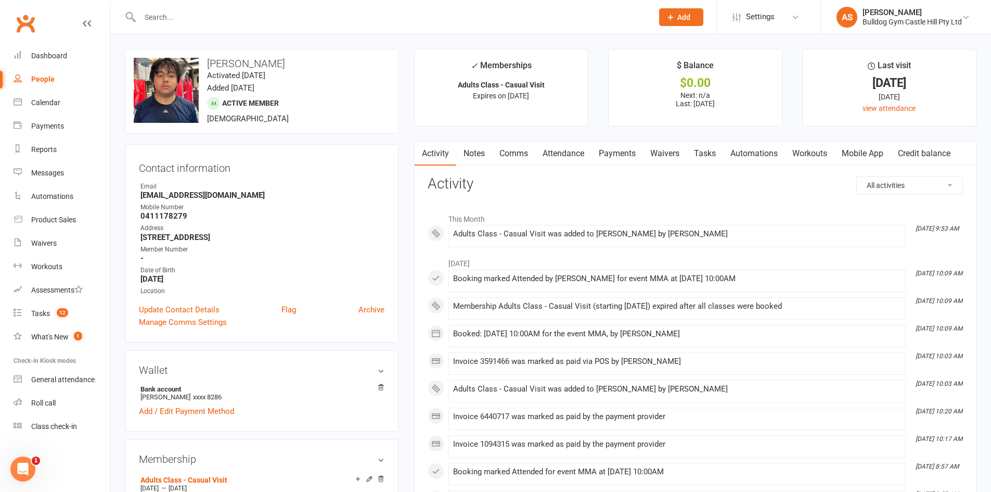
click at [622, 155] on link "Payments" at bounding box center [618, 154] width 52 height 24
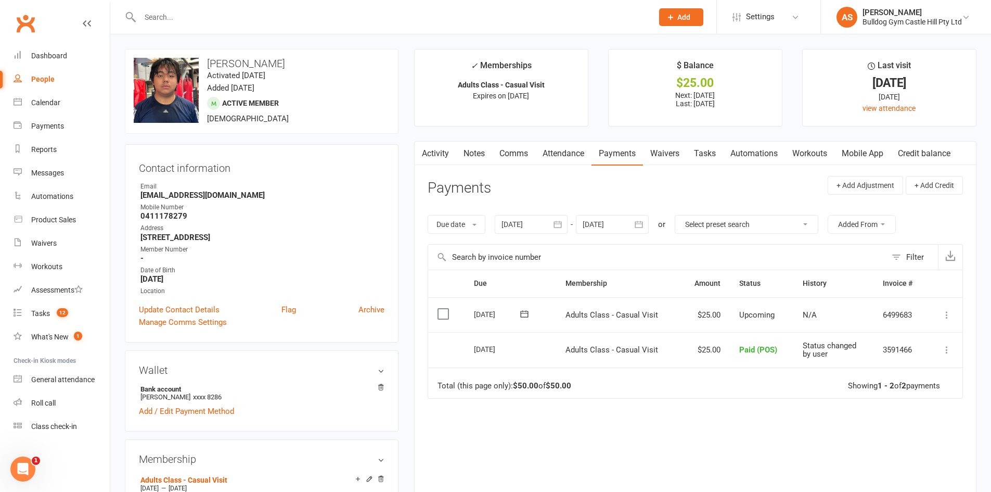
click at [953, 311] on td "Mark as Paid (Cash) Mark as Paid (POS) Mark as Paid (Other) Skip Apply credit M…" at bounding box center [945, 314] width 35 height 35
click at [918, 318] on td "6499683" at bounding box center [901, 314] width 54 height 35
click at [941, 313] on button at bounding box center [947, 315] width 12 height 12
click at [901, 354] on link "Mark as Paid (POS)" at bounding box center [901, 356] width 103 height 21
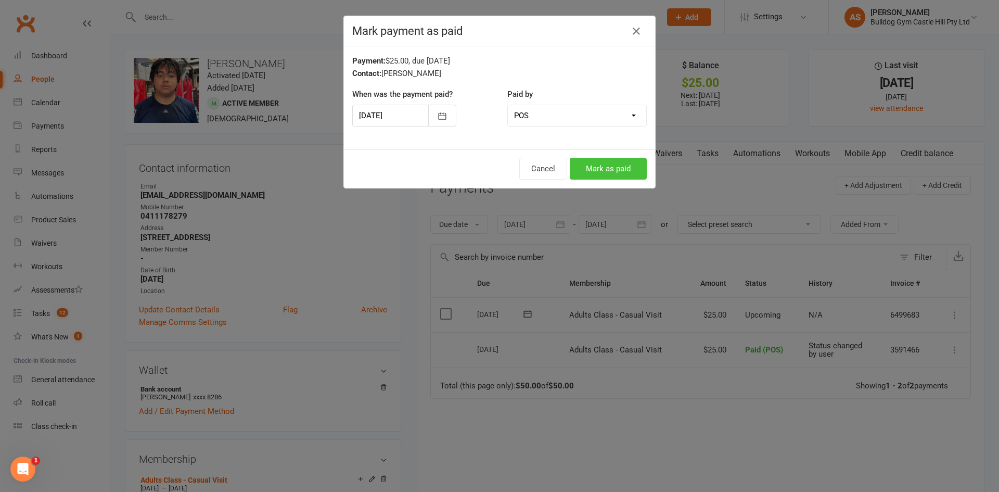
click at [613, 175] on button "Mark as paid" at bounding box center [608, 169] width 77 height 22
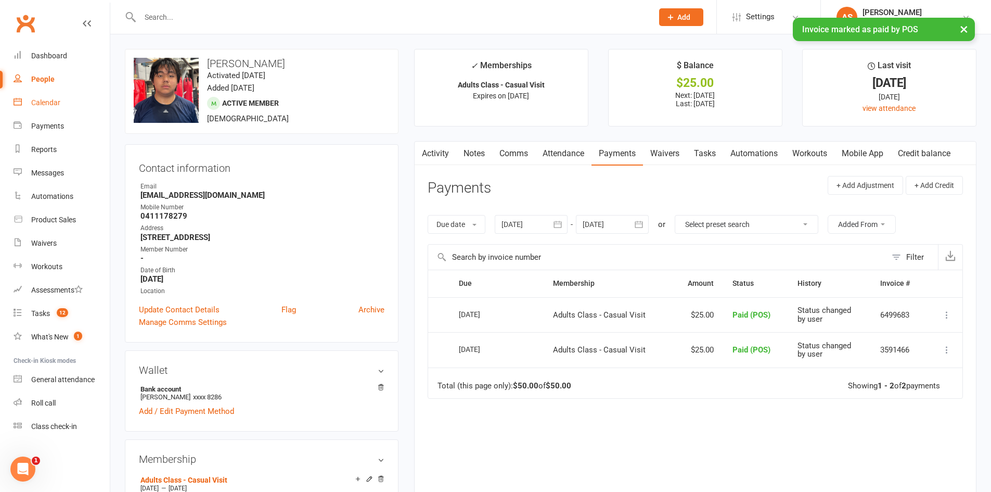
click at [60, 111] on link "Calendar" at bounding box center [62, 102] width 96 height 23
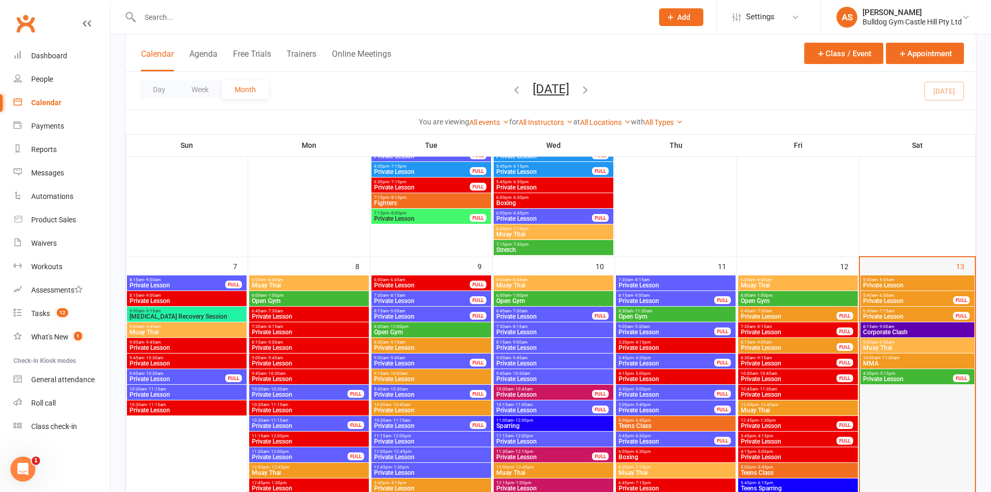
scroll to position [676, 0]
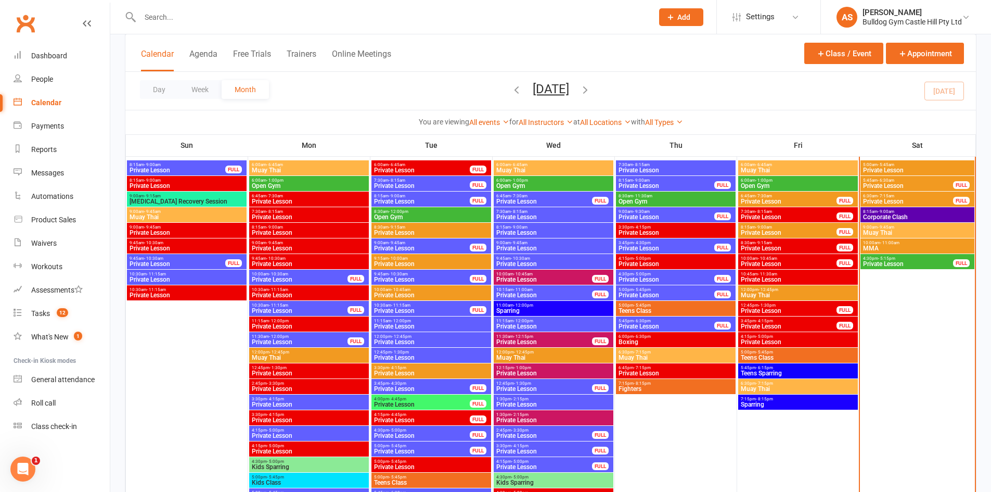
click at [884, 240] on span "- 11:00am" at bounding box center [889, 242] width 19 height 5
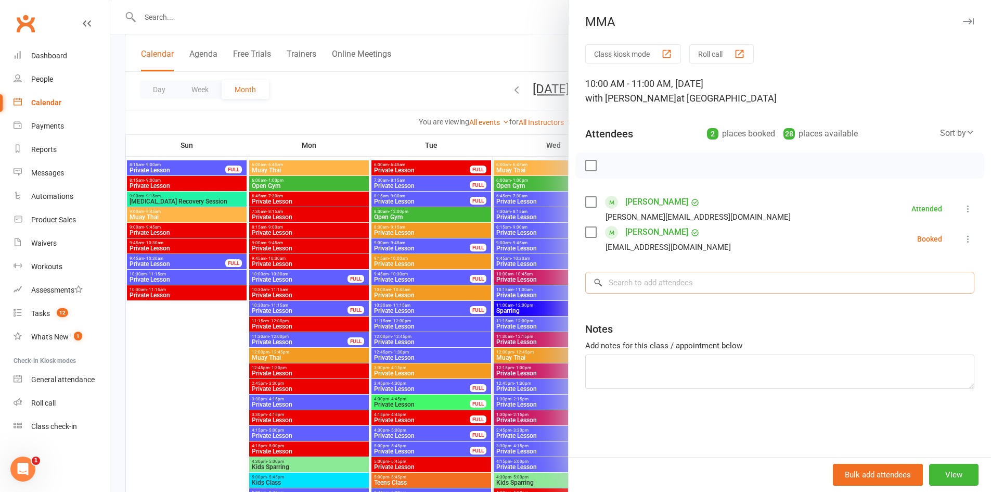
click at [720, 284] on input "search" at bounding box center [779, 283] width 389 height 22
click at [963, 236] on icon at bounding box center [968, 239] width 10 height 10
click at [919, 303] on link "Check in" at bounding box center [922, 300] width 103 height 21
click at [836, 284] on input "search" at bounding box center [779, 283] width 389 height 22
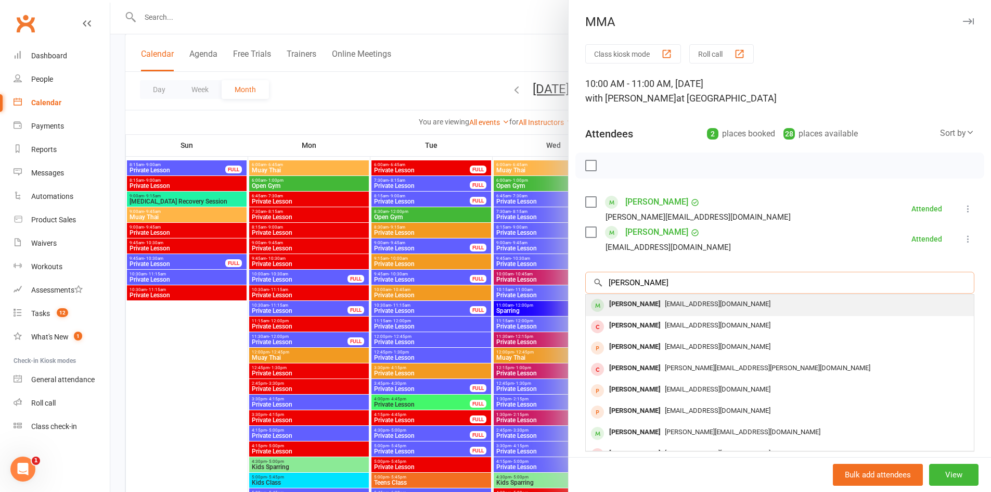
type input "robin"
click at [764, 301] on div "[EMAIL_ADDRESS][DOMAIN_NAME]" at bounding box center [780, 304] width 380 height 15
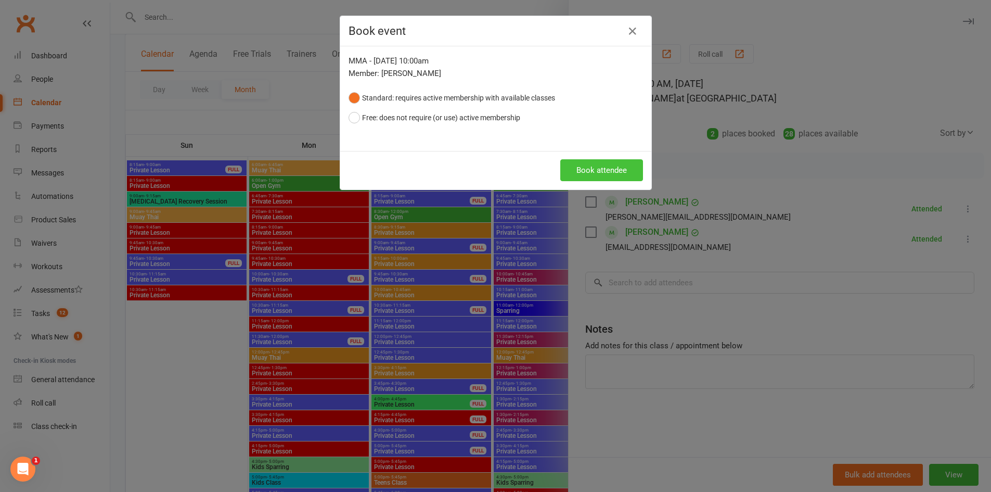
click at [615, 167] on button "Book attendee" at bounding box center [601, 170] width 83 height 22
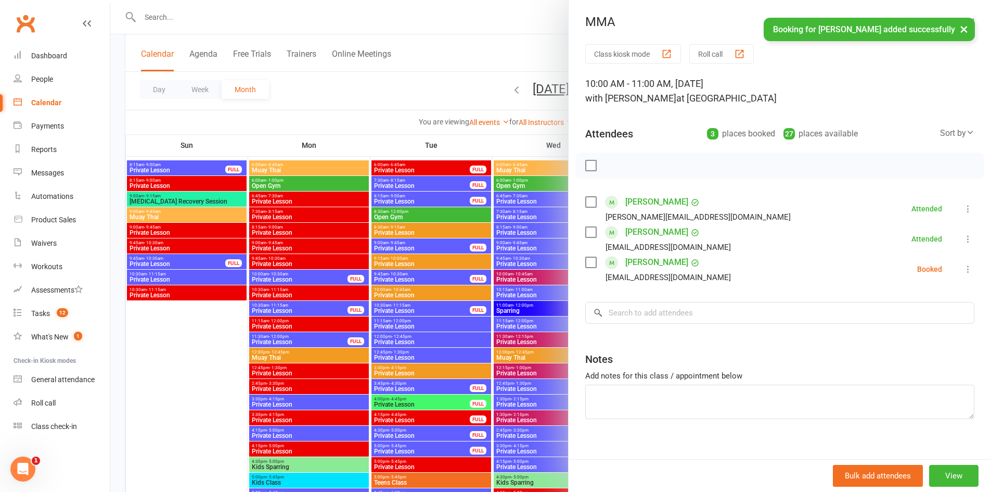
click at [963, 267] on icon at bounding box center [968, 269] width 10 height 10
click at [904, 330] on link "Check in" at bounding box center [922, 331] width 103 height 21
click at [785, 319] on input "search" at bounding box center [779, 313] width 389 height 22
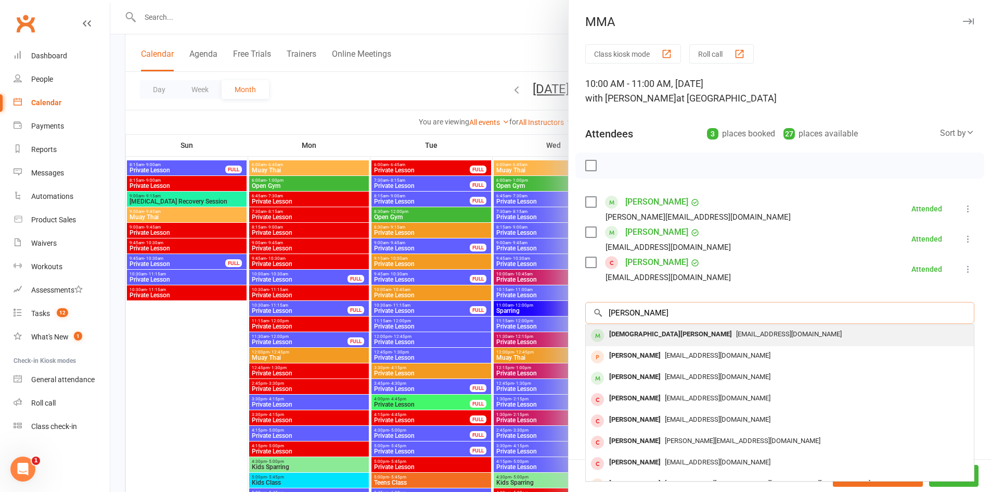
type input "dominic dah"
click at [736, 331] on span "Cid@grannyflatsaustralia.com.au" at bounding box center [789, 334] width 106 height 8
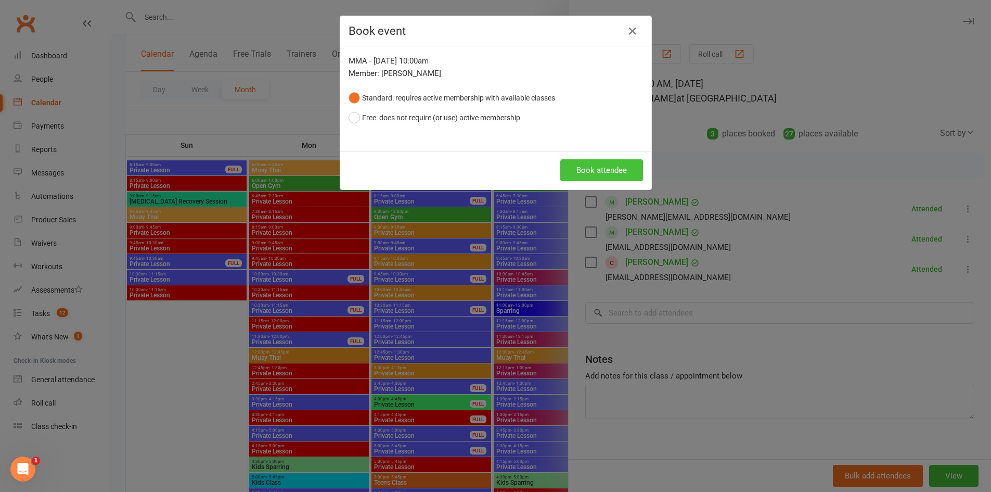
click at [600, 168] on button "Book attendee" at bounding box center [601, 170] width 83 height 22
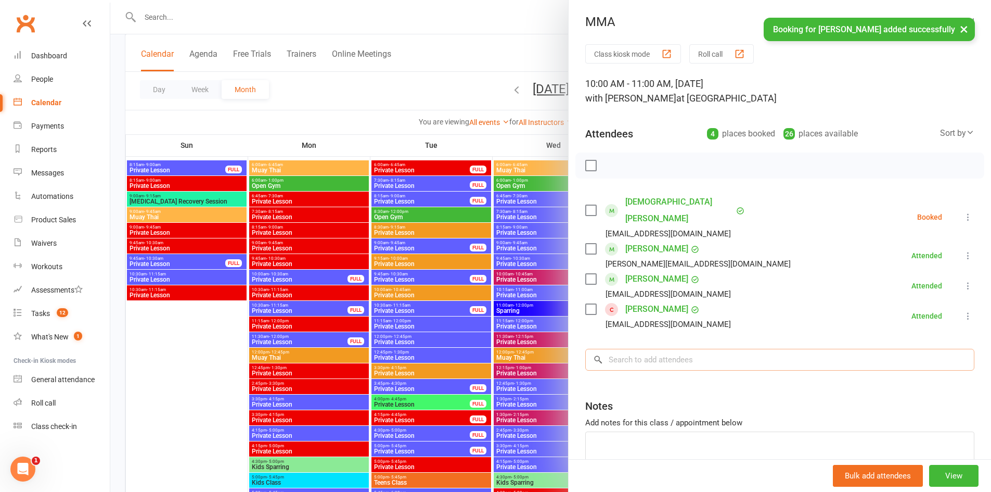
click at [648, 351] on input "search" at bounding box center [779, 360] width 389 height 22
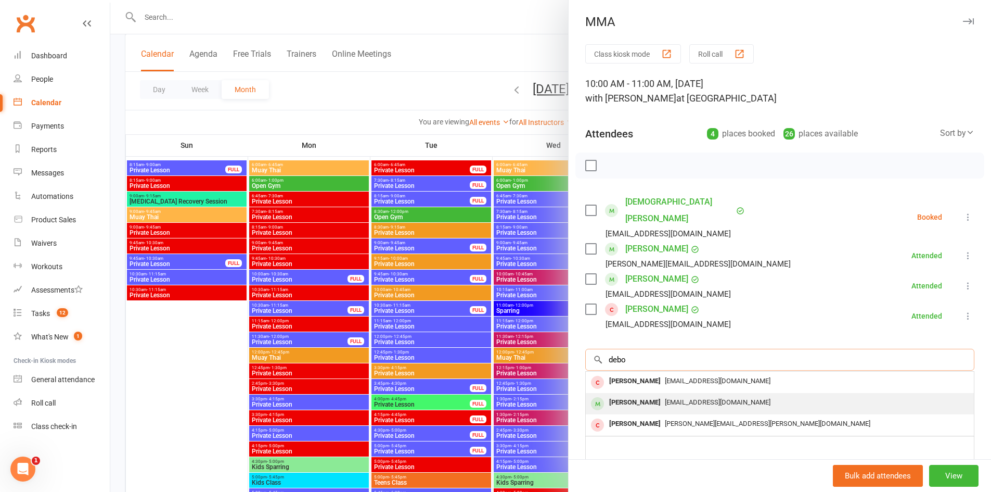
type input "debo"
click at [666, 395] on div "Debs.Sydney07@gmail.com" at bounding box center [780, 402] width 380 height 15
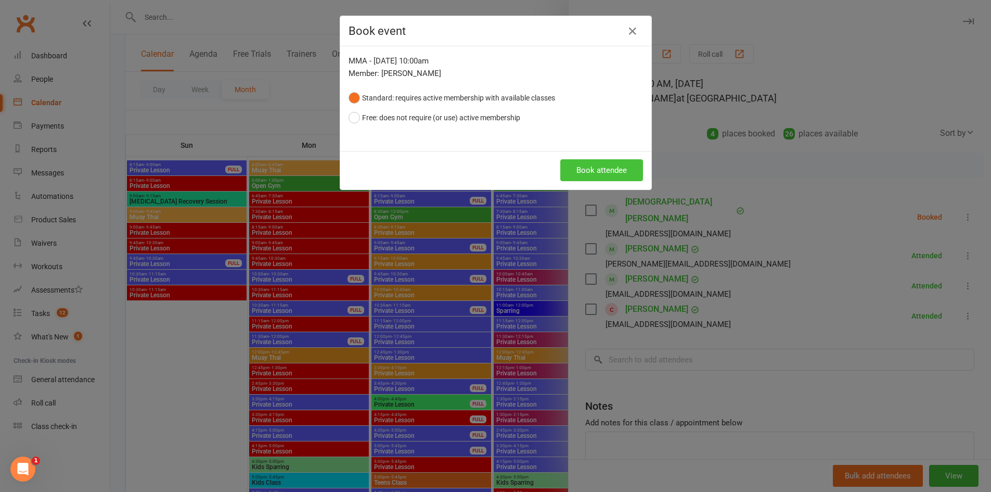
click at [602, 168] on button "Book attendee" at bounding box center [601, 170] width 83 height 22
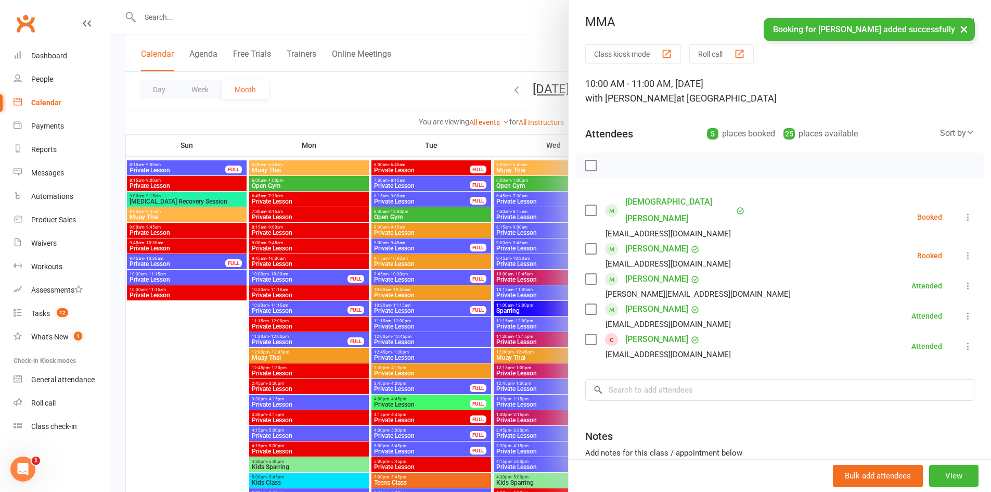
click at [963, 212] on icon at bounding box center [968, 217] width 10 height 10
click at [915, 270] on link "Check in" at bounding box center [922, 279] width 103 height 21
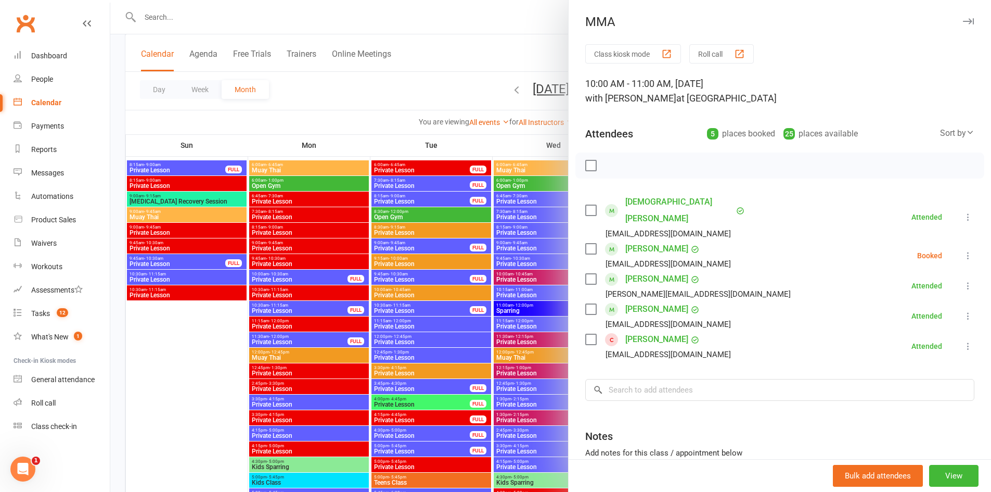
drag, startPoint x: 0, startPoint y: 344, endPoint x: 531, endPoint y: 269, distance: 536.5
click at [531, 269] on div at bounding box center [550, 246] width 881 height 492
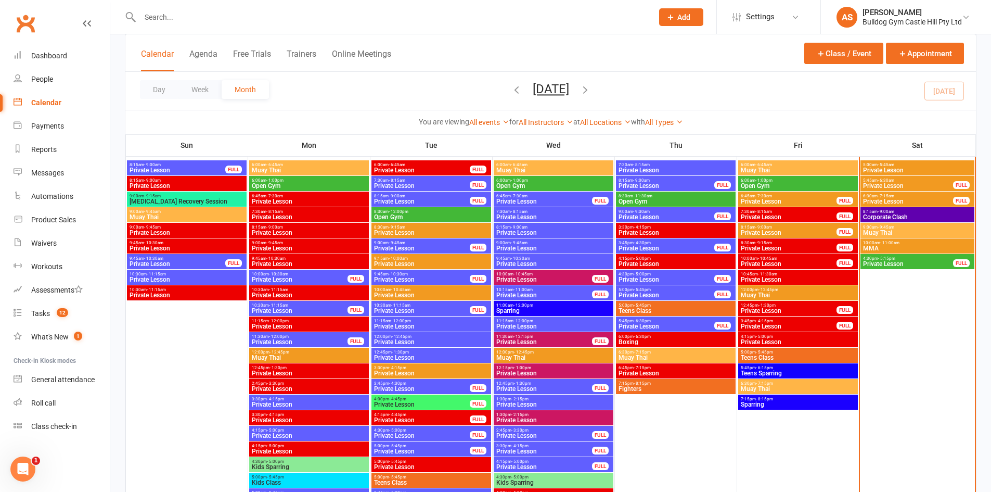
click at [916, 234] on span "Muay Thai" at bounding box center [918, 232] width 110 height 6
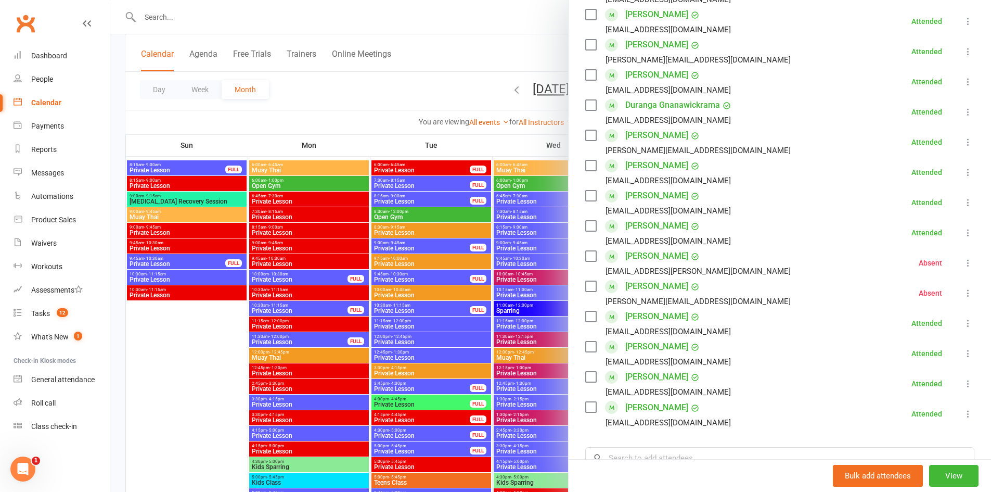
scroll to position [260, 0]
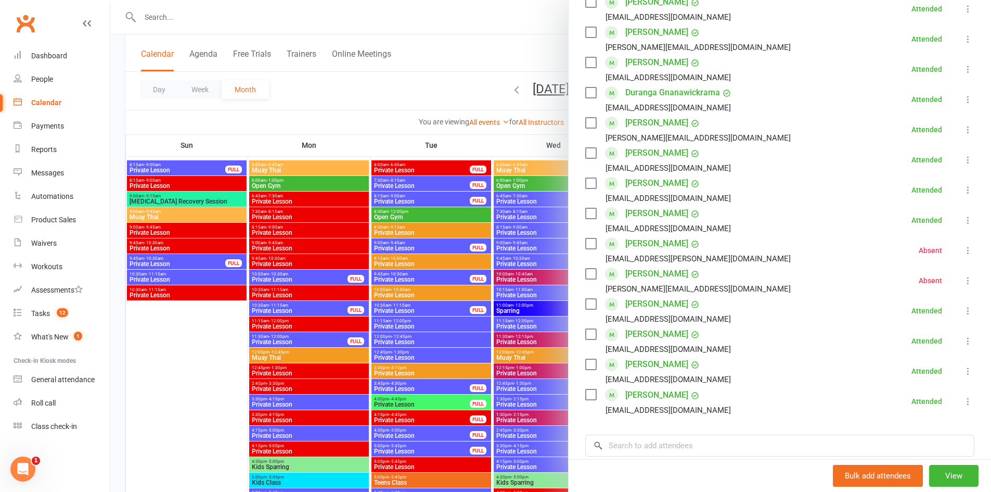
click at [424, 351] on div at bounding box center [550, 246] width 881 height 492
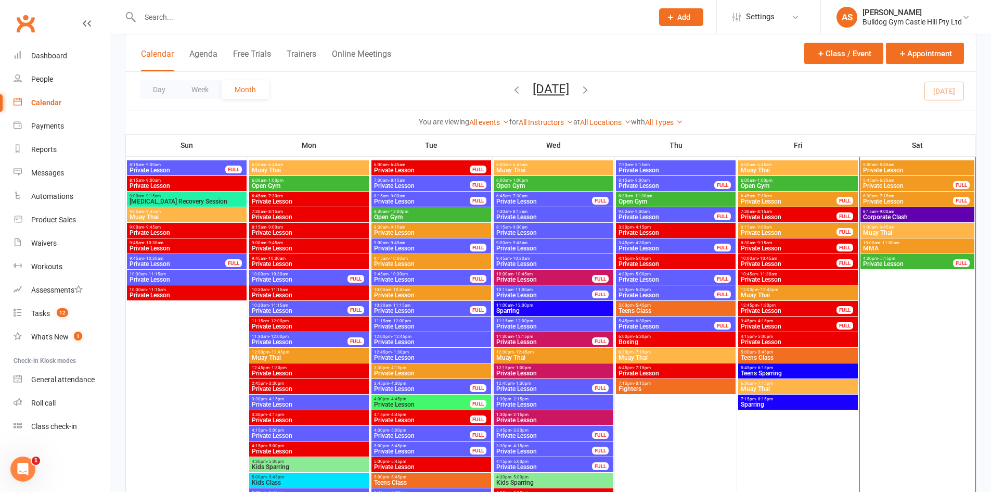
click at [898, 225] on span "9:00am - 9:45am" at bounding box center [918, 227] width 110 height 5
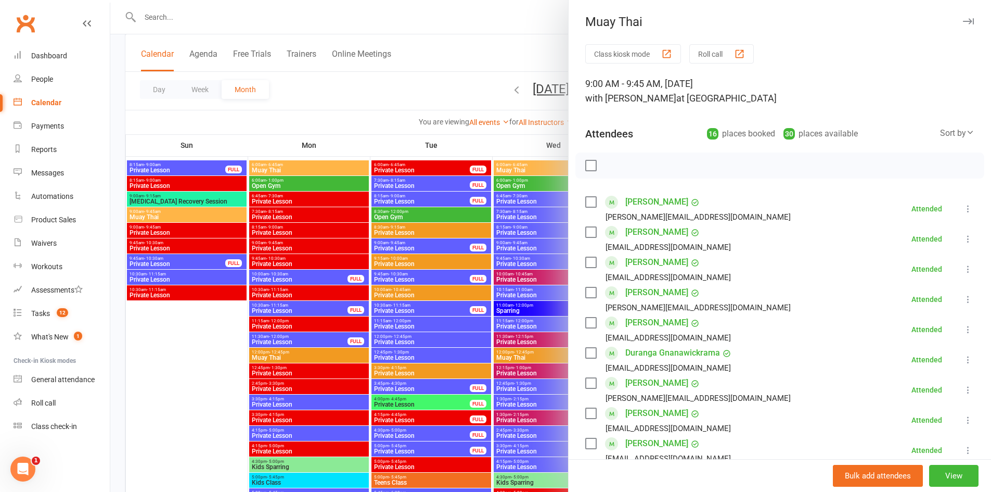
drag, startPoint x: 484, startPoint y: 308, endPoint x: 604, endPoint y: 274, distance: 124.2
click at [484, 308] on div at bounding box center [550, 246] width 881 height 492
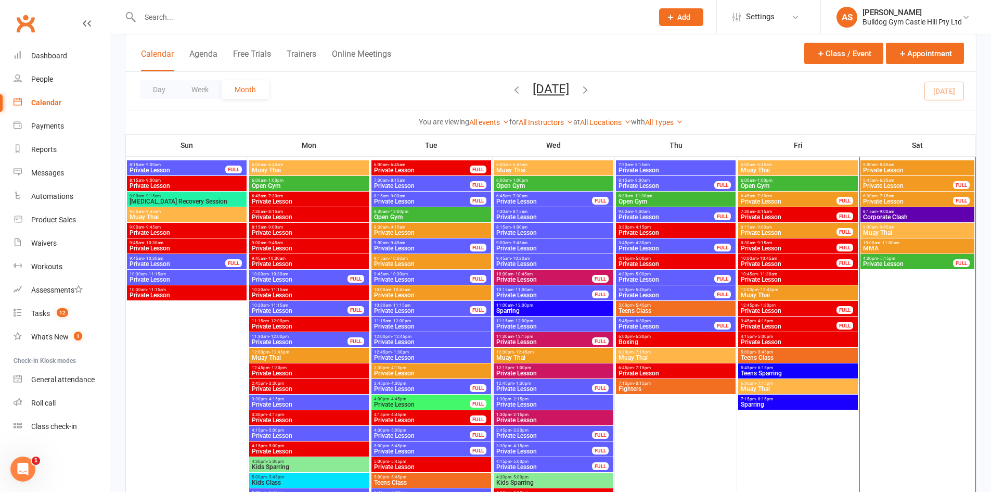
click at [880, 243] on span "- 11:00am" at bounding box center [889, 242] width 19 height 5
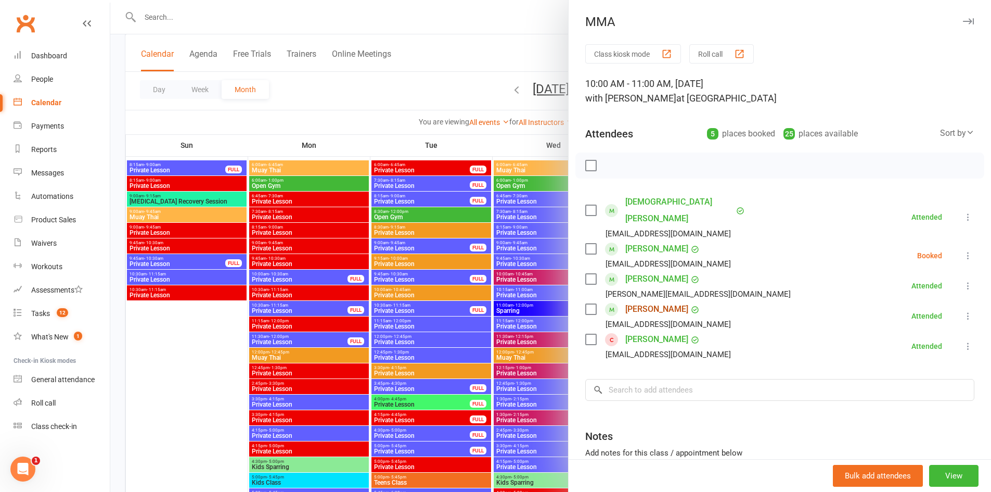
drag, startPoint x: 645, startPoint y: 292, endPoint x: 623, endPoint y: 279, distance: 25.0
click at [644, 301] on link "Tolga Ozluk" at bounding box center [656, 309] width 63 height 17
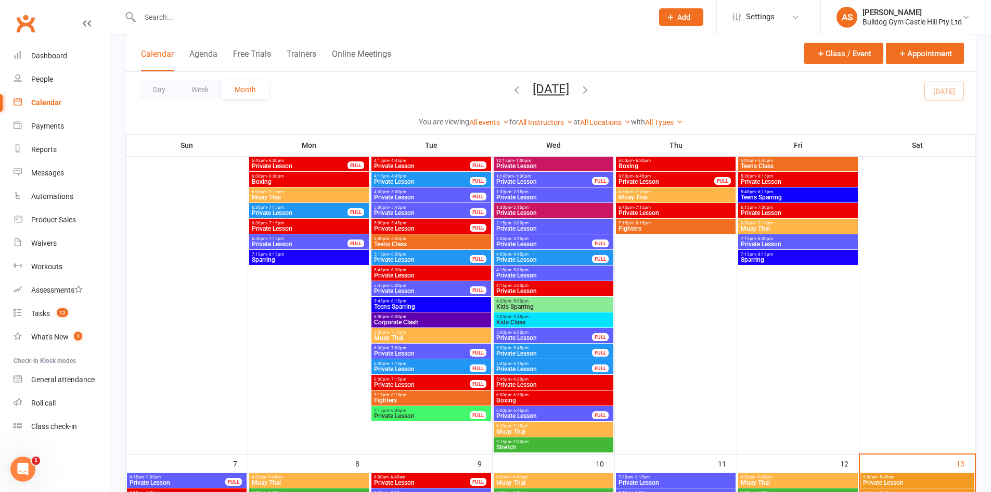
scroll to position [676, 0]
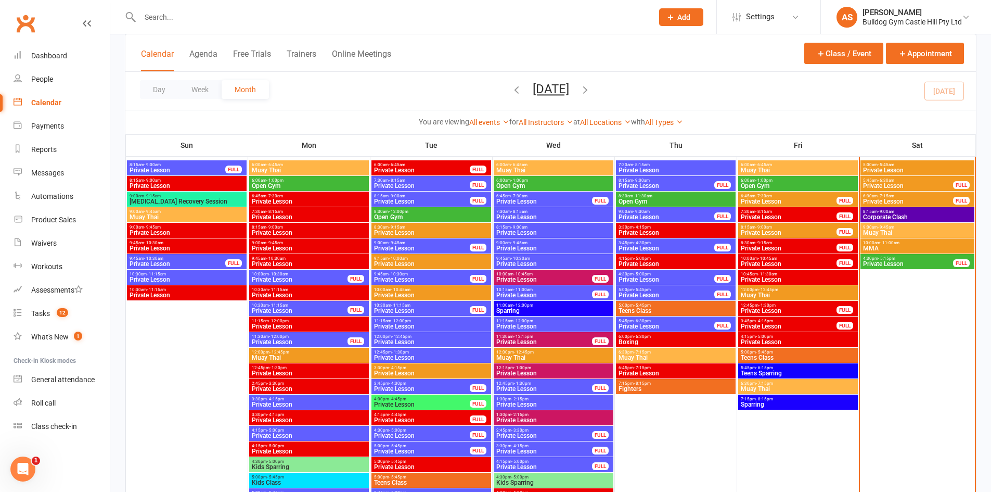
click at [895, 246] on span "MMA" at bounding box center [918, 248] width 110 height 6
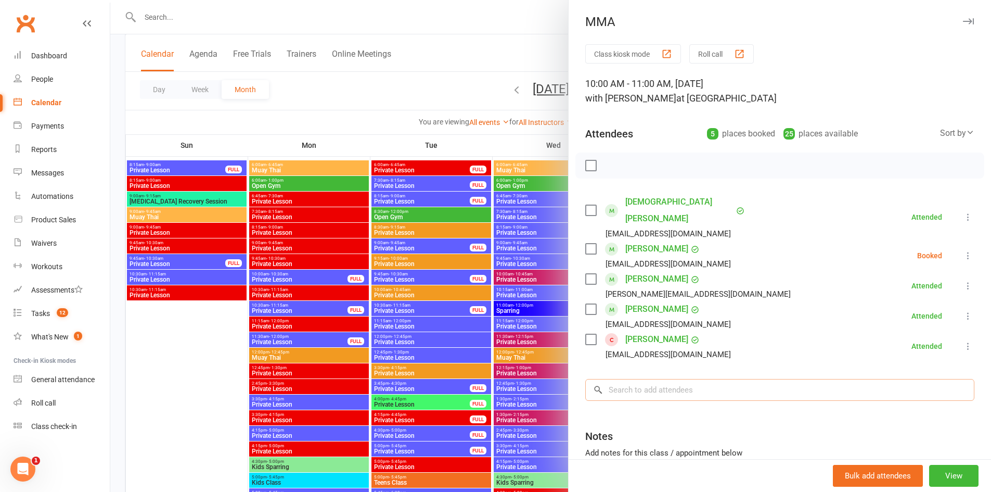
click at [815, 379] on input "search" at bounding box center [779, 390] width 389 height 22
click at [469, 340] on div at bounding box center [550, 246] width 881 height 492
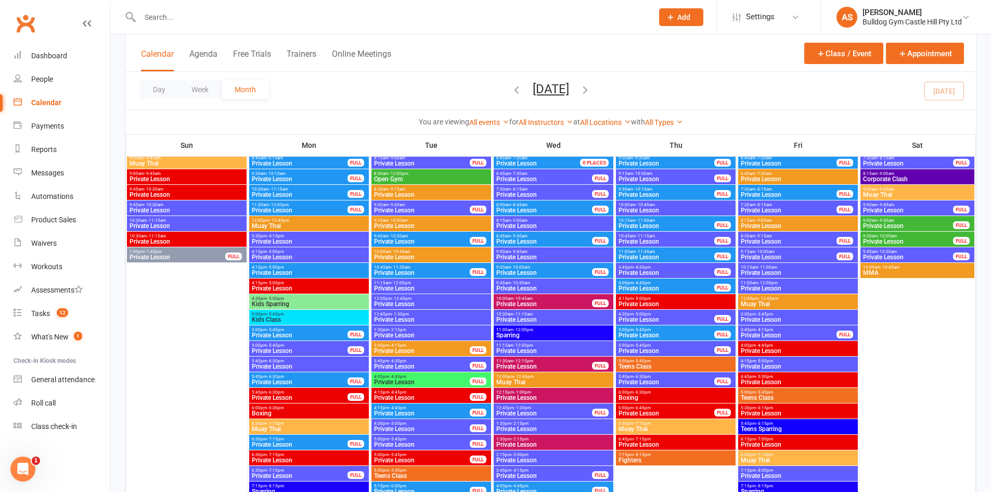
scroll to position [104, 0]
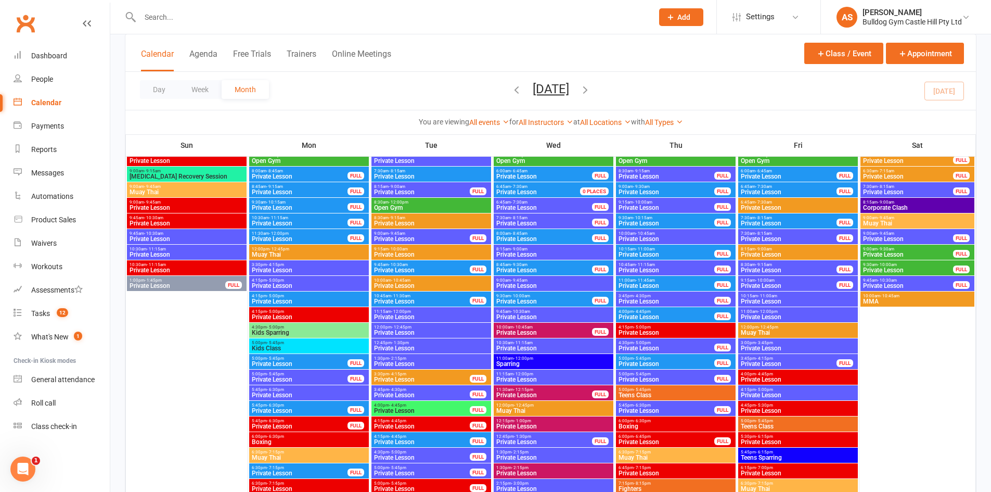
click at [885, 293] on span "- 10:45am" at bounding box center [889, 295] width 19 height 5
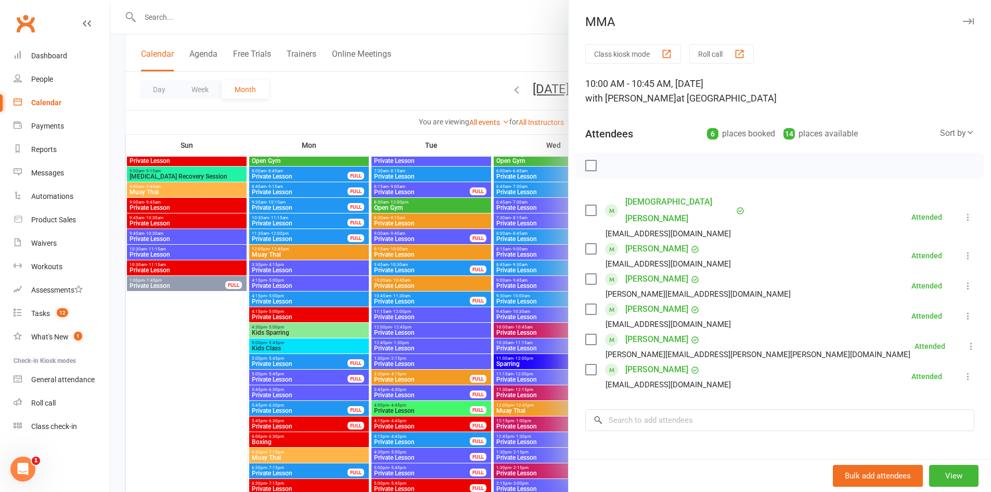
click at [464, 341] on div at bounding box center [550, 246] width 881 height 492
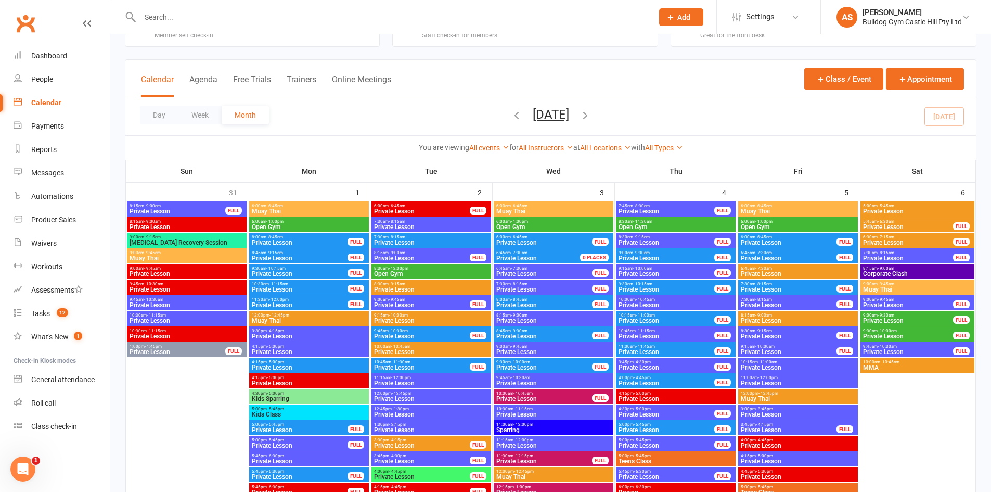
scroll to position [0, 0]
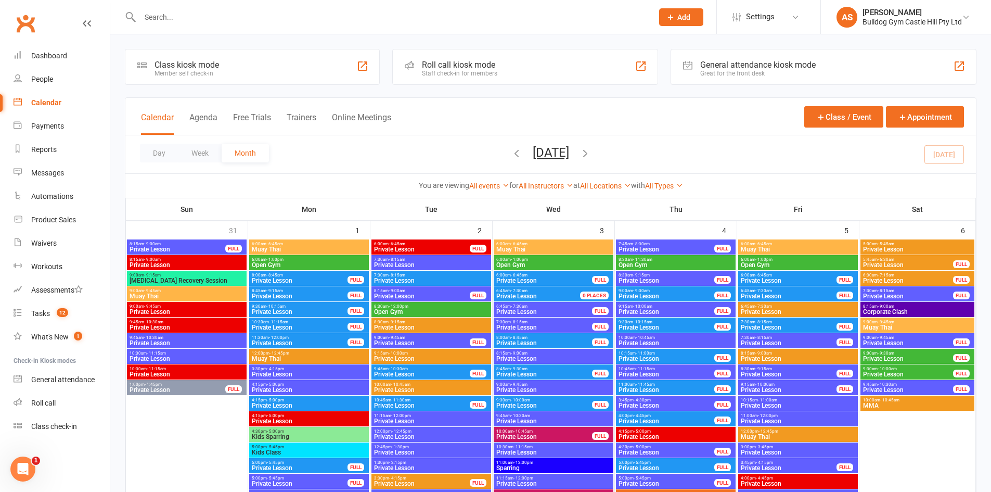
click at [511, 154] on icon "button" at bounding box center [516, 152] width 11 height 11
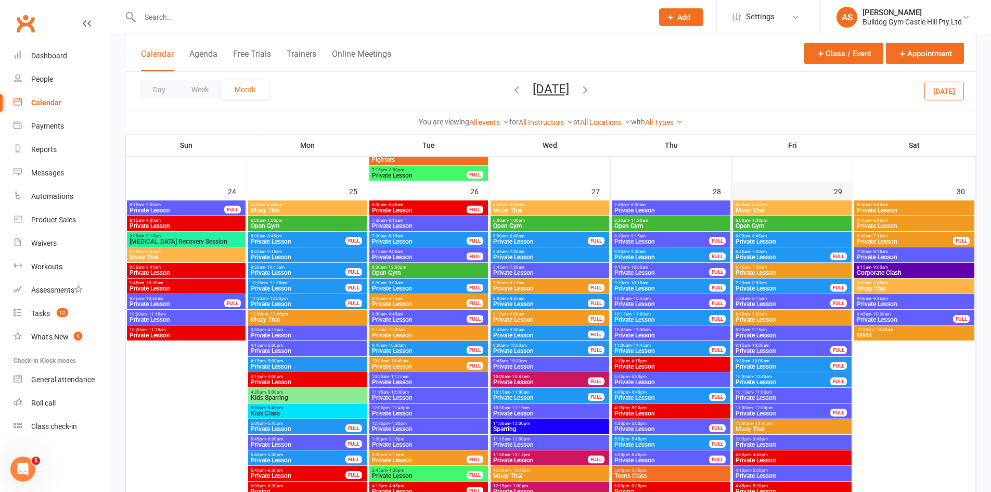
scroll to position [2654, 0]
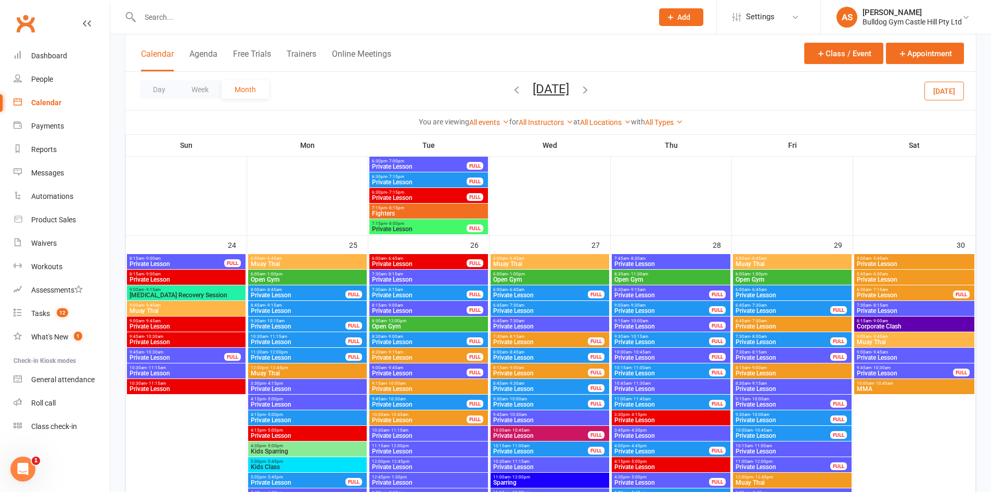
click at [883, 384] on div "10:00am - 10:45am MMA" at bounding box center [914, 386] width 120 height 15
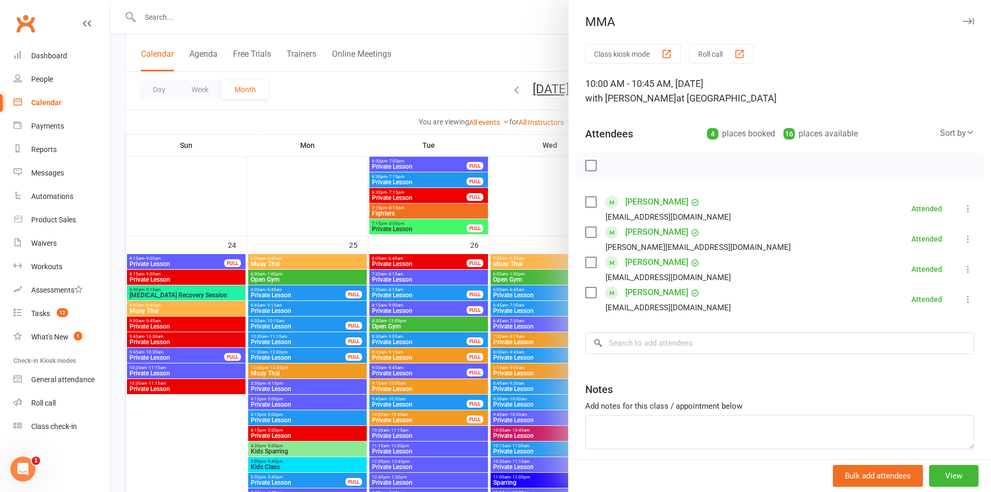
drag, startPoint x: 477, startPoint y: 295, endPoint x: 483, endPoint y: 289, distance: 8.5
click at [478, 293] on div at bounding box center [550, 246] width 881 height 492
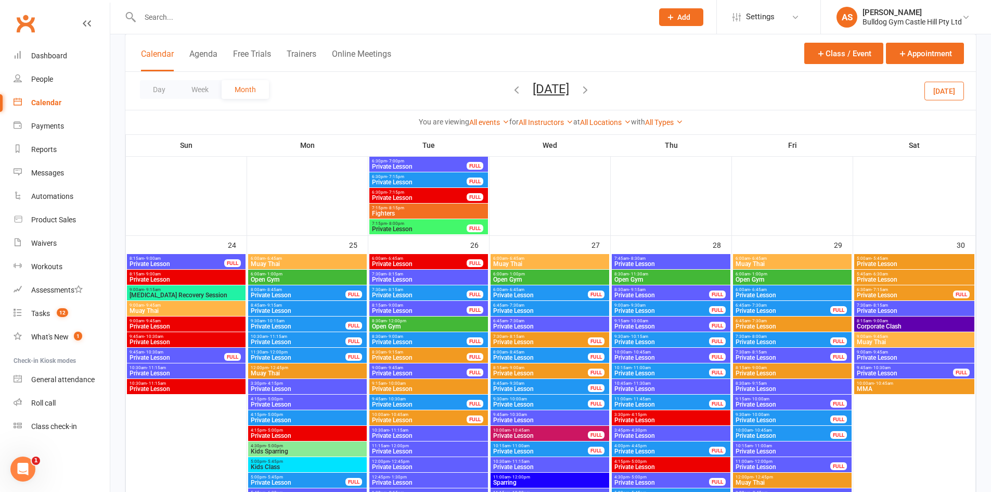
click at [591, 90] on icon "button" at bounding box center [585, 89] width 11 height 11
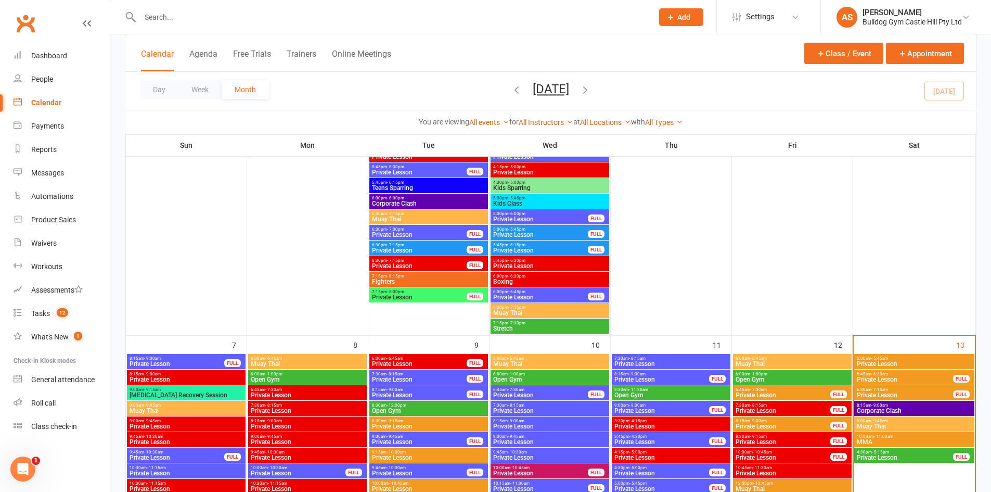
scroll to position [502, 0]
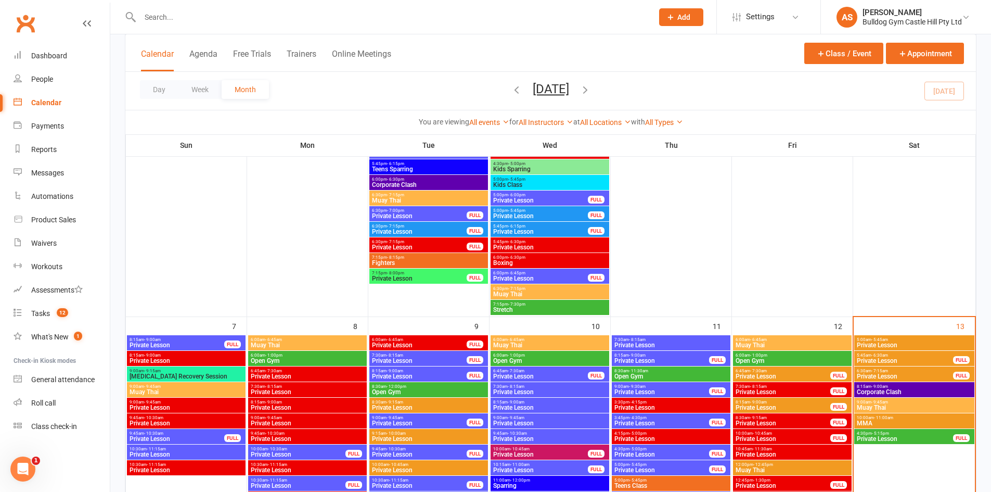
click at [883, 420] on span "MMA" at bounding box center [915, 423] width 116 height 6
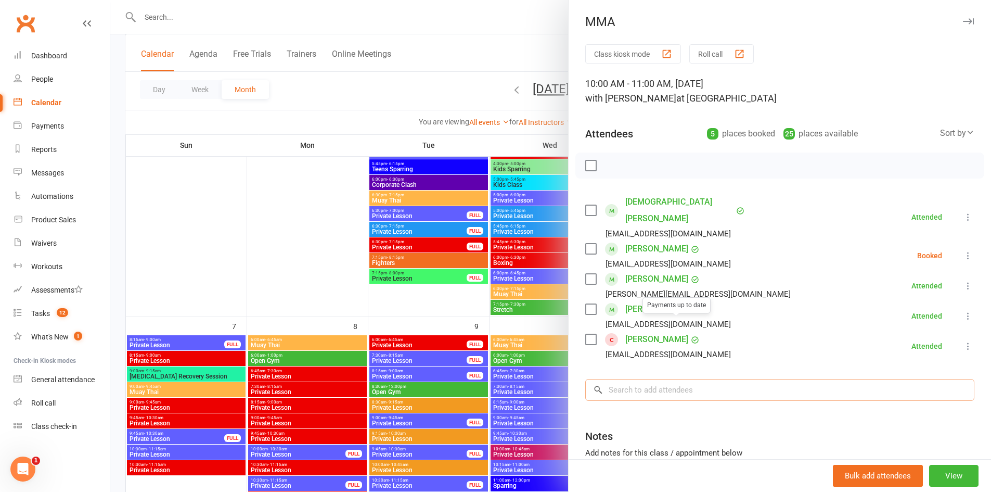
click at [673, 379] on input "search" at bounding box center [779, 390] width 389 height 22
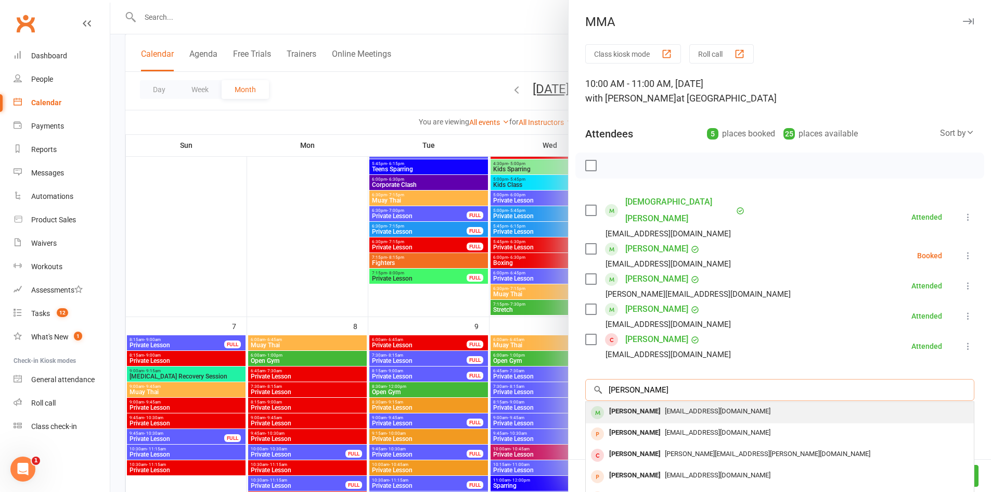
type input "james man"
click at [706, 407] on span "milajames@hotmail.com" at bounding box center [718, 411] width 106 height 8
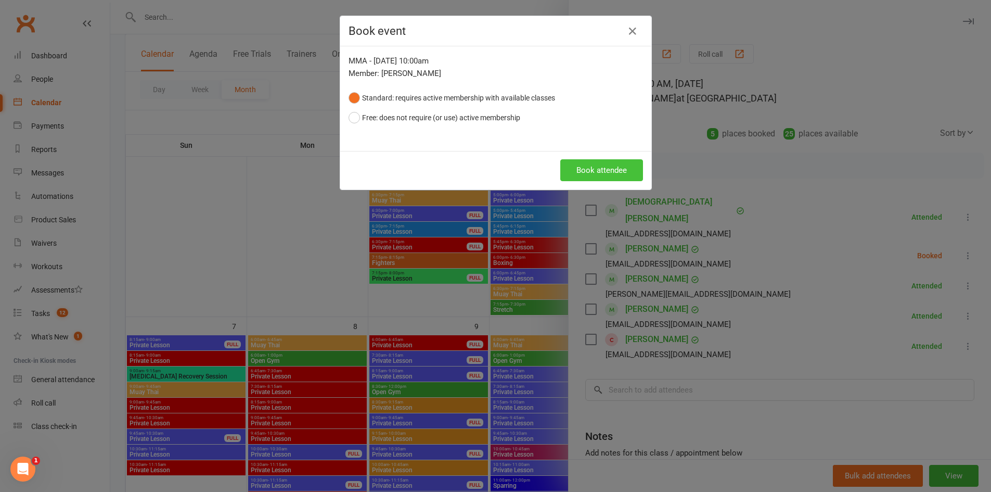
click at [609, 168] on button "Book attendee" at bounding box center [601, 170] width 83 height 22
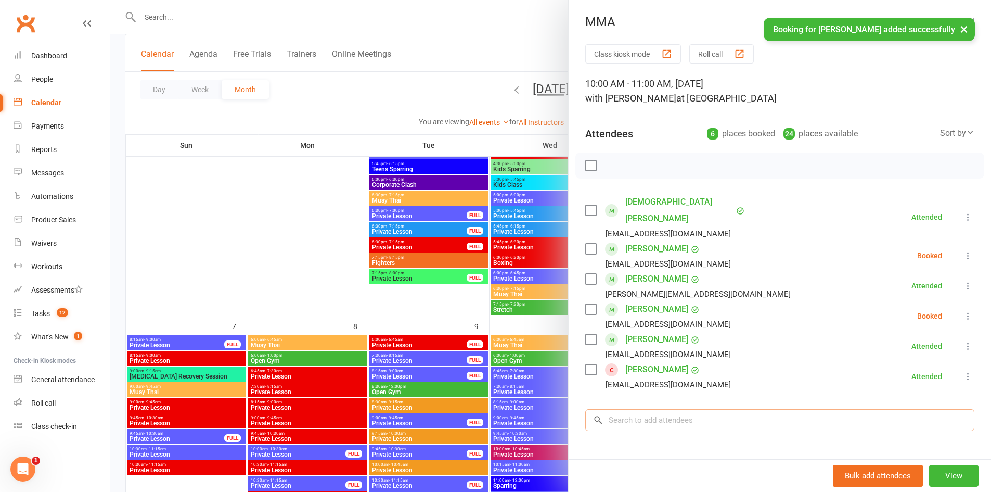
click at [675, 409] on input "search" at bounding box center [779, 420] width 389 height 22
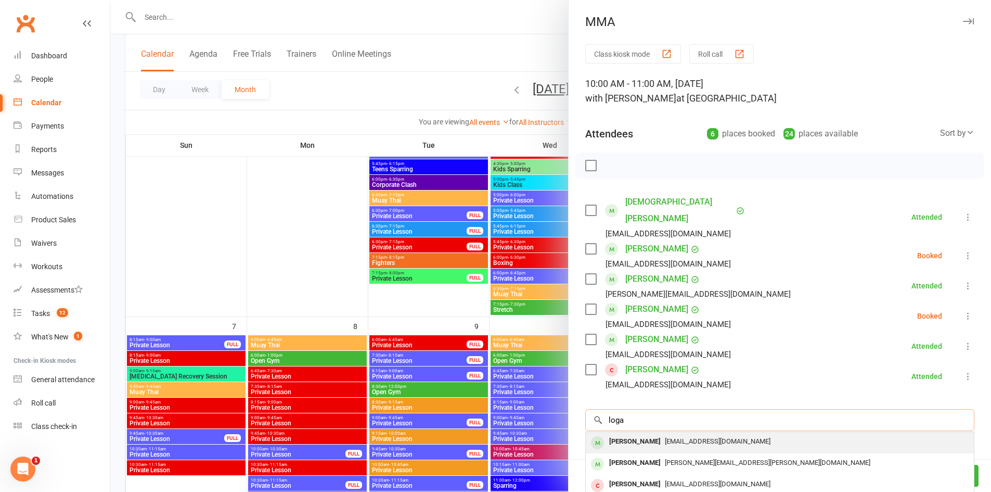
type input "loga"
click at [695, 437] on span "paulcleary1@clearyplumbing.com.au" at bounding box center [718, 441] width 106 height 8
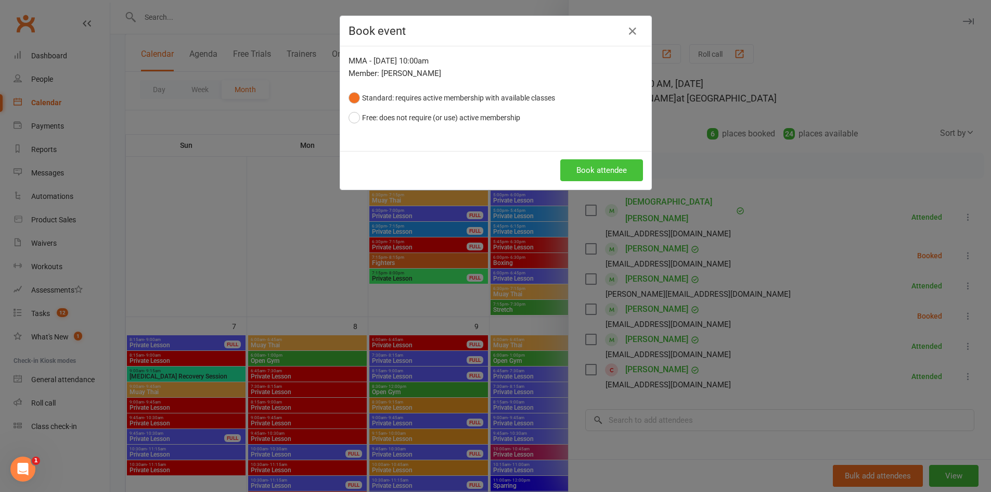
click at [608, 171] on button "Book attendee" at bounding box center [601, 170] width 83 height 22
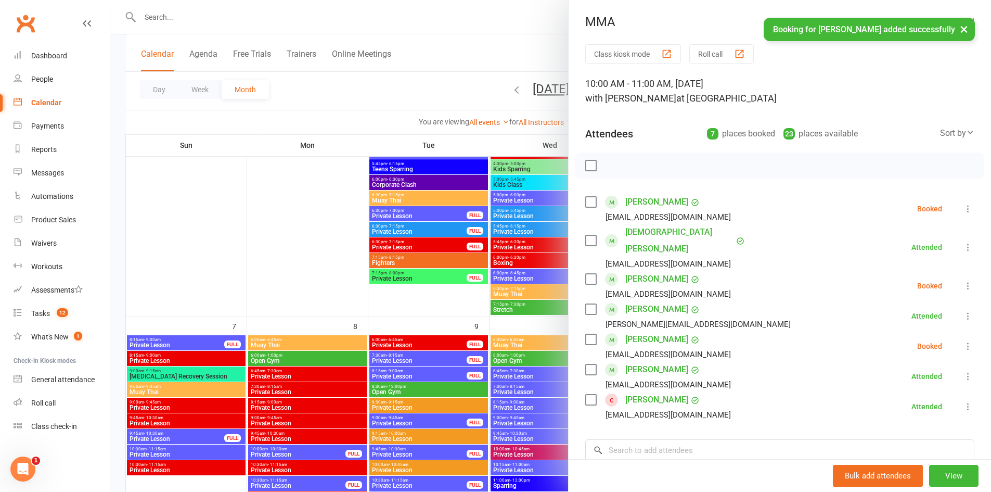
click at [962, 214] on button at bounding box center [968, 208] width 12 height 12
click at [916, 266] on link "Check in" at bounding box center [922, 270] width 103 height 21
click at [963, 341] on icon at bounding box center [968, 346] width 10 height 10
click at [898, 398] on link "Check in" at bounding box center [922, 408] width 103 height 21
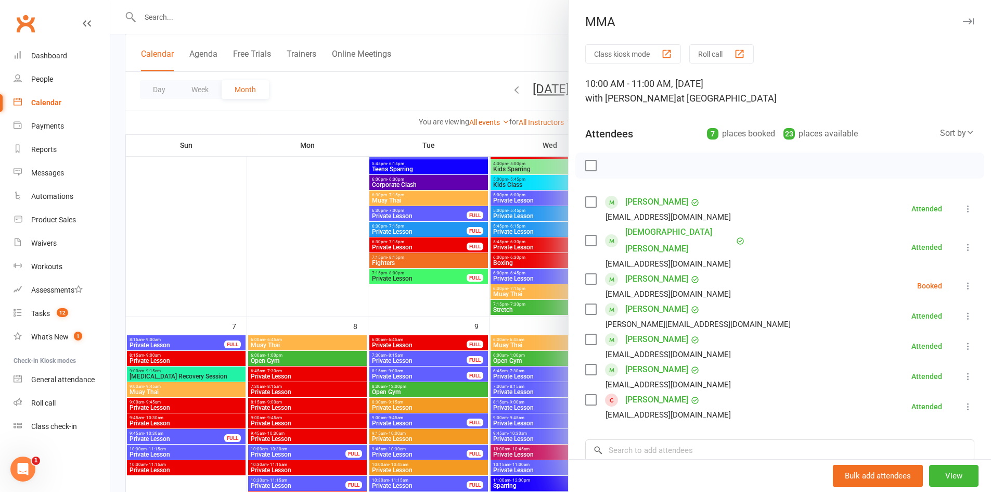
click at [963, 280] on icon at bounding box center [968, 285] width 10 height 10
click at [904, 337] on link "Check in" at bounding box center [922, 347] width 103 height 21
click at [318, 359] on div at bounding box center [550, 246] width 881 height 492
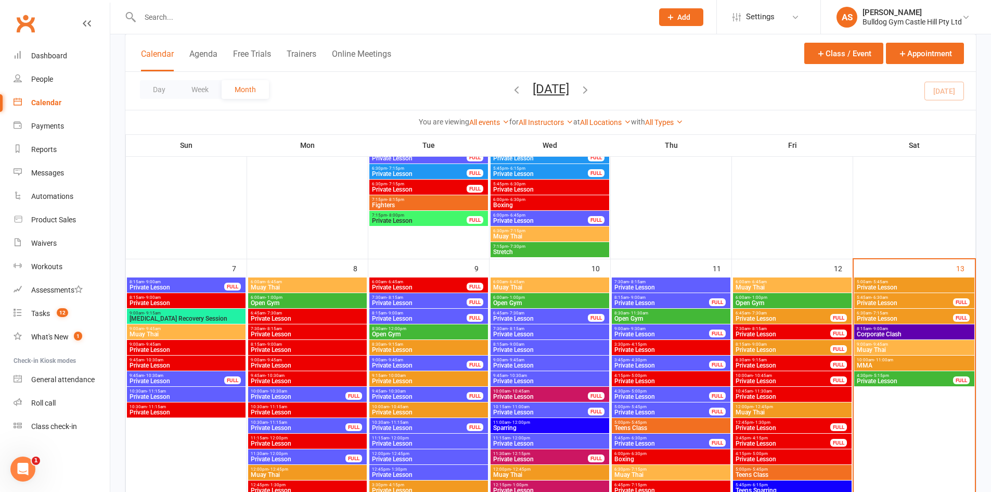
scroll to position [606, 0]
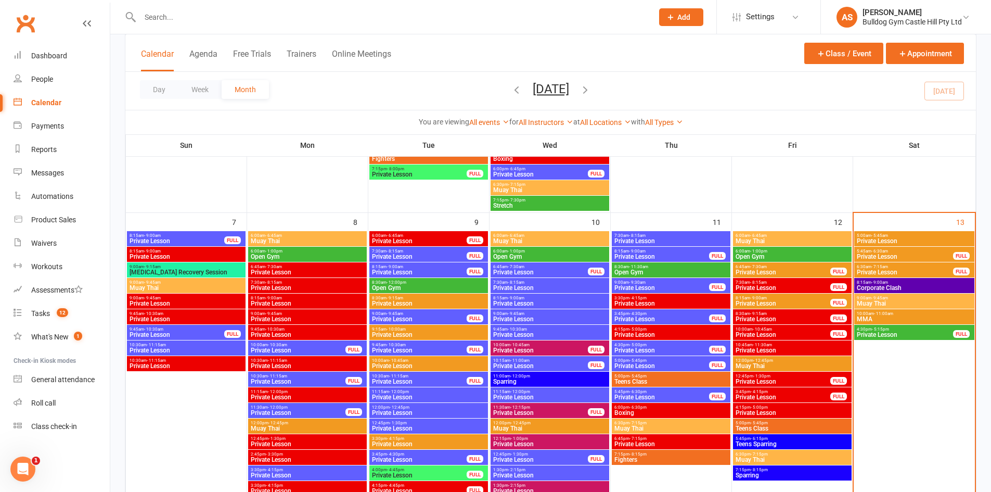
click at [912, 299] on span "9:00am - 9:45am" at bounding box center [915, 298] width 116 height 5
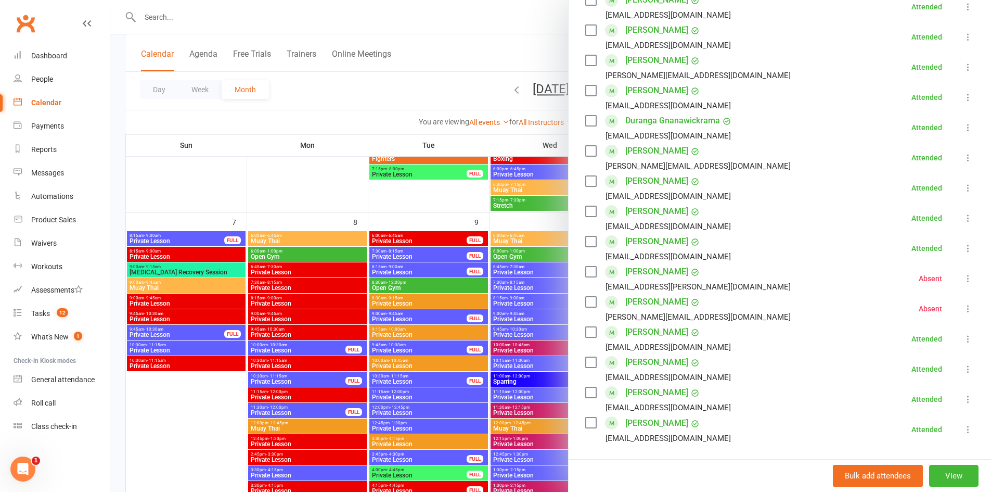
scroll to position [208, 0]
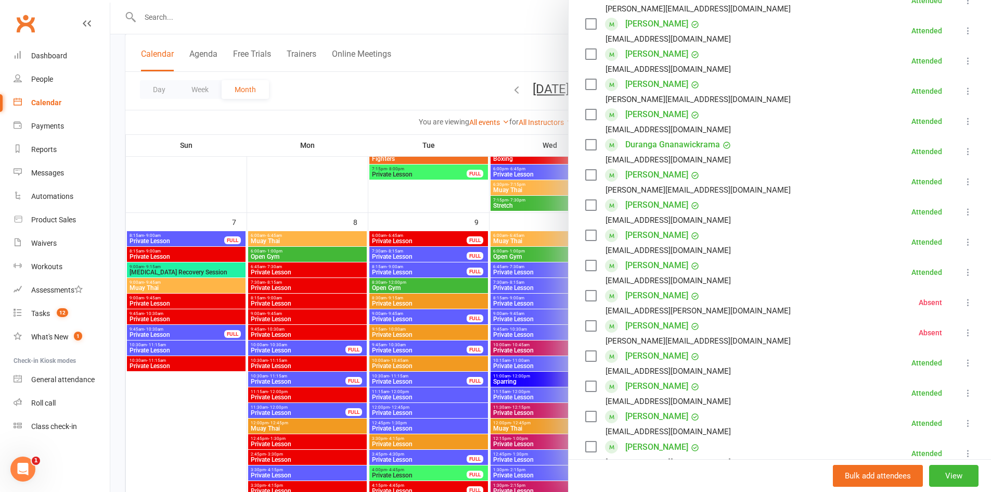
click at [483, 290] on div at bounding box center [550, 246] width 881 height 492
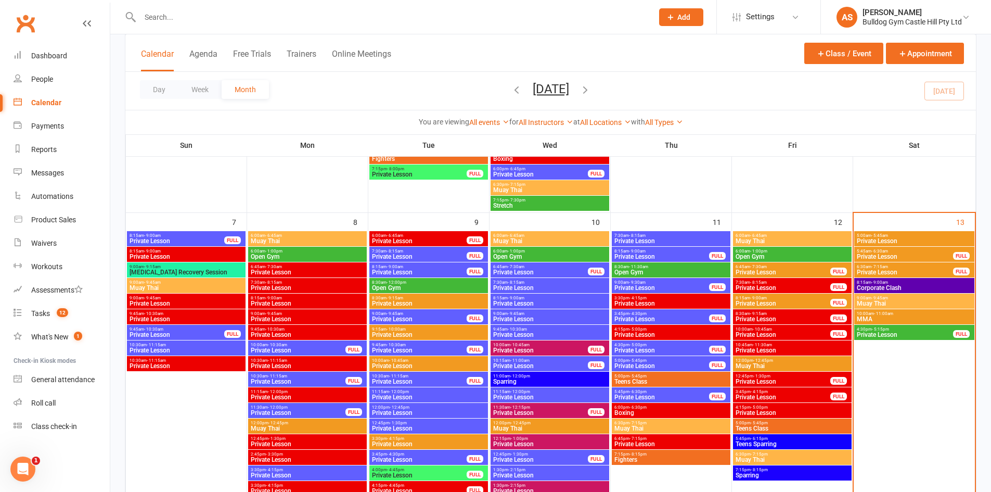
click at [896, 320] on span "MMA" at bounding box center [915, 319] width 116 height 6
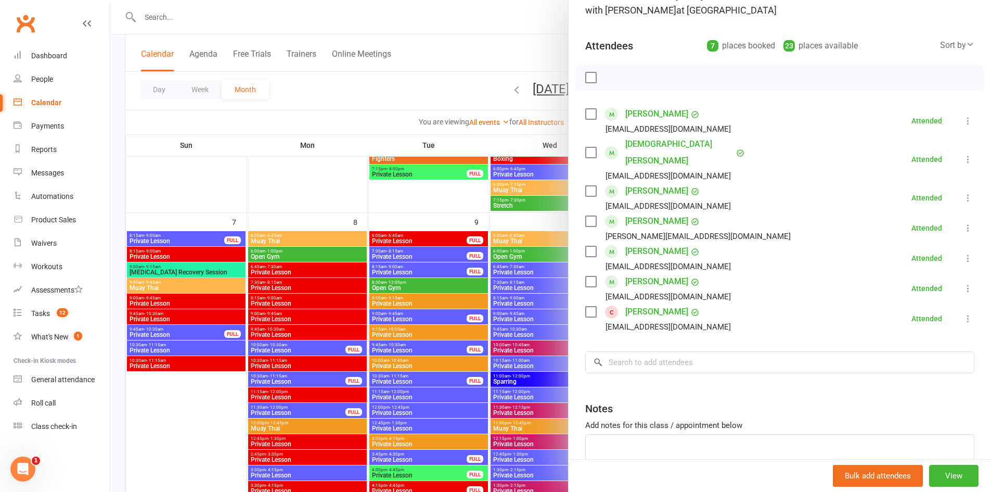
scroll to position [104, 0]
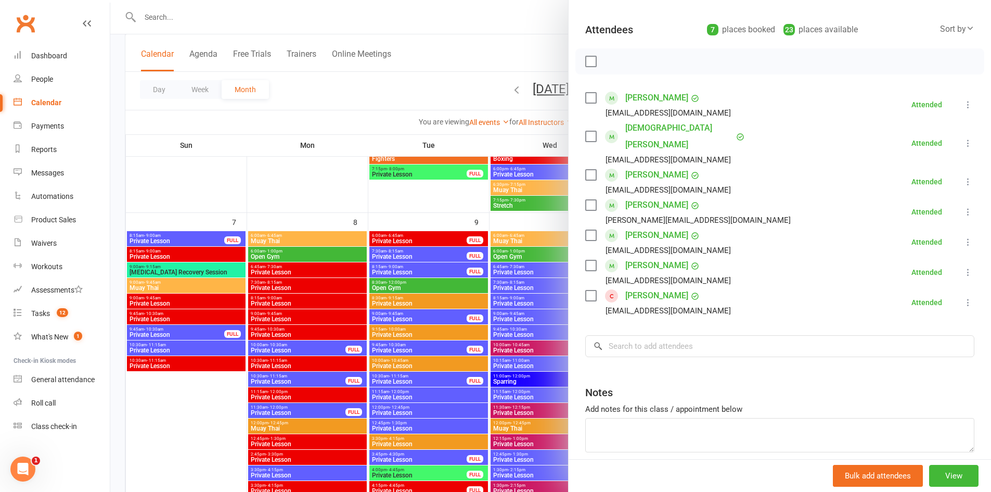
click at [410, 283] on div at bounding box center [550, 246] width 881 height 492
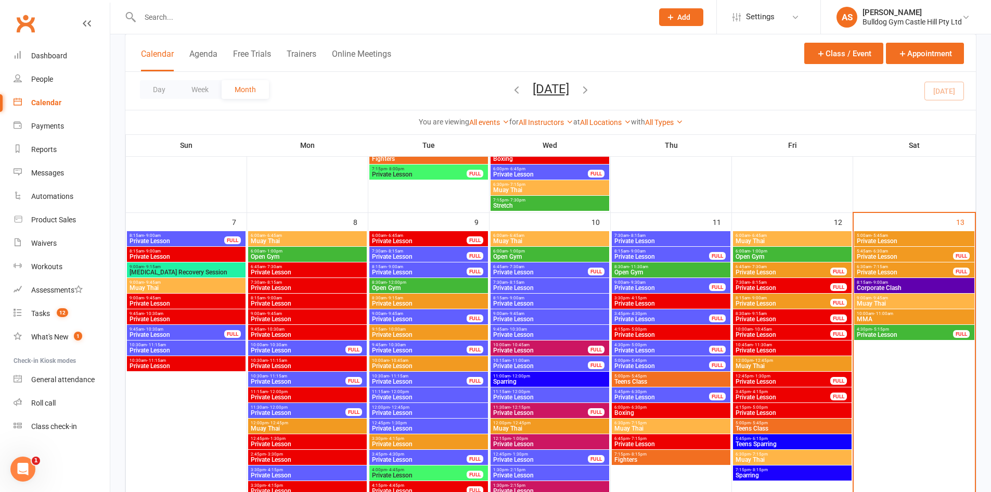
click at [872, 301] on span "Muay Thai" at bounding box center [915, 303] width 116 height 6
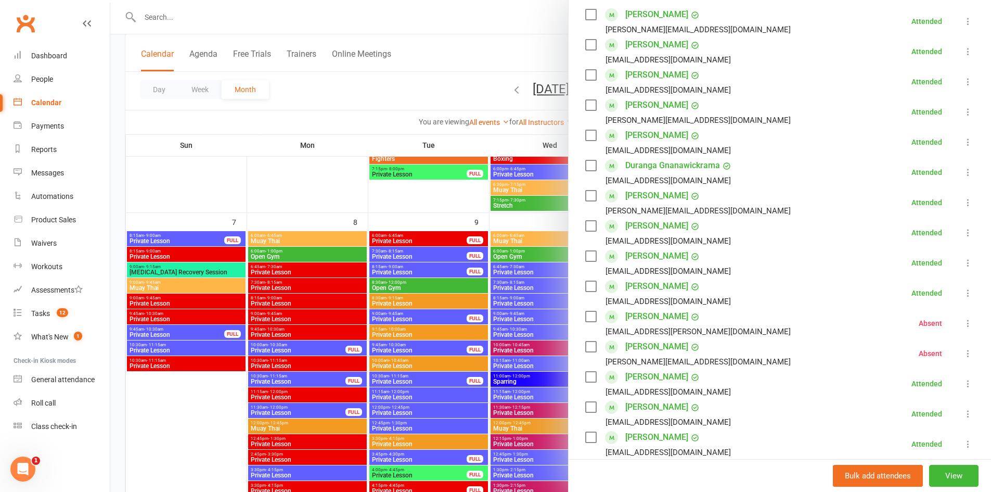
scroll to position [208, 0]
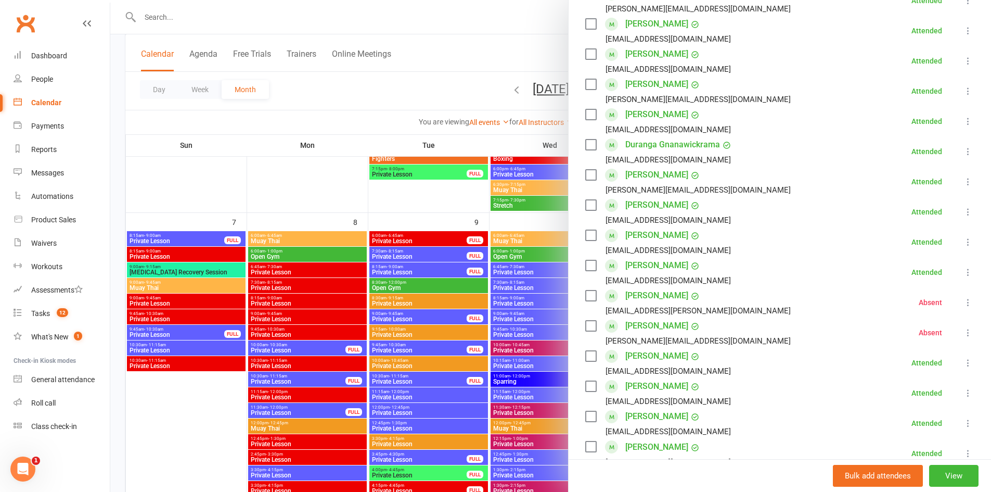
drag, startPoint x: 293, startPoint y: 295, endPoint x: 386, endPoint y: 295, distance: 93.1
click at [293, 295] on div at bounding box center [550, 246] width 881 height 492
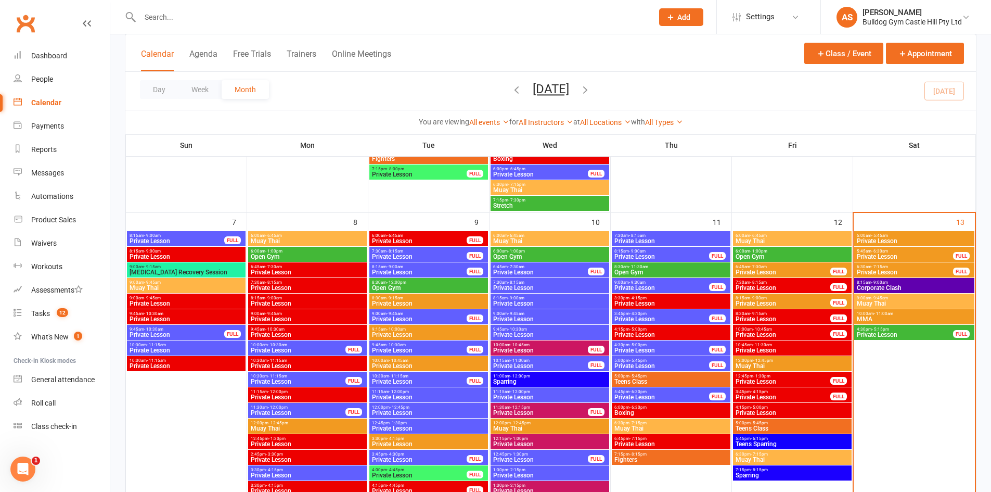
click at [867, 327] on span "4:30pm - 5:15pm" at bounding box center [905, 329] width 97 height 5
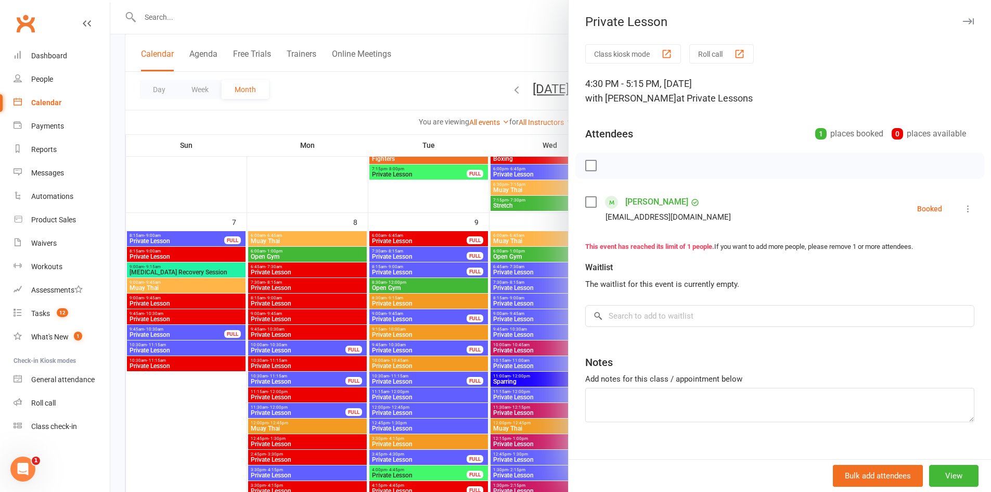
click at [392, 292] on div at bounding box center [550, 246] width 881 height 492
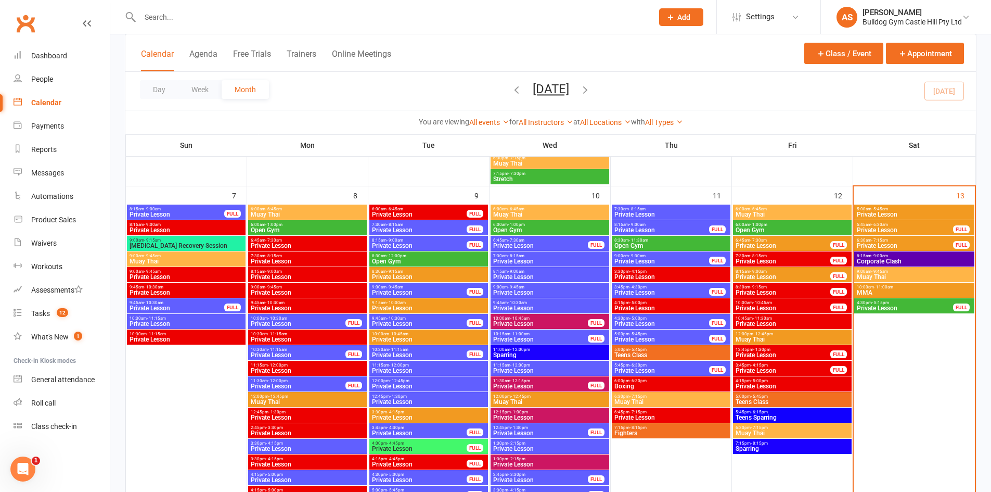
scroll to position [606, 0]
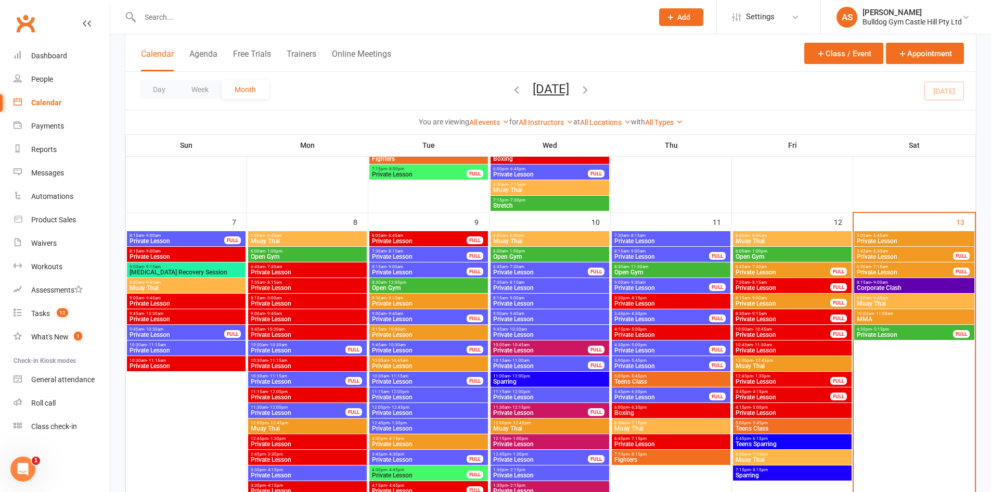
click at [879, 319] on span "MMA" at bounding box center [915, 319] width 116 height 6
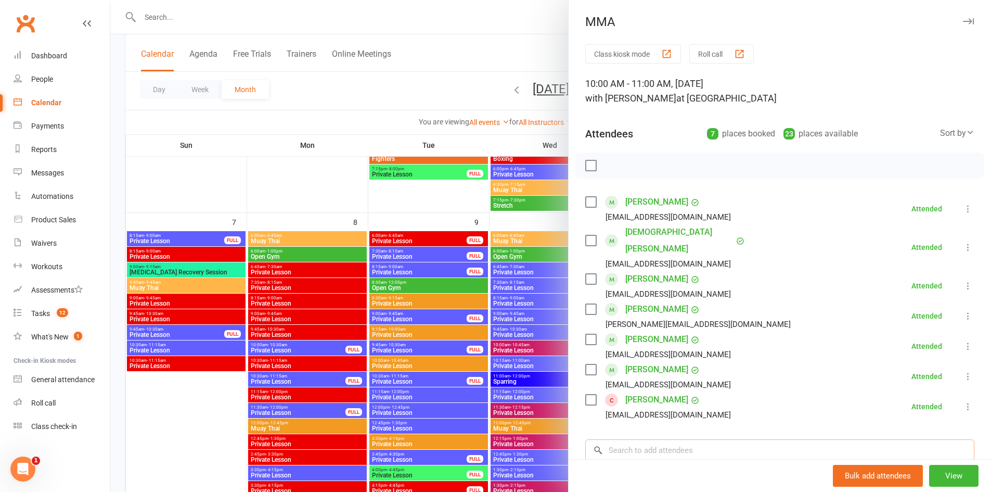
click at [657, 440] on input "search" at bounding box center [779, 450] width 389 height 22
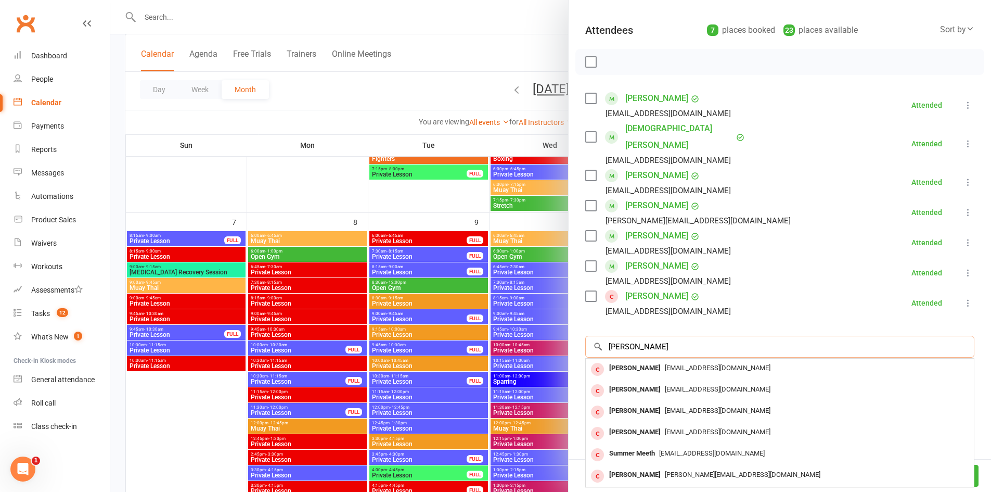
scroll to position [104, 0]
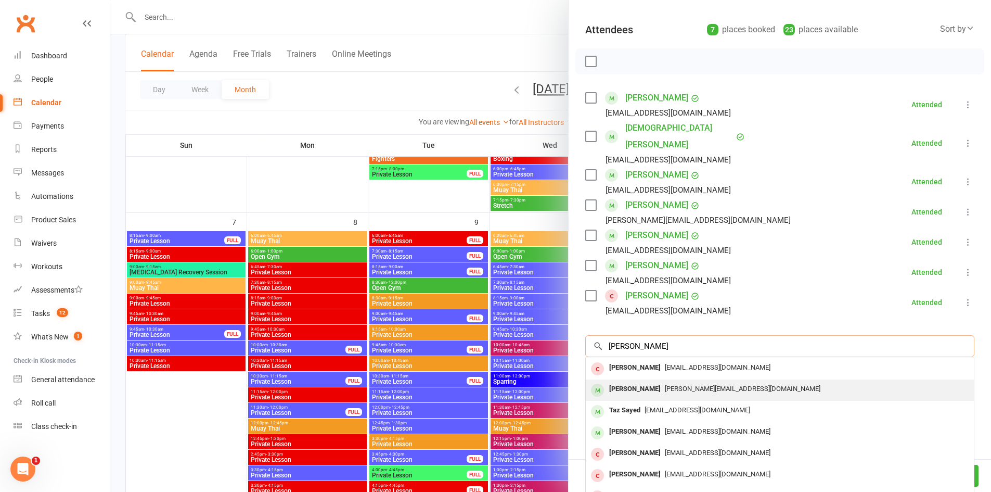
type input "sam tay"
click at [725, 385] on span "samuel.taylor27@hotmail.com" at bounding box center [743, 389] width 156 height 8
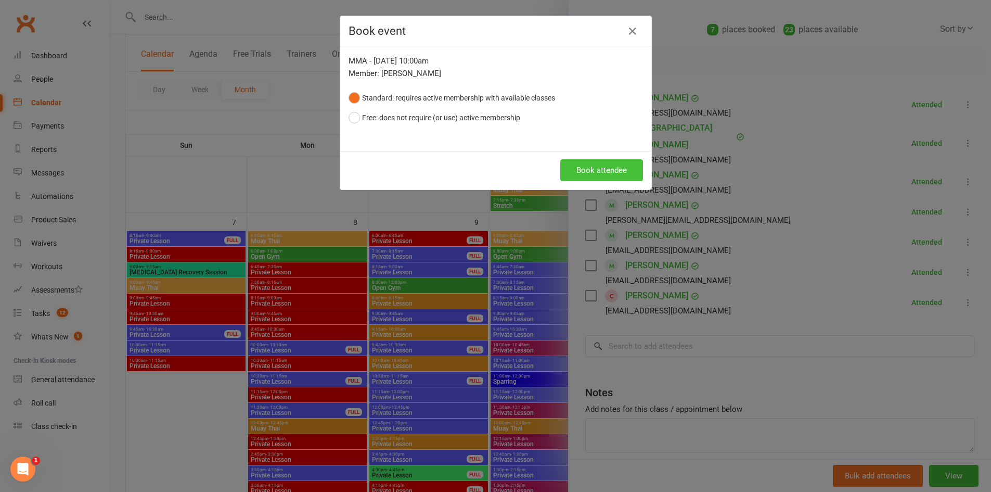
drag, startPoint x: 602, startPoint y: 184, endPoint x: 603, endPoint y: 178, distance: 6.3
click at [603, 183] on div "Book attendee" at bounding box center [495, 170] width 311 height 39
click at [602, 173] on button "Book attendee" at bounding box center [601, 170] width 83 height 22
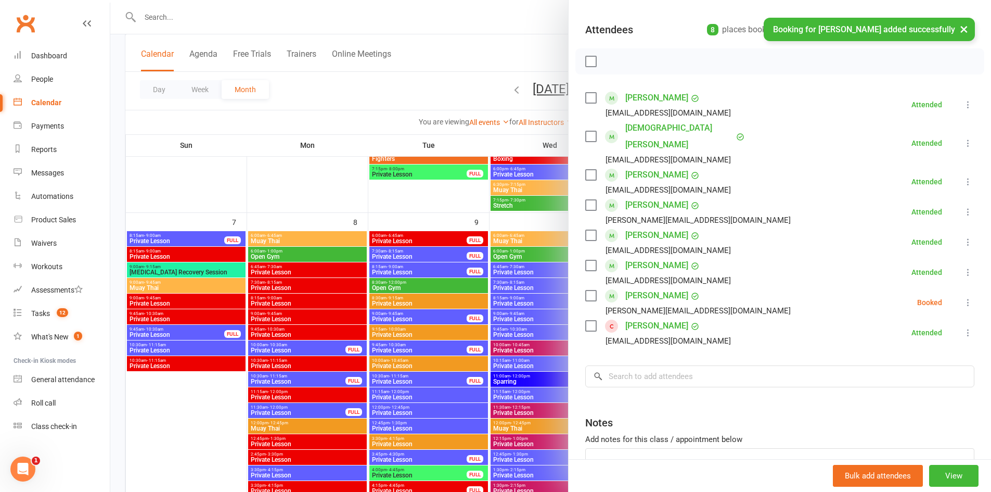
click at [634, 287] on link "Samuel Taylor" at bounding box center [656, 295] width 63 height 17
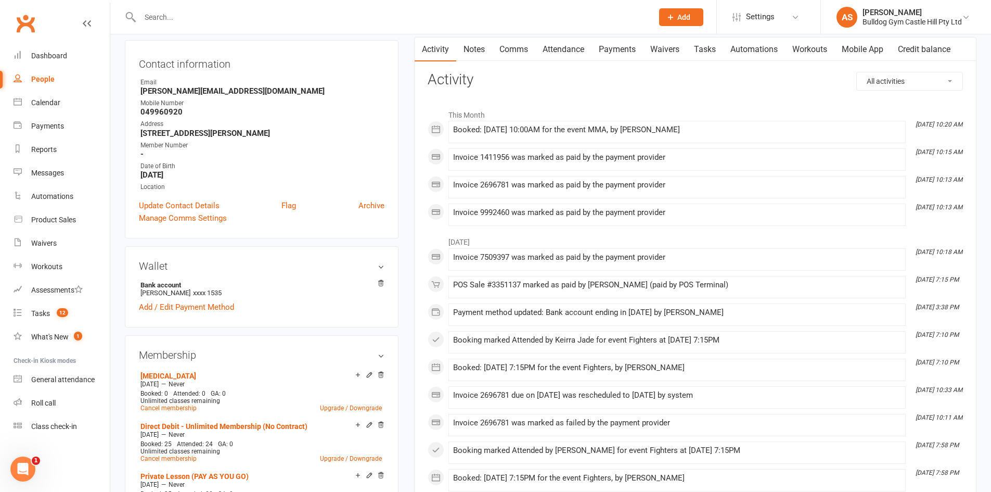
scroll to position [156, 0]
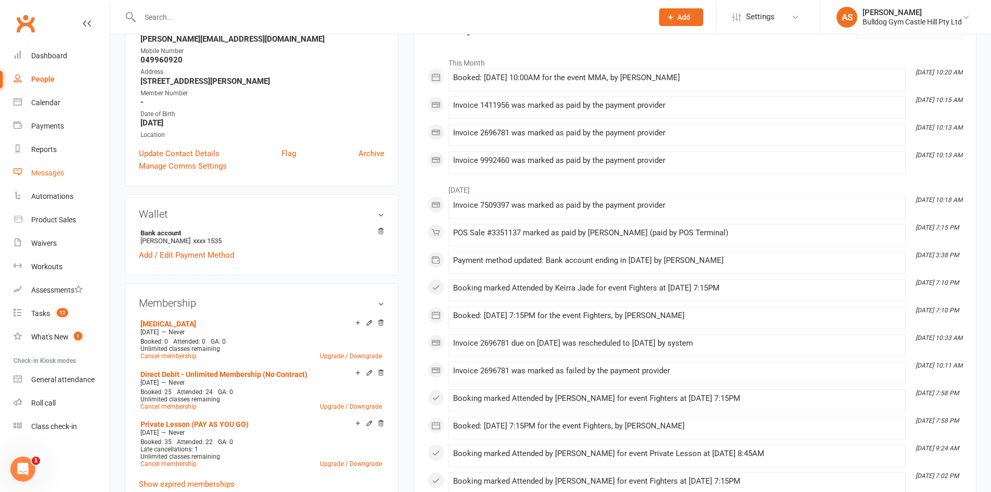
click at [36, 184] on link "Messages" at bounding box center [62, 172] width 96 height 23
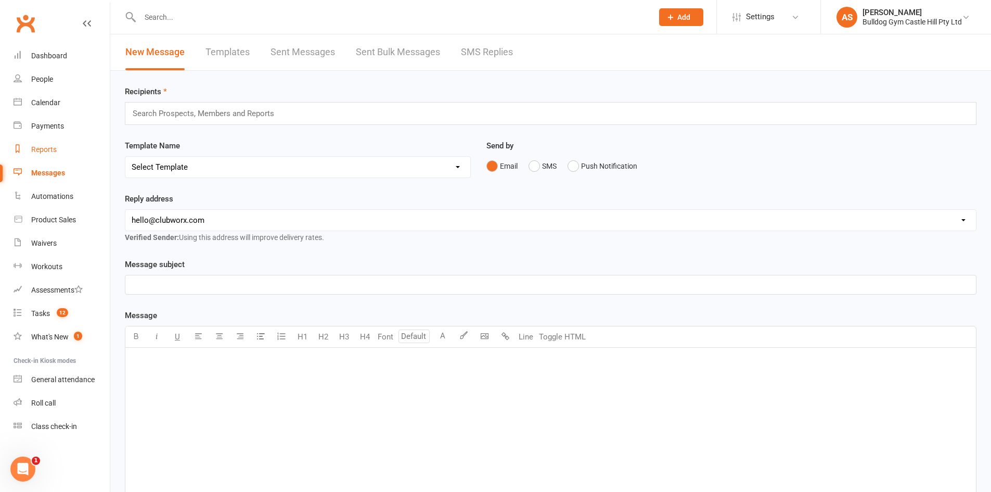
click at [56, 156] on link "Reports" at bounding box center [62, 149] width 96 height 23
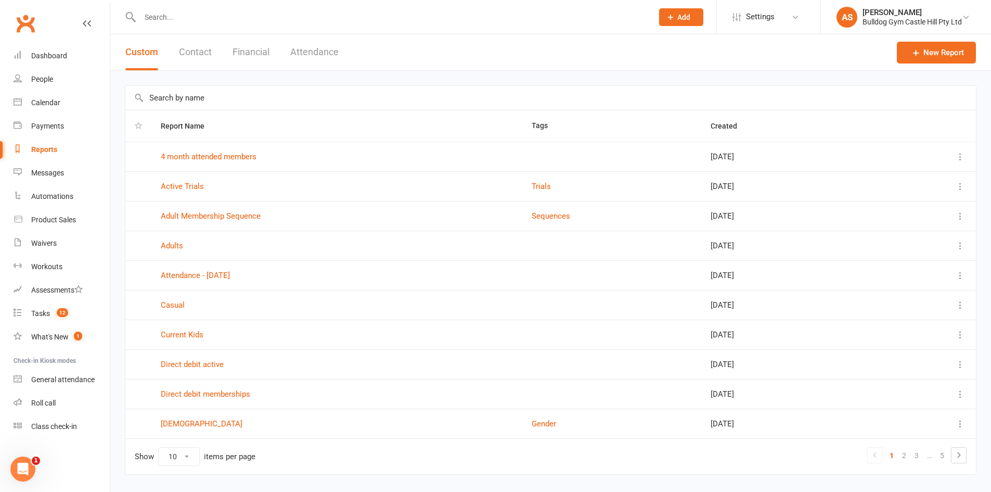
click at [203, 20] on input "text" at bounding box center [391, 17] width 509 height 15
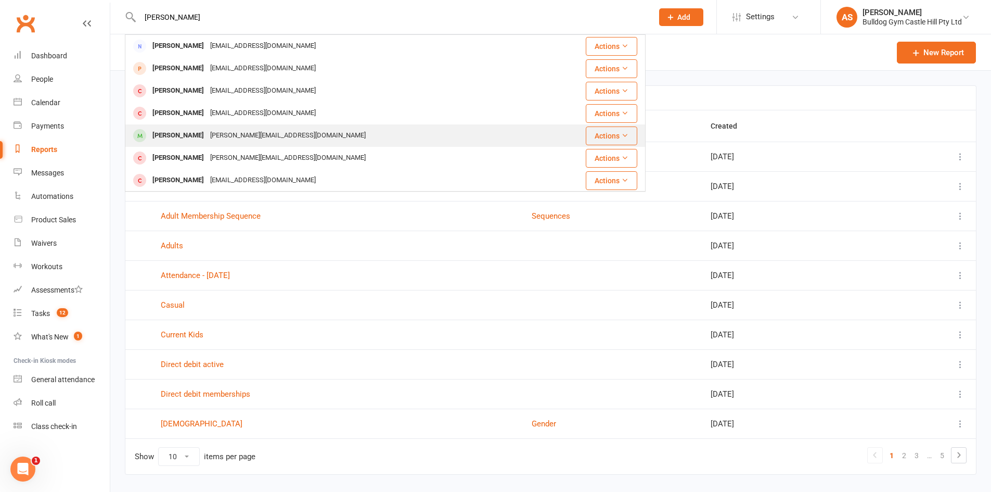
type input "samual"
click at [197, 136] on div "Samuel Taylor" at bounding box center [178, 135] width 58 height 15
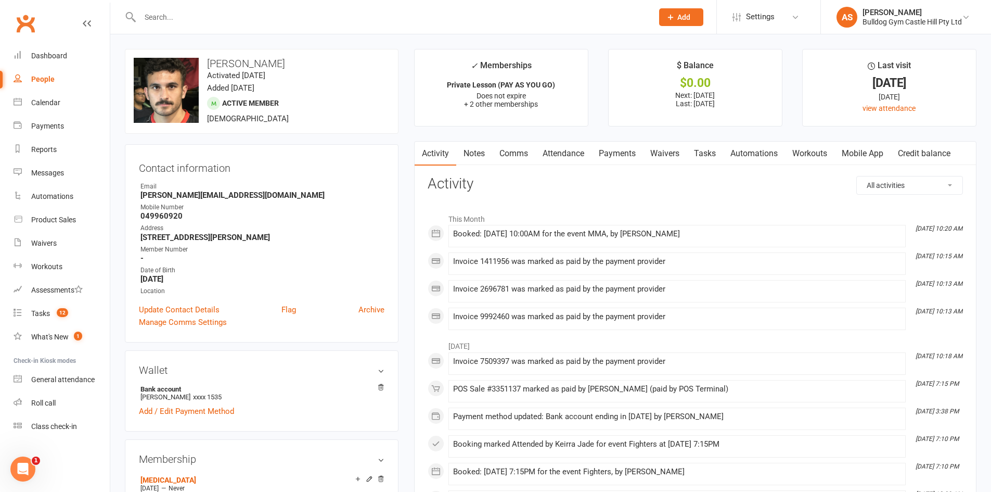
click at [610, 151] on link "Payments" at bounding box center [618, 154] width 52 height 24
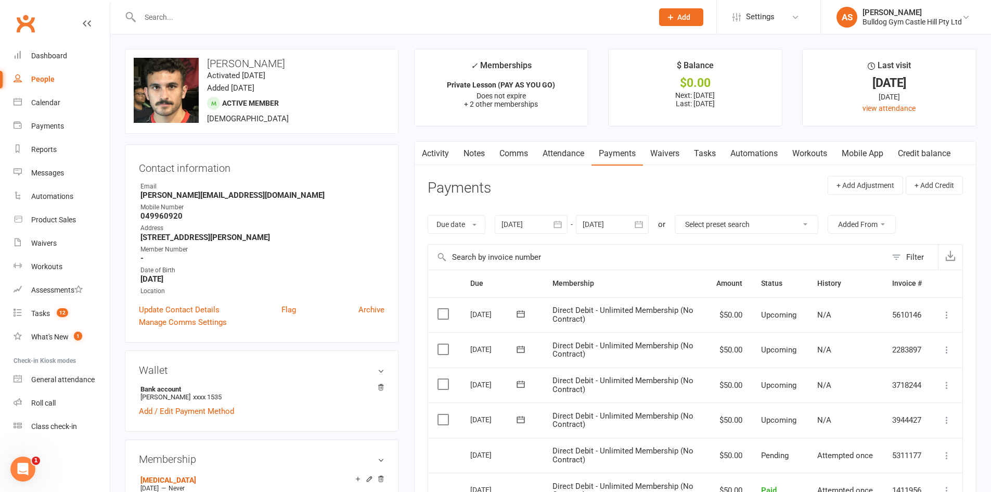
click at [442, 145] on link "Activity" at bounding box center [436, 154] width 42 height 24
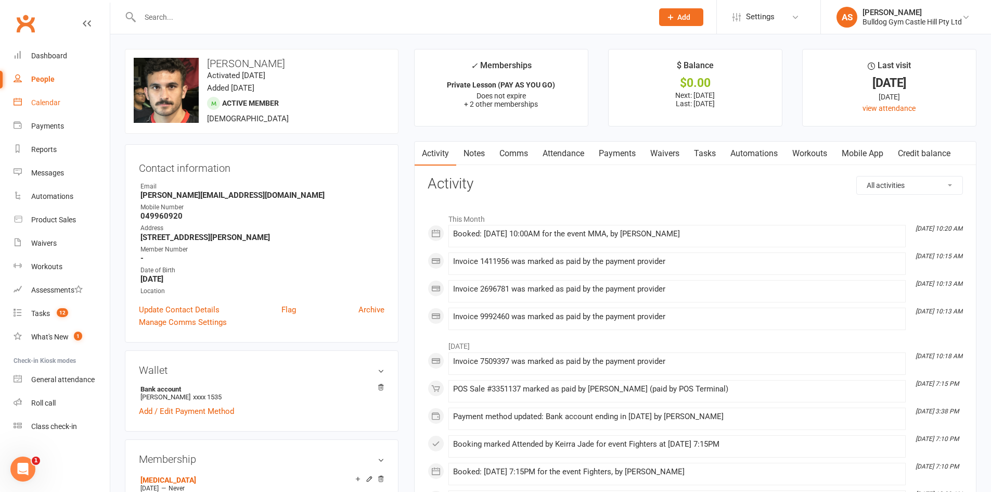
click at [67, 114] on link "Calendar" at bounding box center [62, 102] width 96 height 23
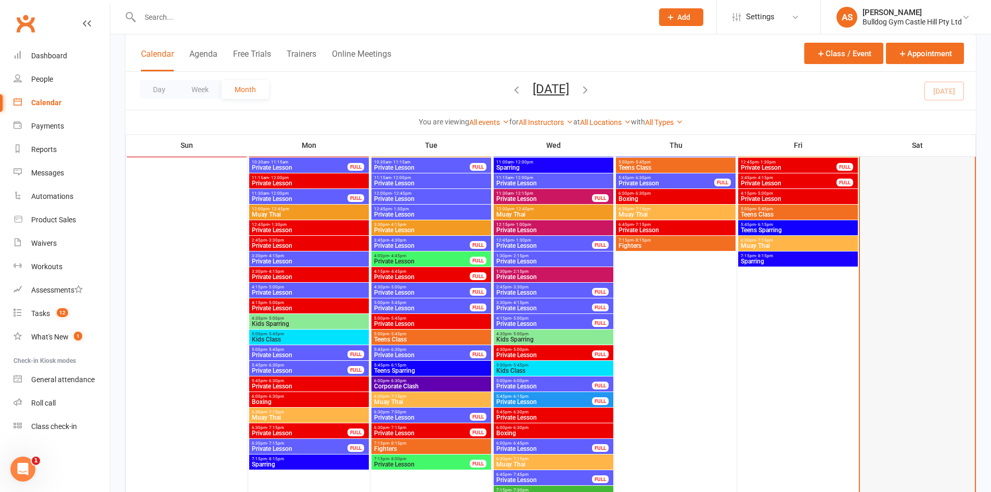
scroll to position [676, 0]
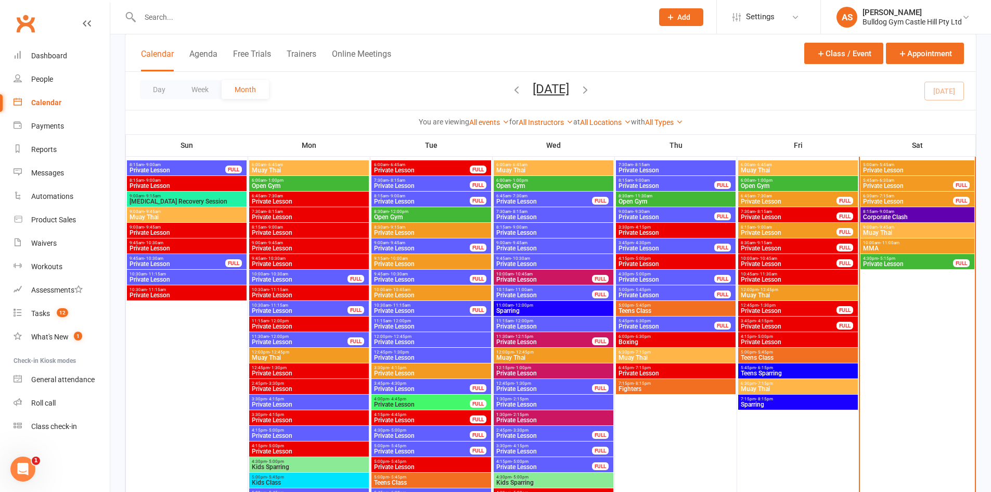
click at [888, 228] on span "- 9:45am" at bounding box center [886, 227] width 17 height 5
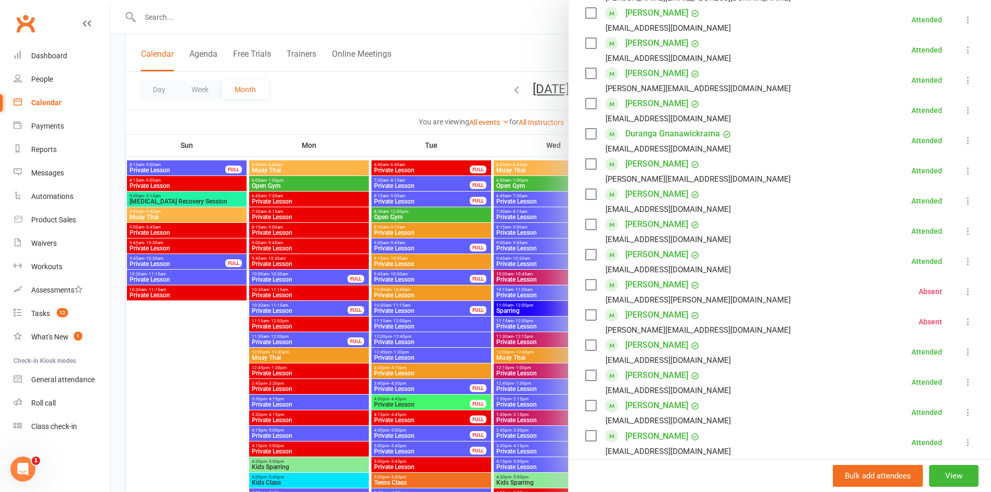
scroll to position [156, 0]
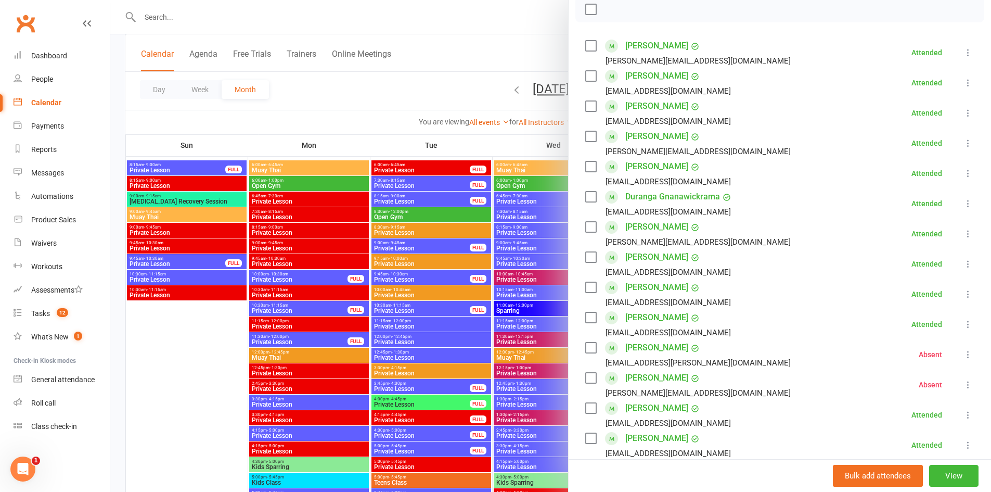
click at [405, 186] on div at bounding box center [550, 246] width 881 height 492
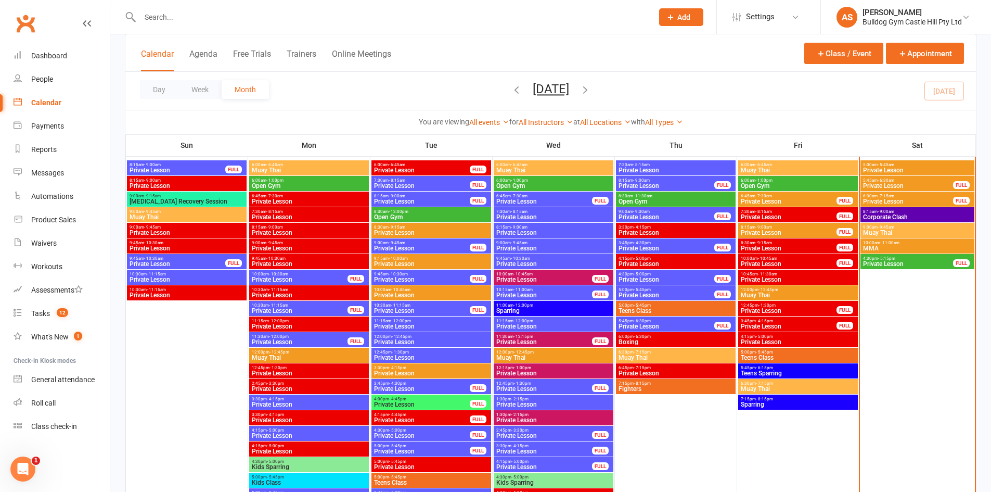
click at [881, 248] on span "MMA" at bounding box center [918, 248] width 110 height 6
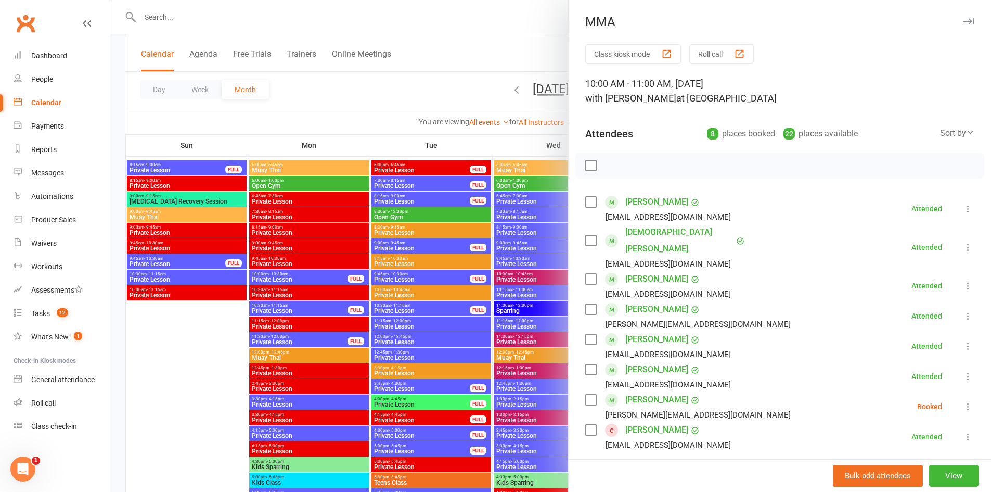
drag, startPoint x: 955, startPoint y: 389, endPoint x: 947, endPoint y: 389, distance: 7.8
click at [963, 401] on icon at bounding box center [968, 406] width 10 height 10
click at [883, 458] on link "Check in" at bounding box center [922, 468] width 103 height 21
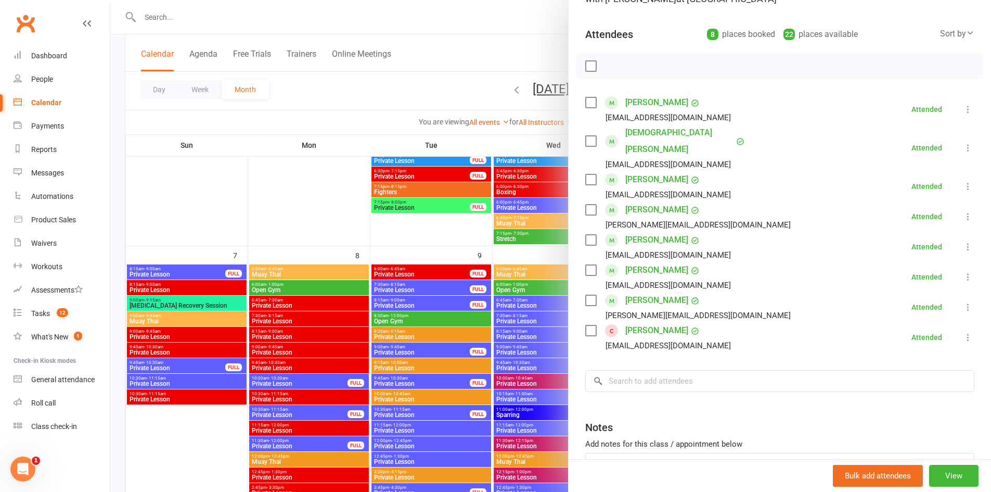
scroll to position [104, 0]
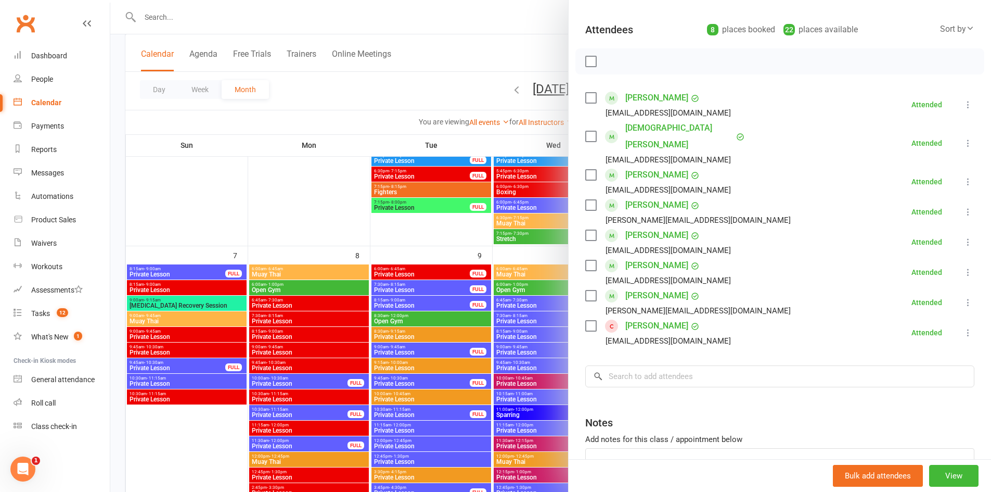
click at [413, 231] on div at bounding box center [550, 246] width 881 height 492
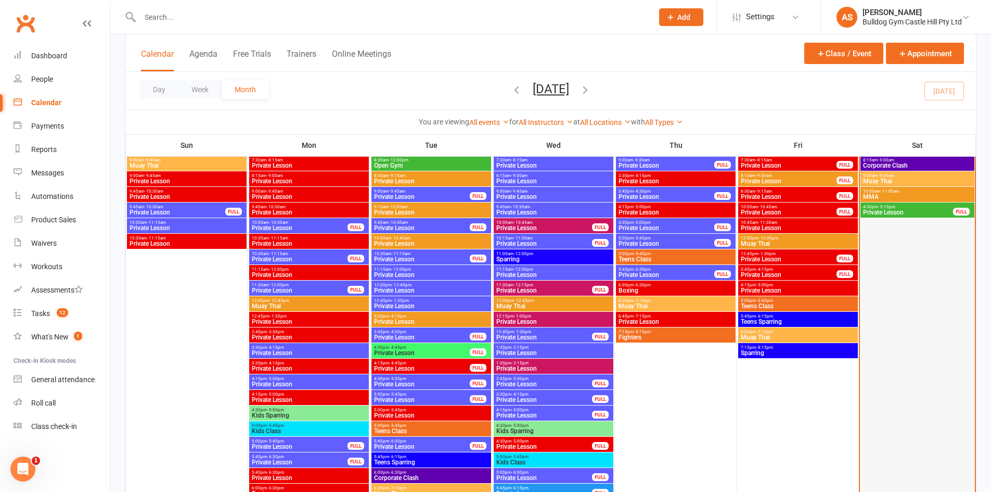
scroll to position [729, 0]
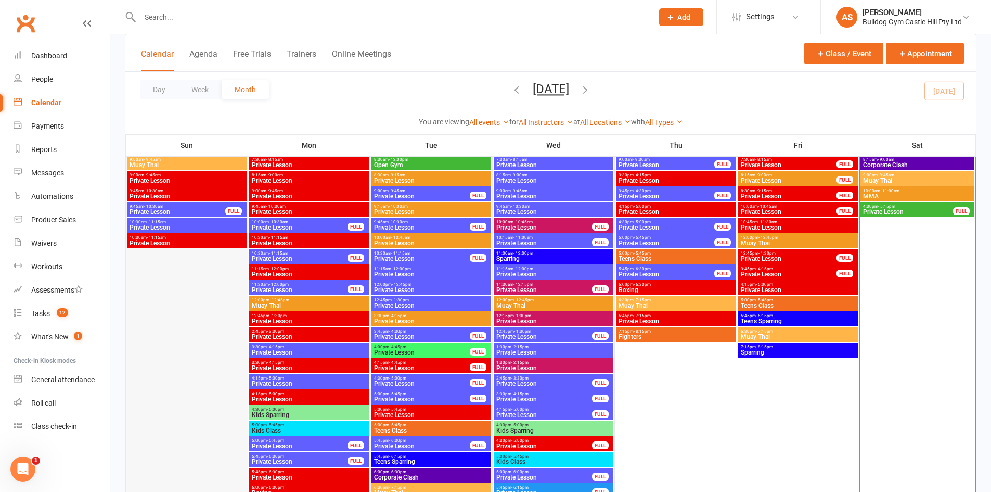
click at [207, 288] on div at bounding box center [187, 350] width 120 height 484
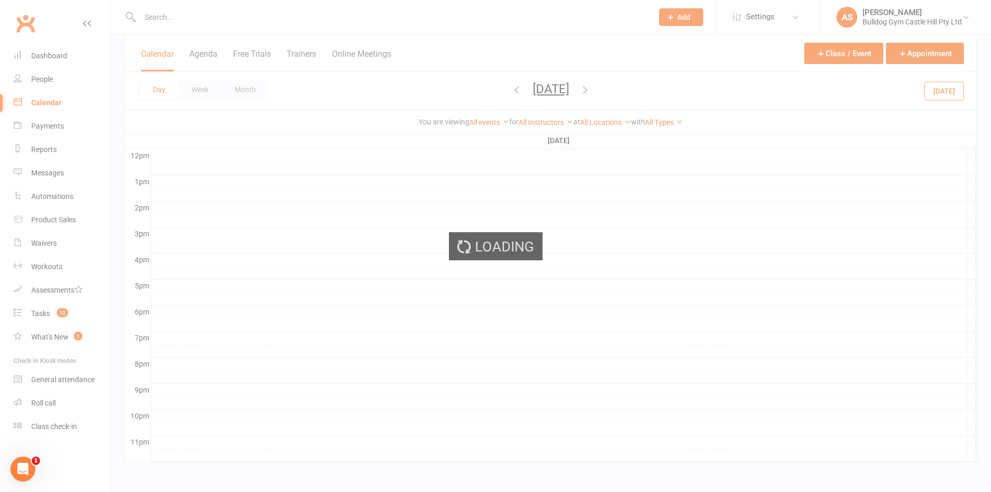
scroll to position [0, 0]
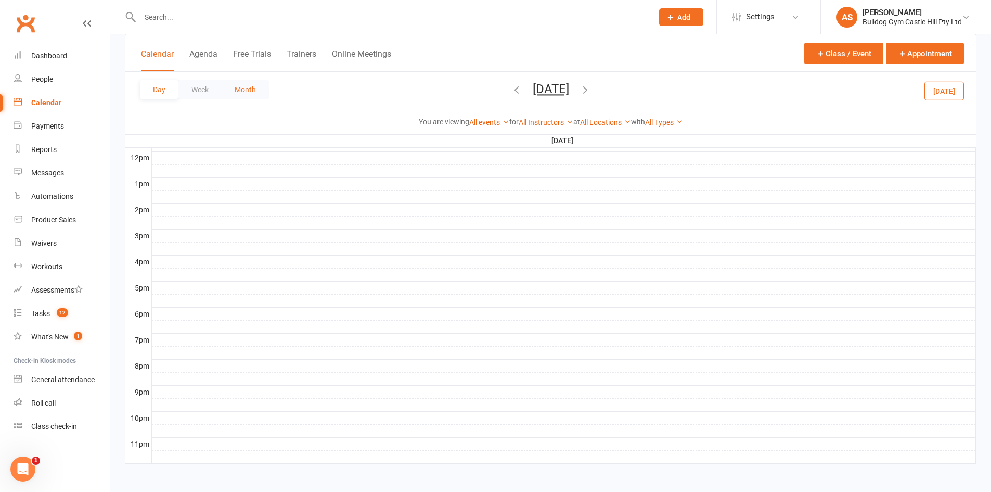
click at [246, 94] on button "Month" at bounding box center [245, 89] width 47 height 19
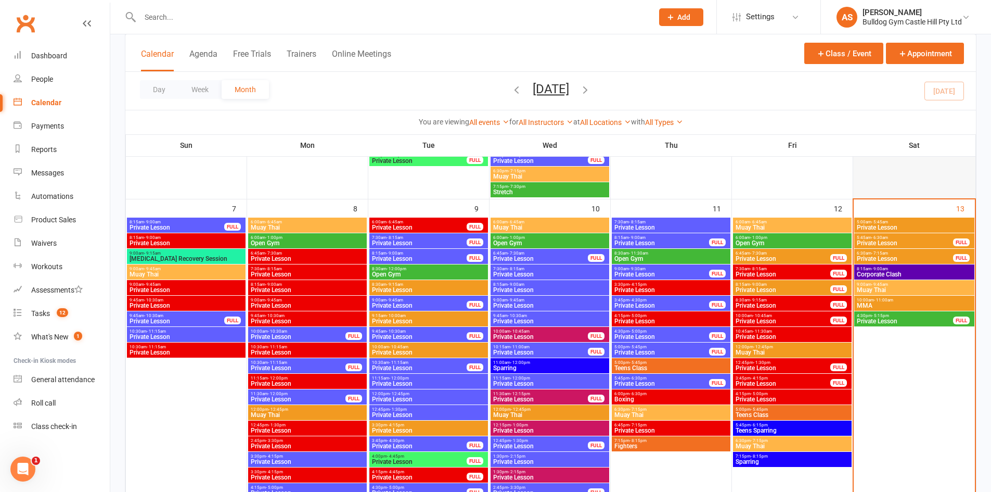
scroll to position [633, 0]
